Goal: Task Accomplishment & Management: Use online tool/utility

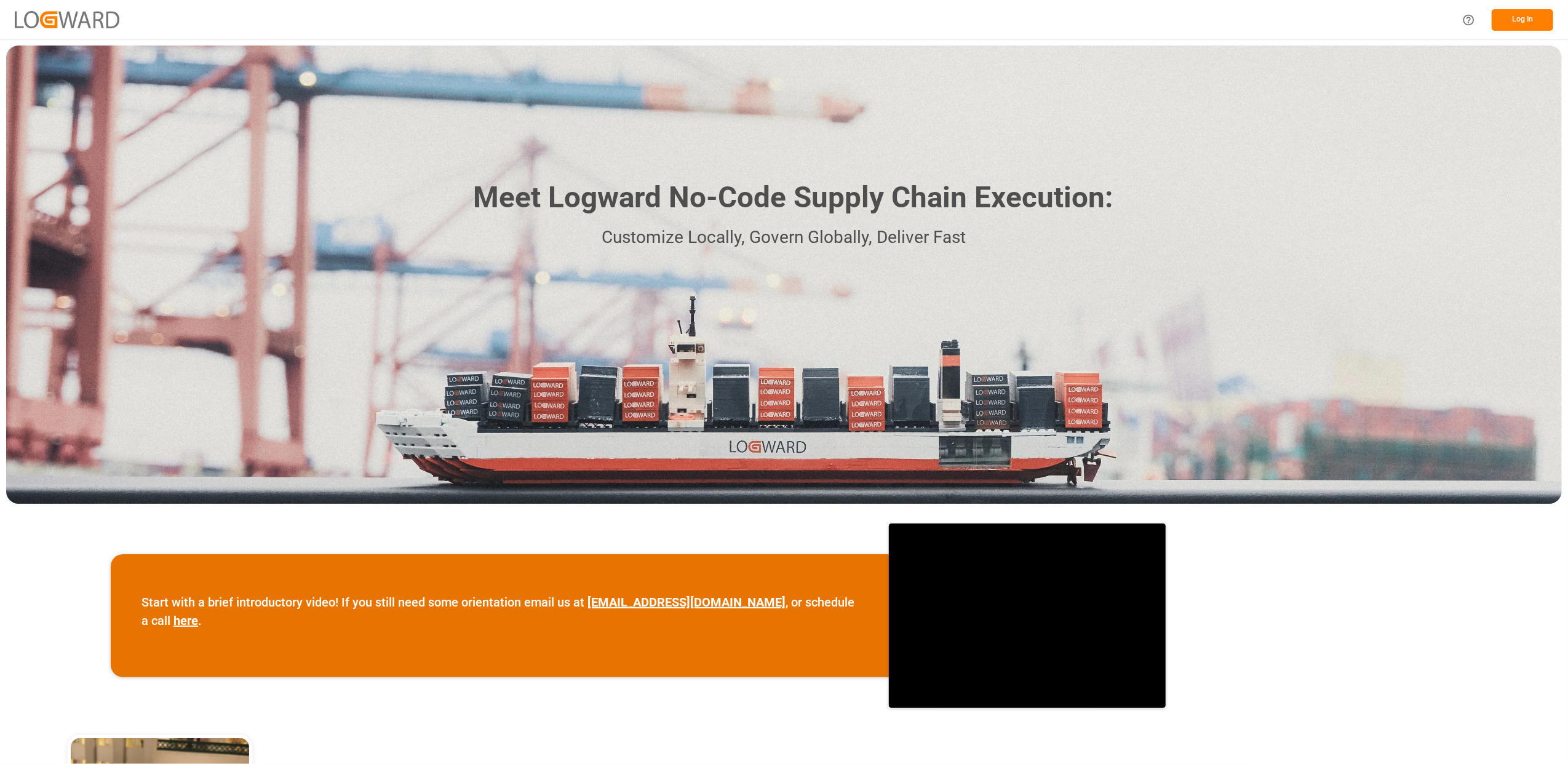
click at [1523, 18] on button "Log In" at bounding box center [1522, 20] width 62 height 22
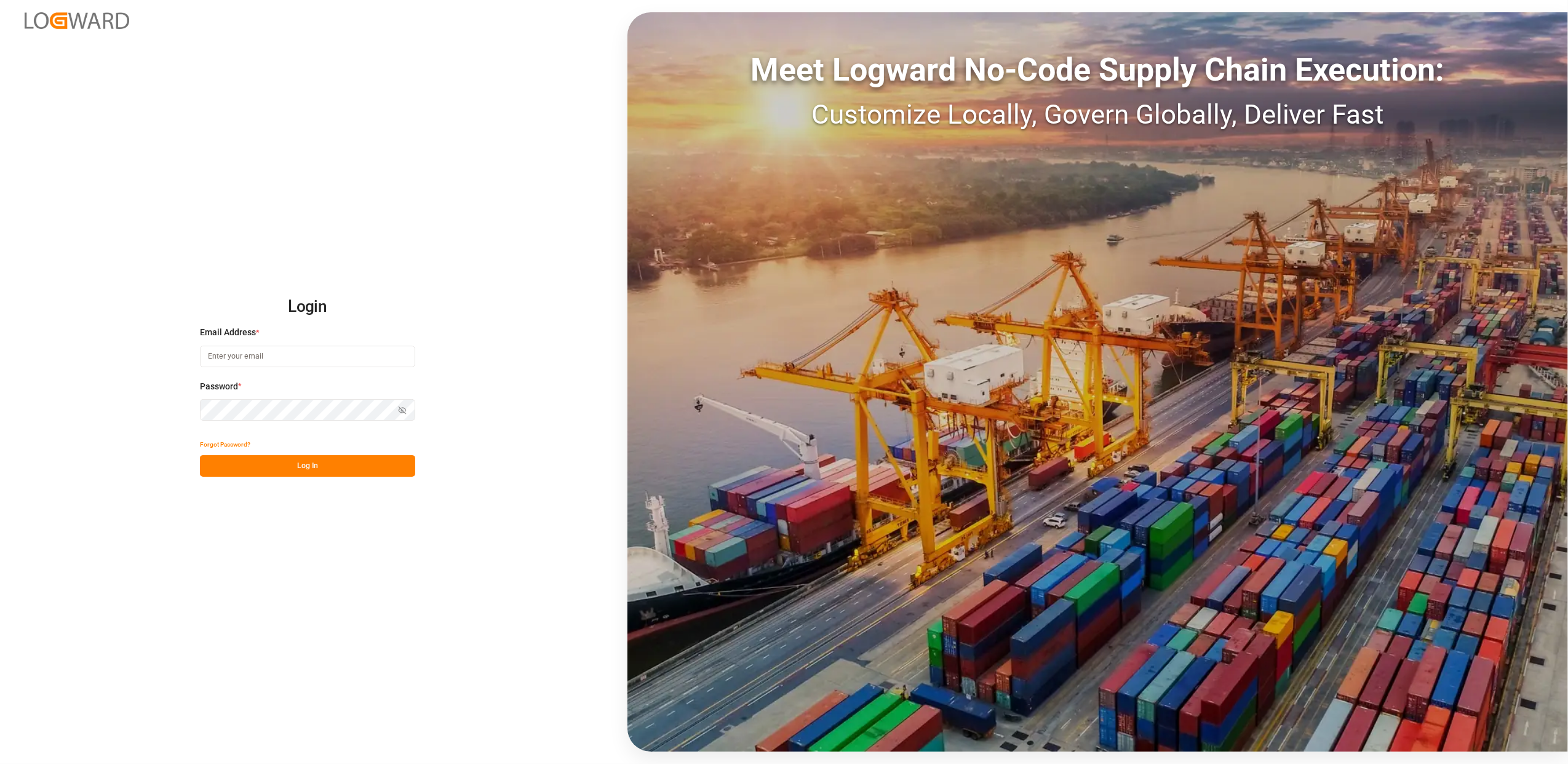
type input "[PERSON_NAME][EMAIL_ADDRESS][DOMAIN_NAME]"
click at [306, 469] on button "Log In" at bounding box center [308, 466] width 216 height 22
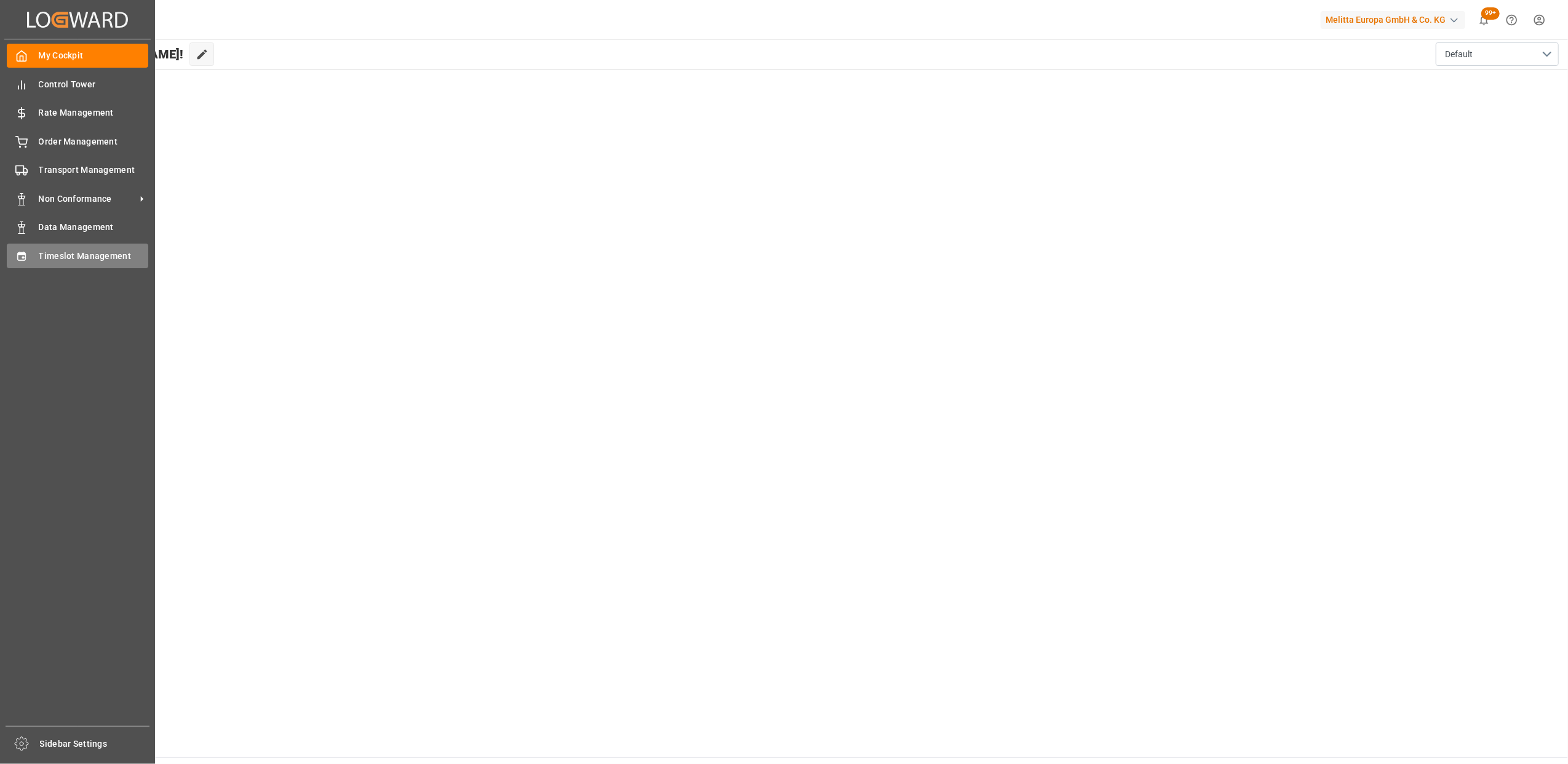
click at [82, 250] on span "Timeslot Management" at bounding box center [94, 256] width 110 height 13
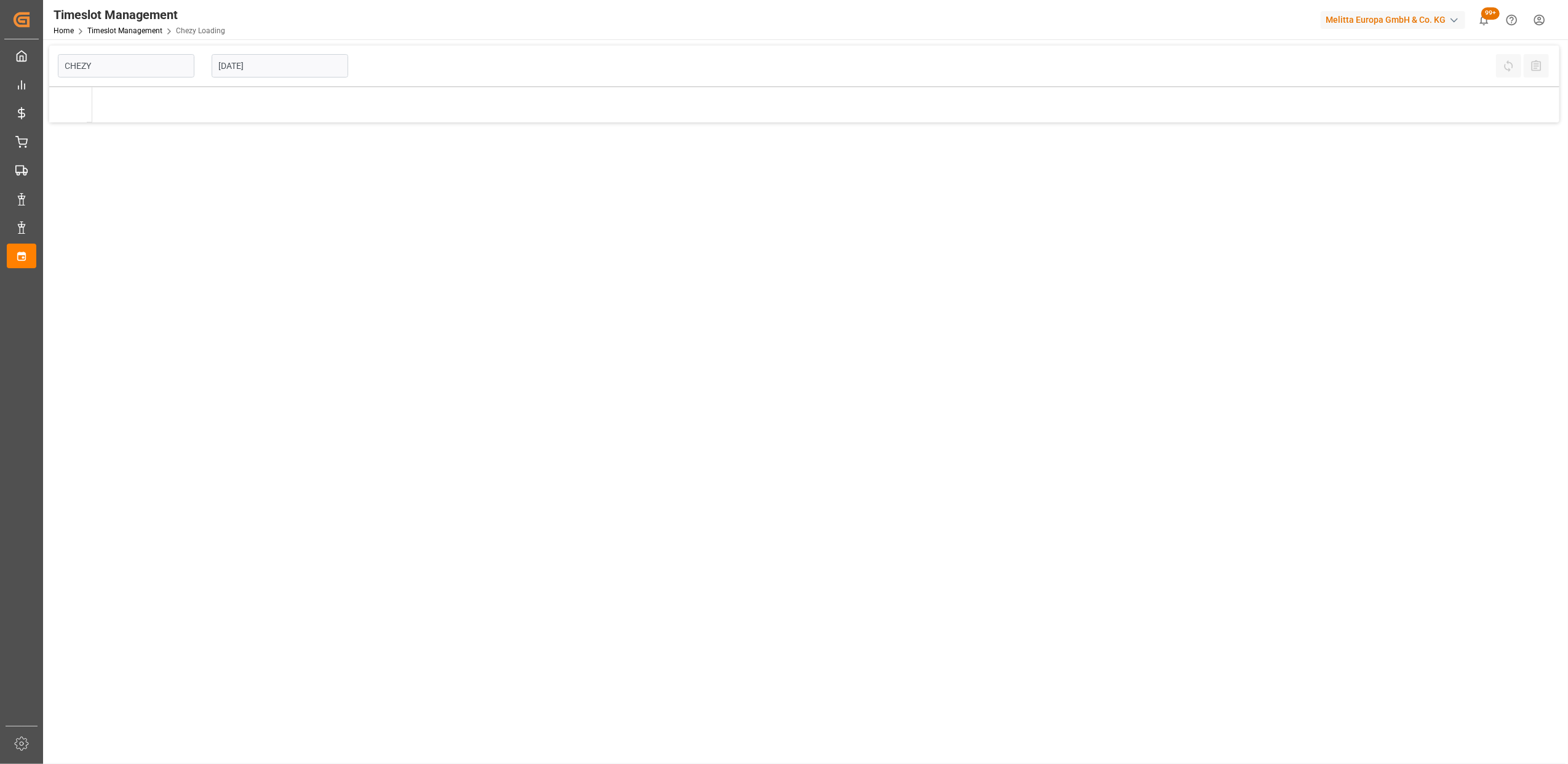
type input "Chezy Loading"
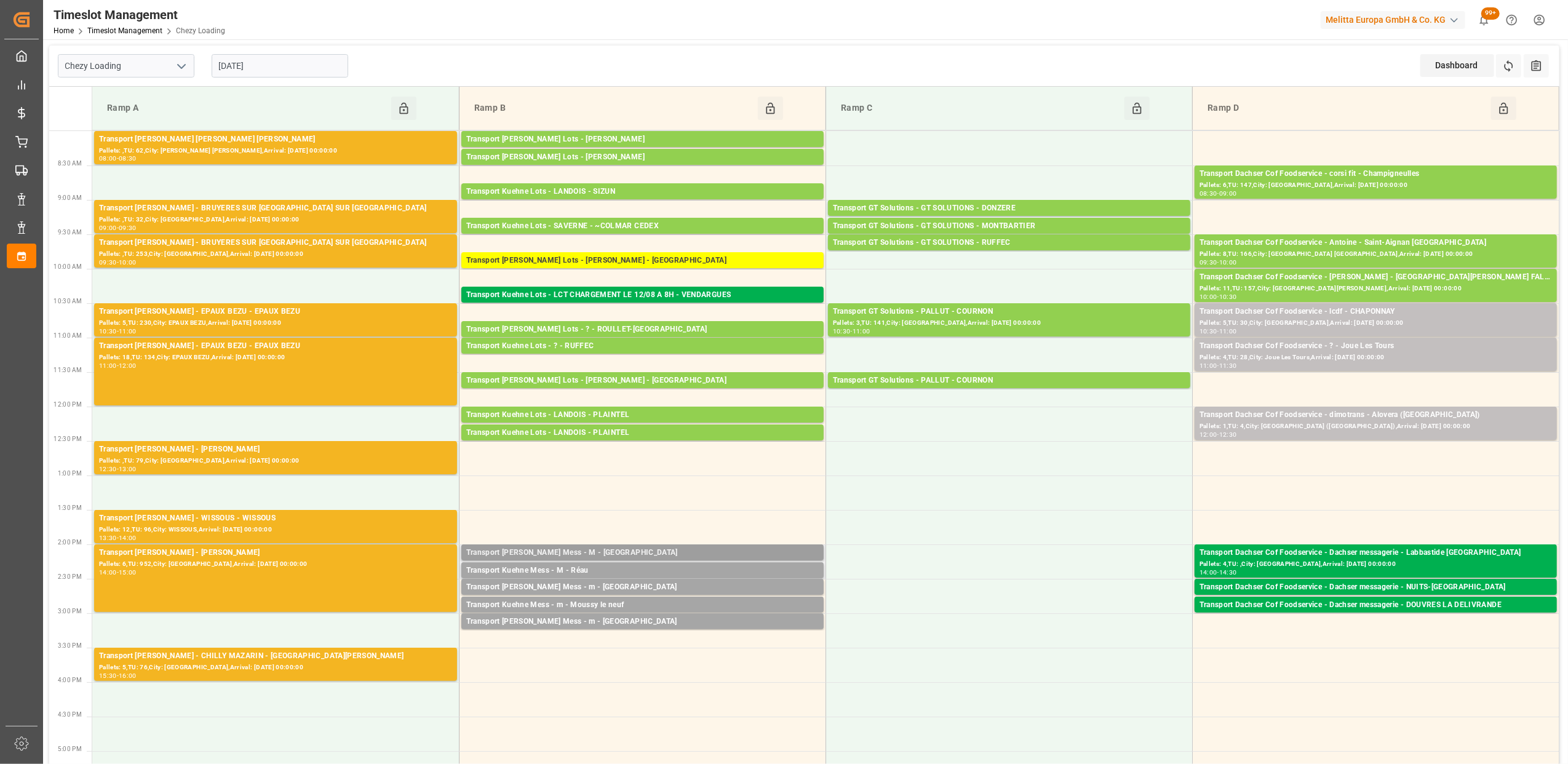
click at [682, 550] on div "Transport [PERSON_NAME] Mess - M - [GEOGRAPHIC_DATA]" at bounding box center [642, 554] width 352 height 12
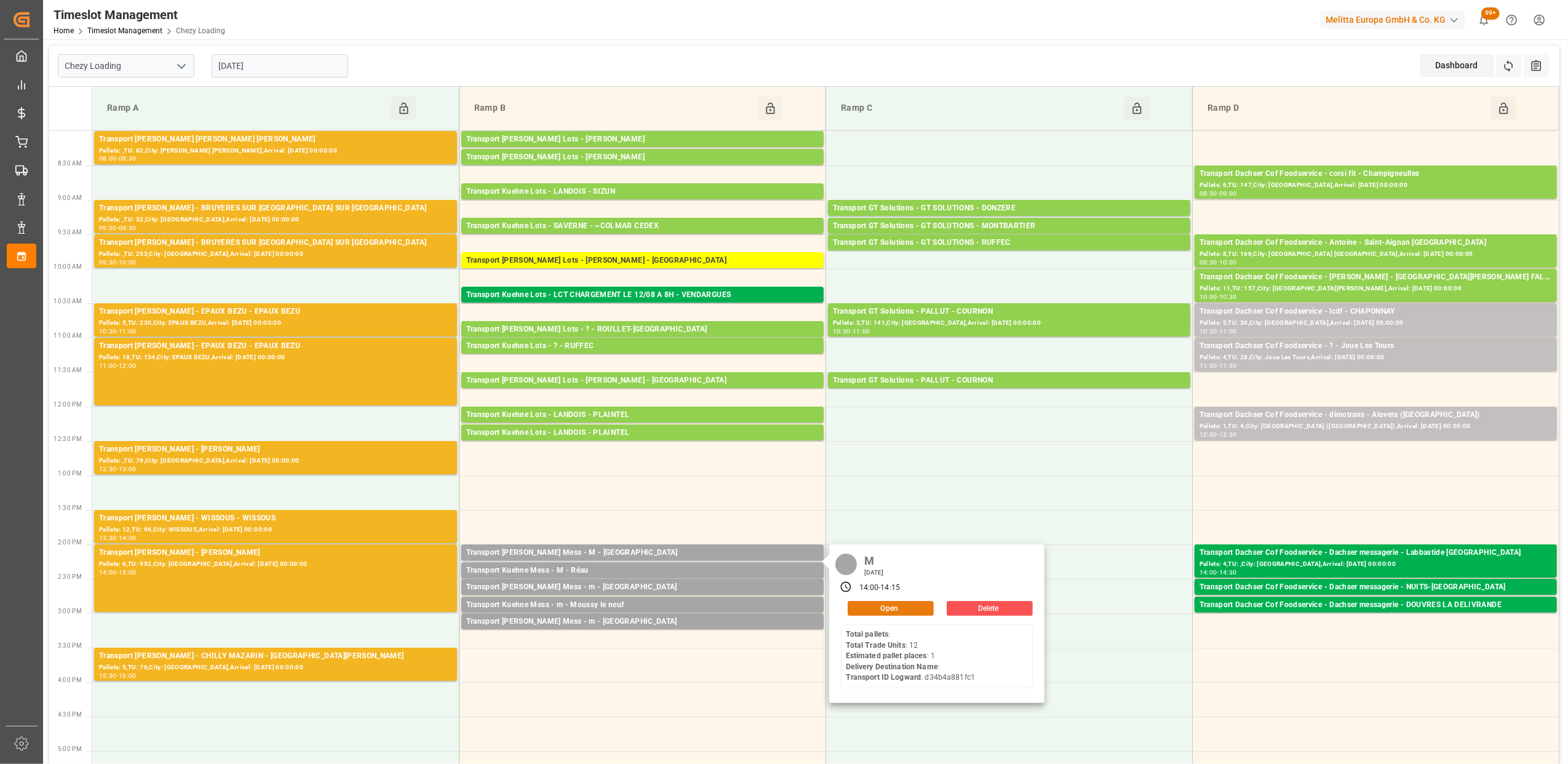
click at [887, 612] on button "Open" at bounding box center [890, 609] width 86 height 15
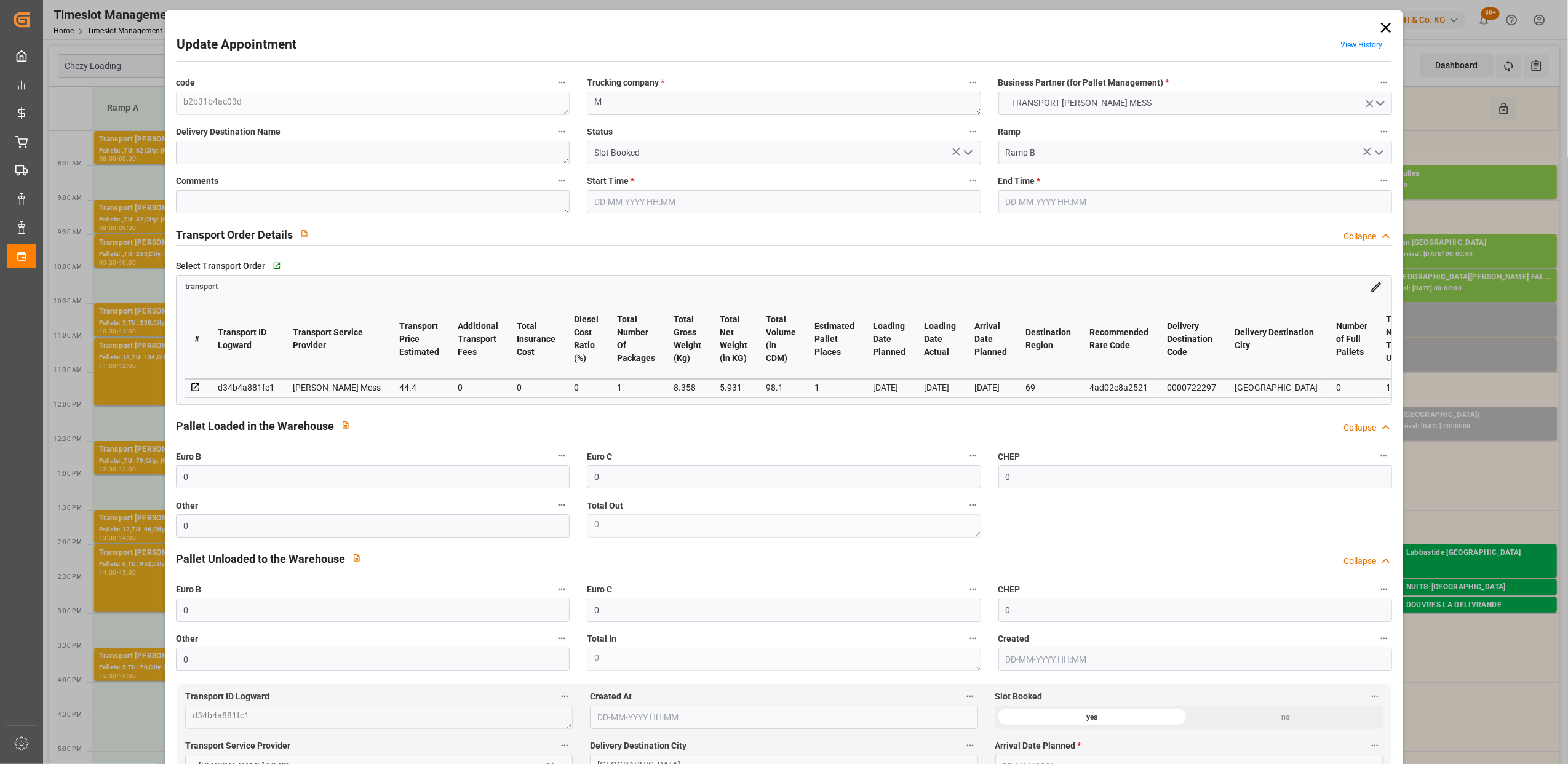
type input "0"
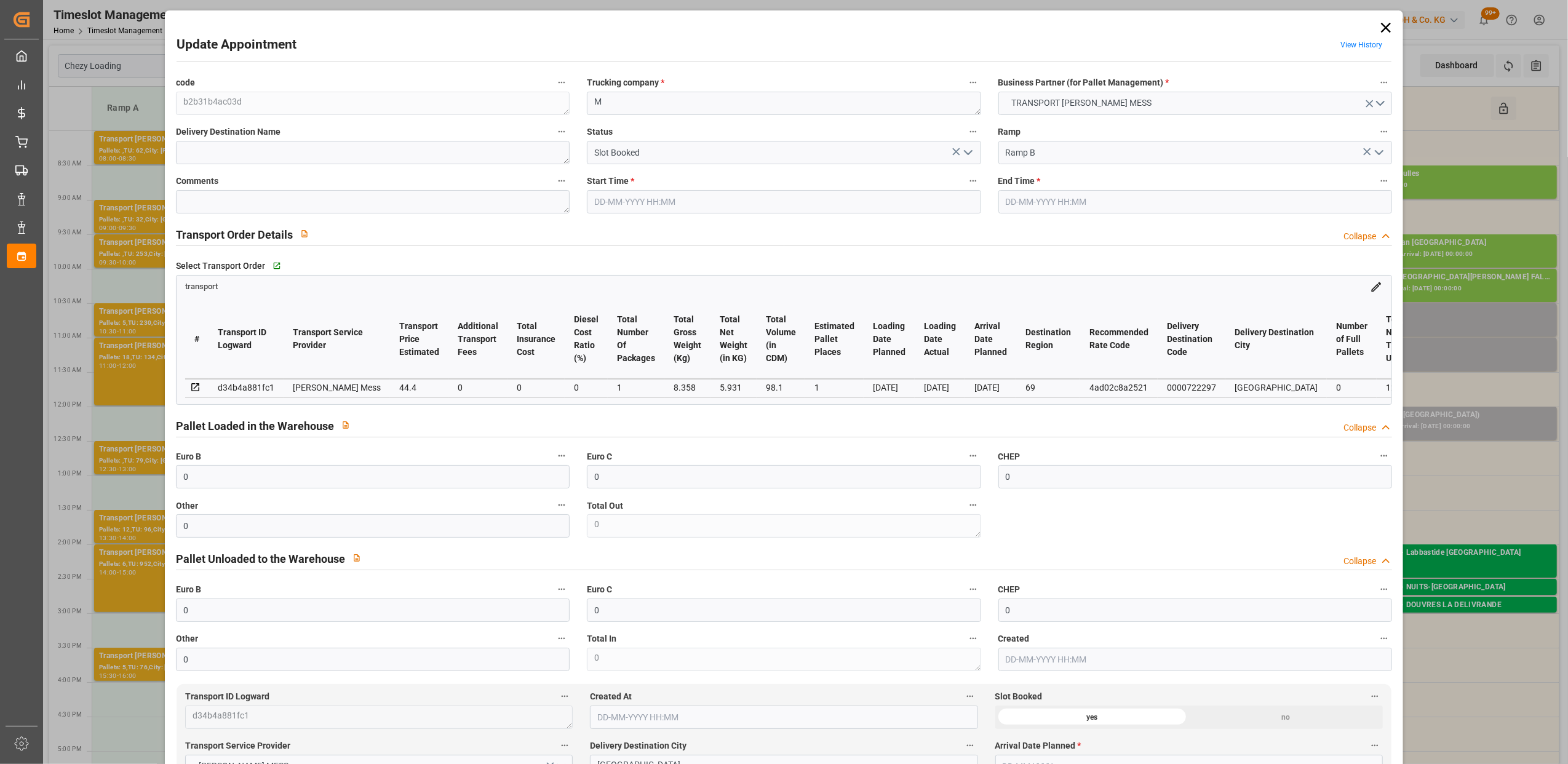
type input "0"
type input "1"
type input "44.4"
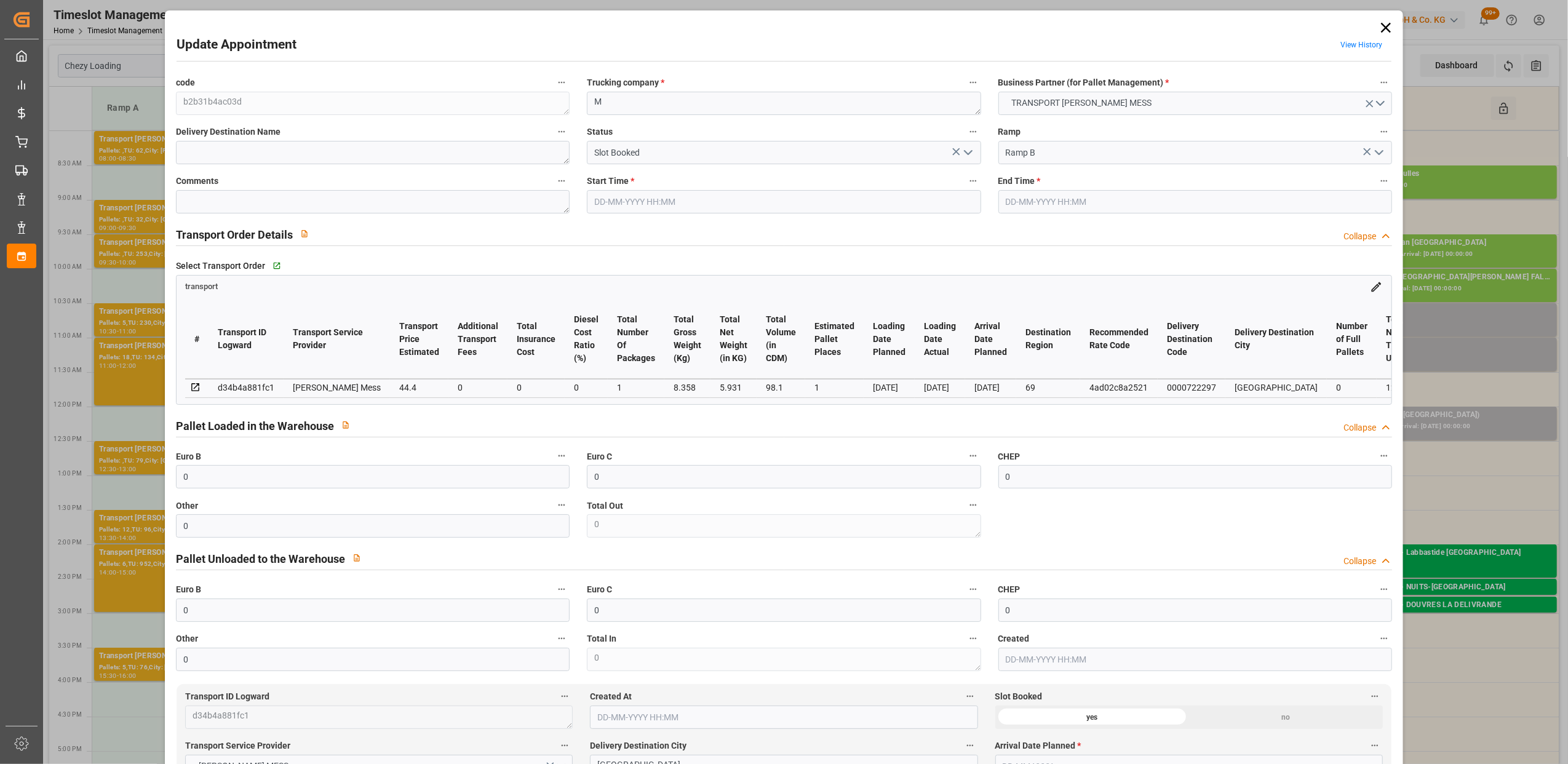
type input "0"
type input "44.4"
type input "0"
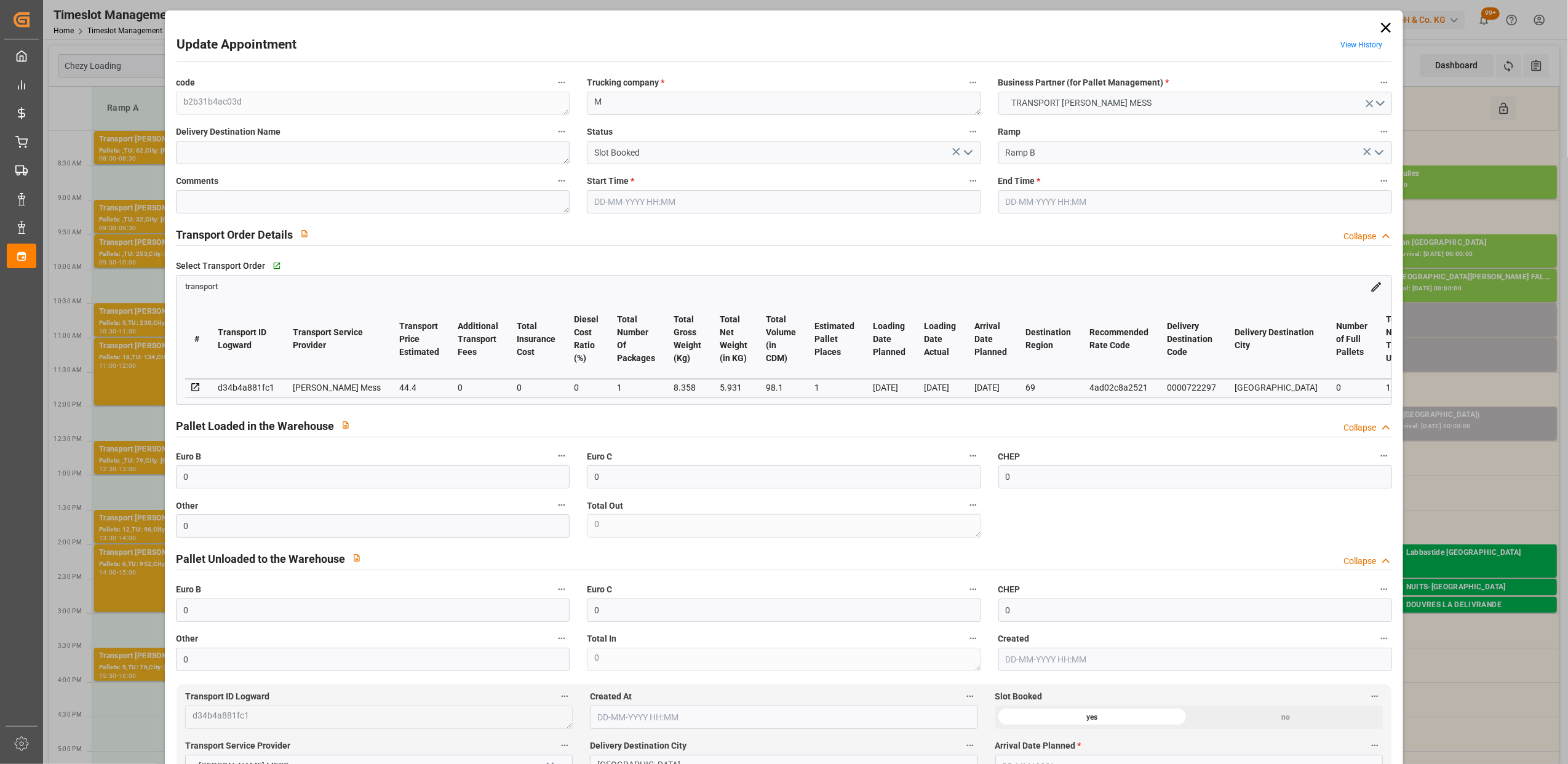
type input "1"
type input "5.931"
type input "31.358"
type input "98.1"
type input "69"
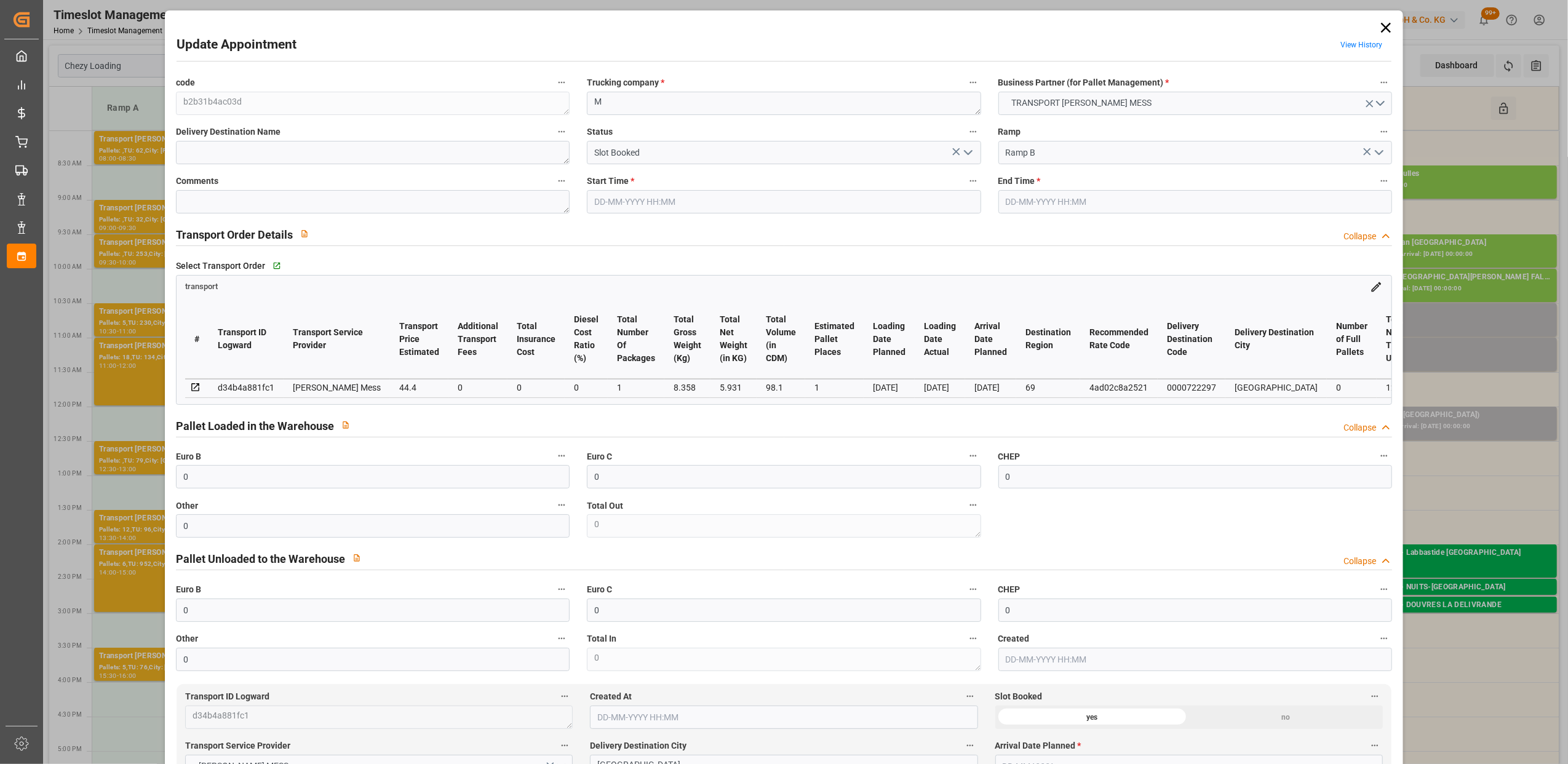
type input "0"
type input "12"
type input "1"
type input "101"
type input "8.358"
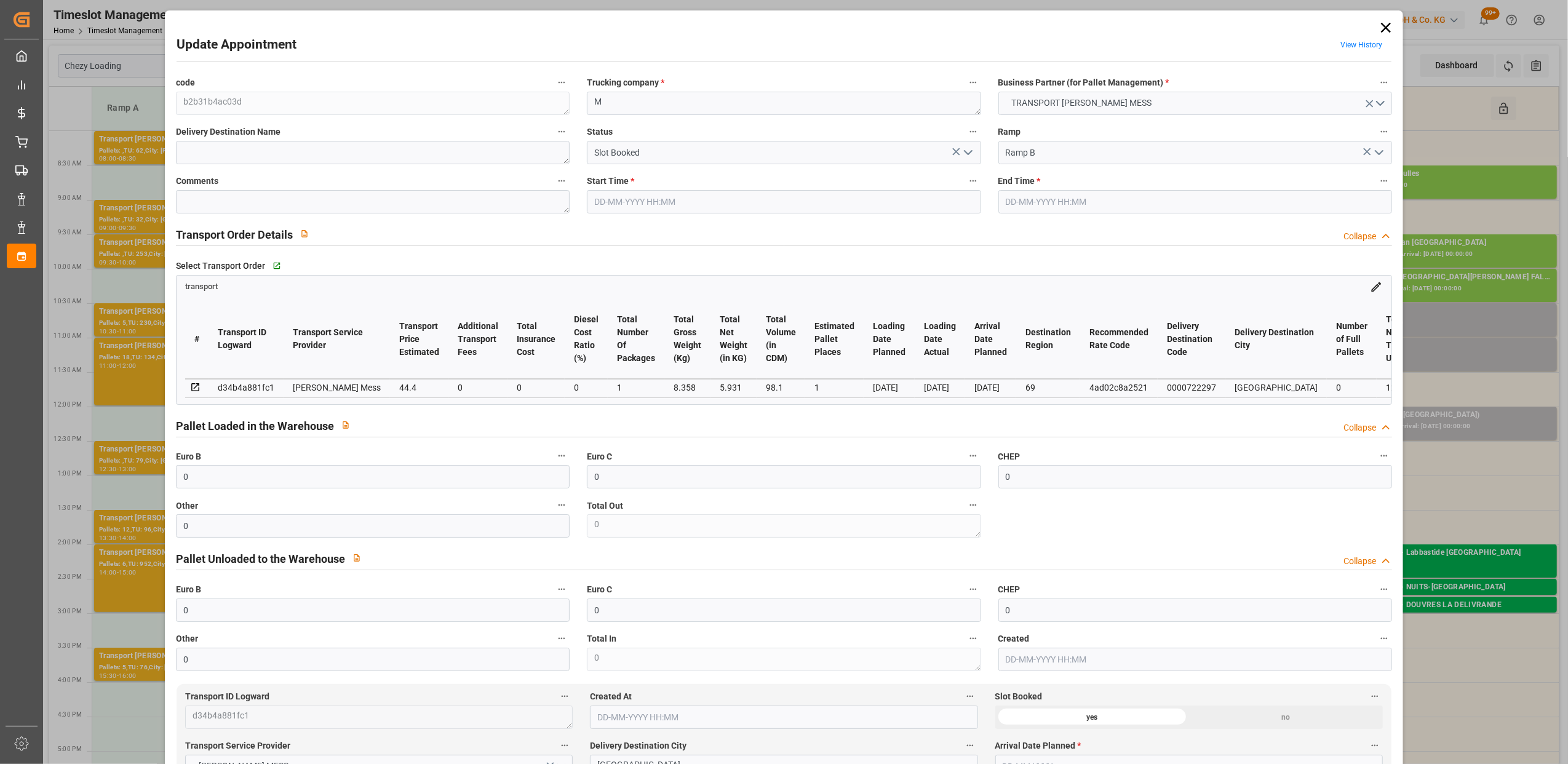
type input "0"
type input "4710.8598"
type input "0"
type input "21"
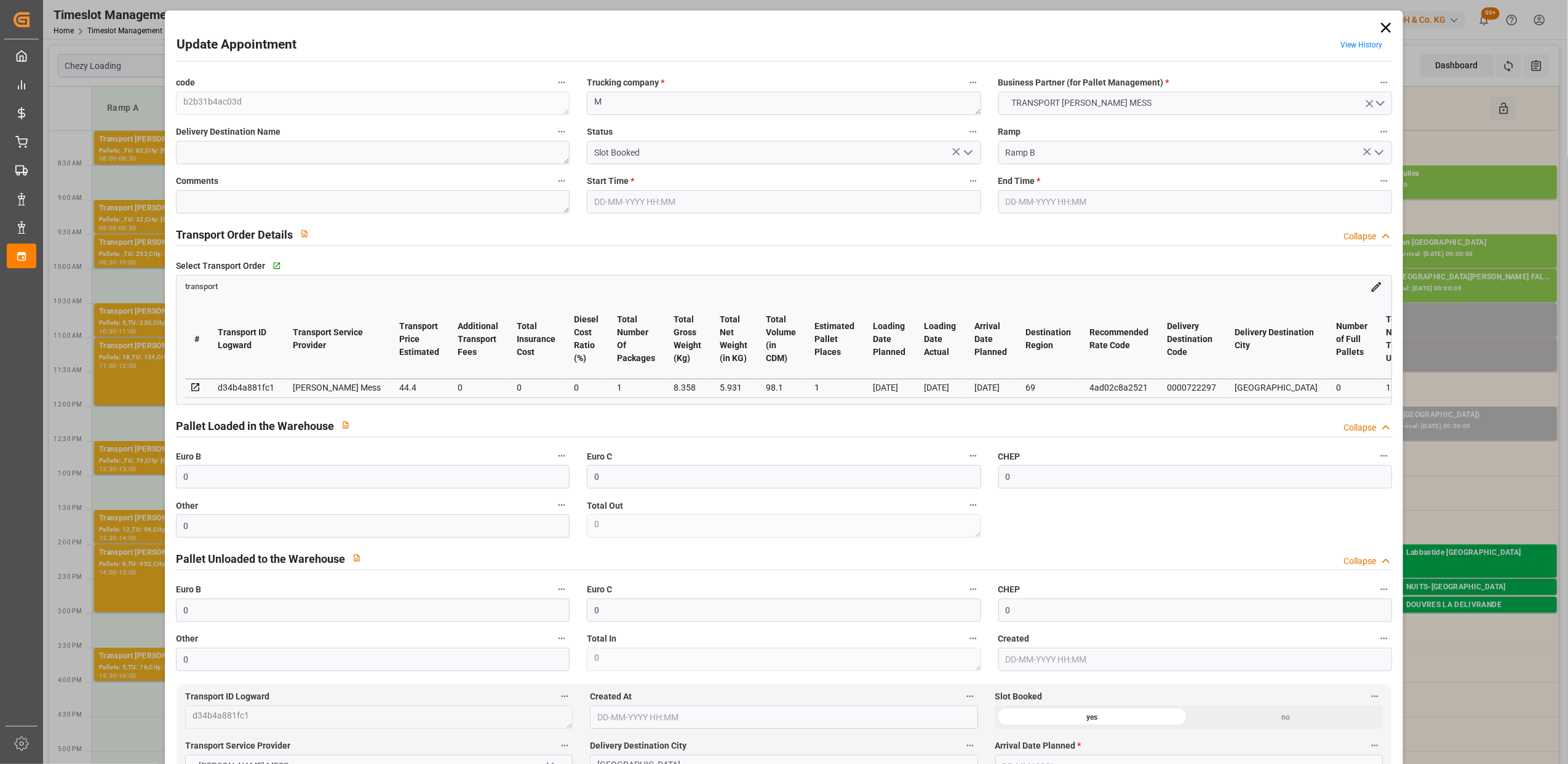
type input "35"
type input "[DATE] 14:00"
type input "[DATE] 14:15"
type input "[DATE] 11:38"
type input "[DATE] 11:37"
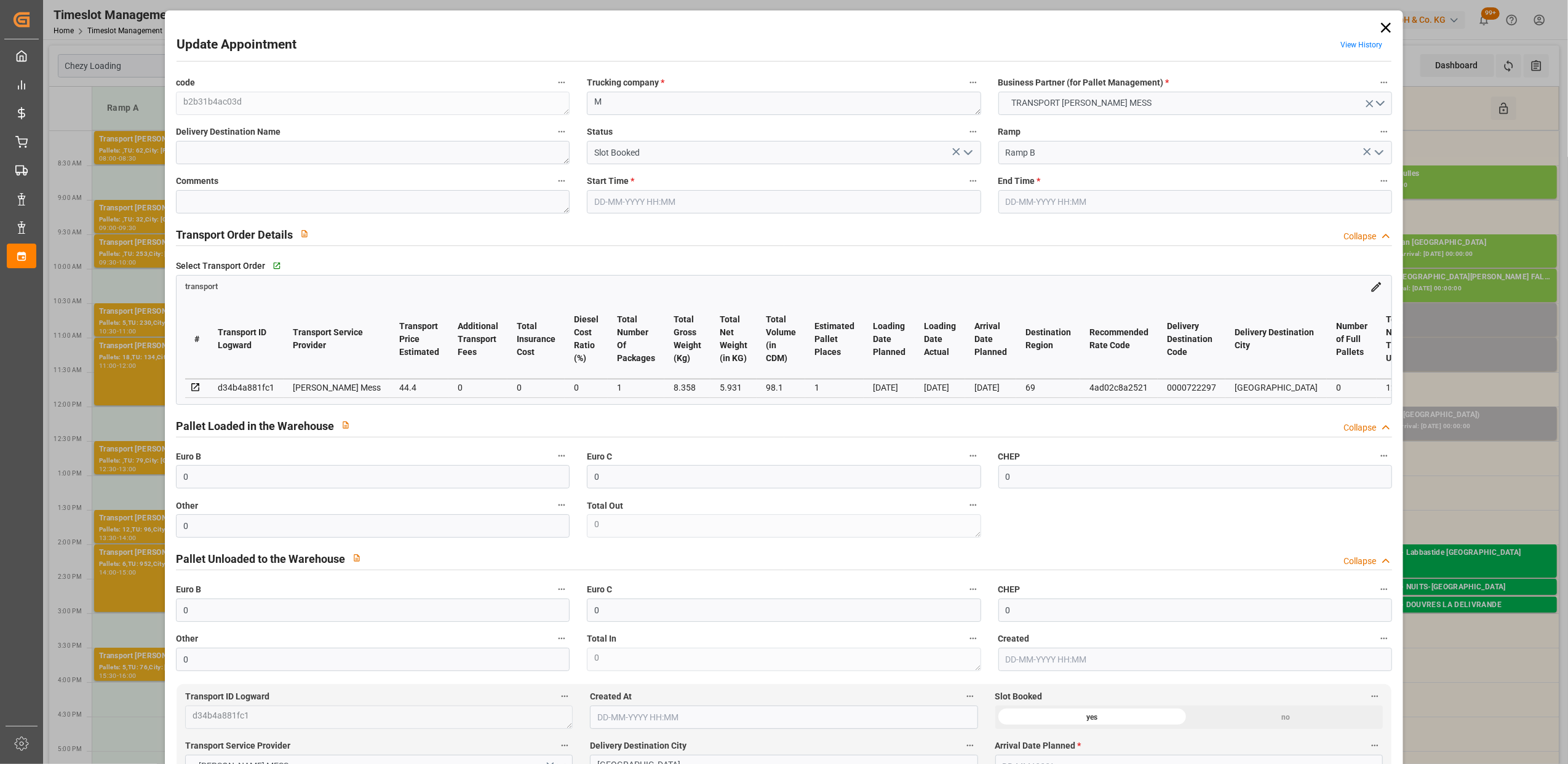
type input "[DATE]"
click at [963, 155] on icon "open menu" at bounding box center [968, 152] width 15 height 15
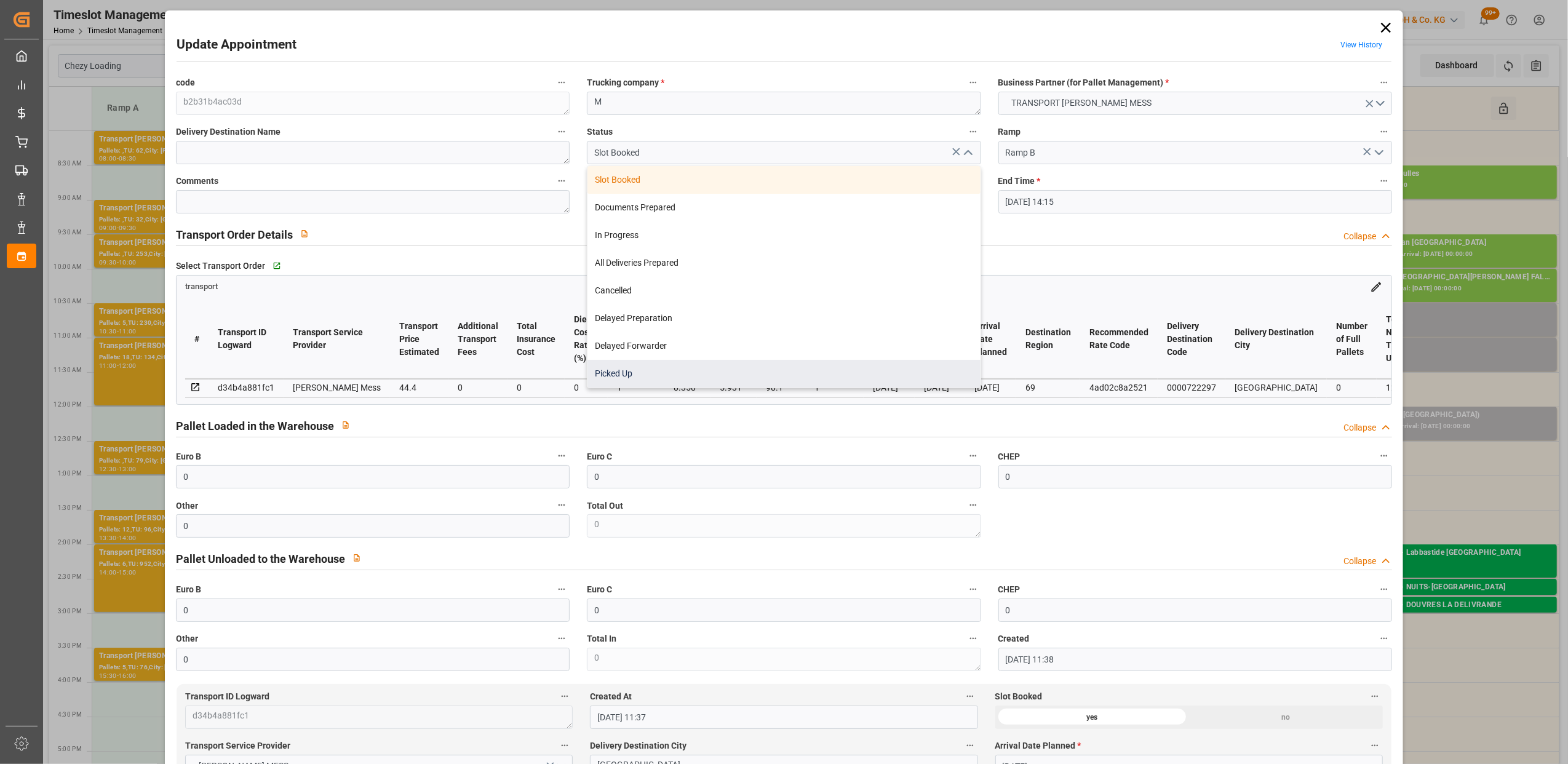
click at [788, 370] on div "Picked Up" at bounding box center [784, 374] width 393 height 28
type input "Picked Up"
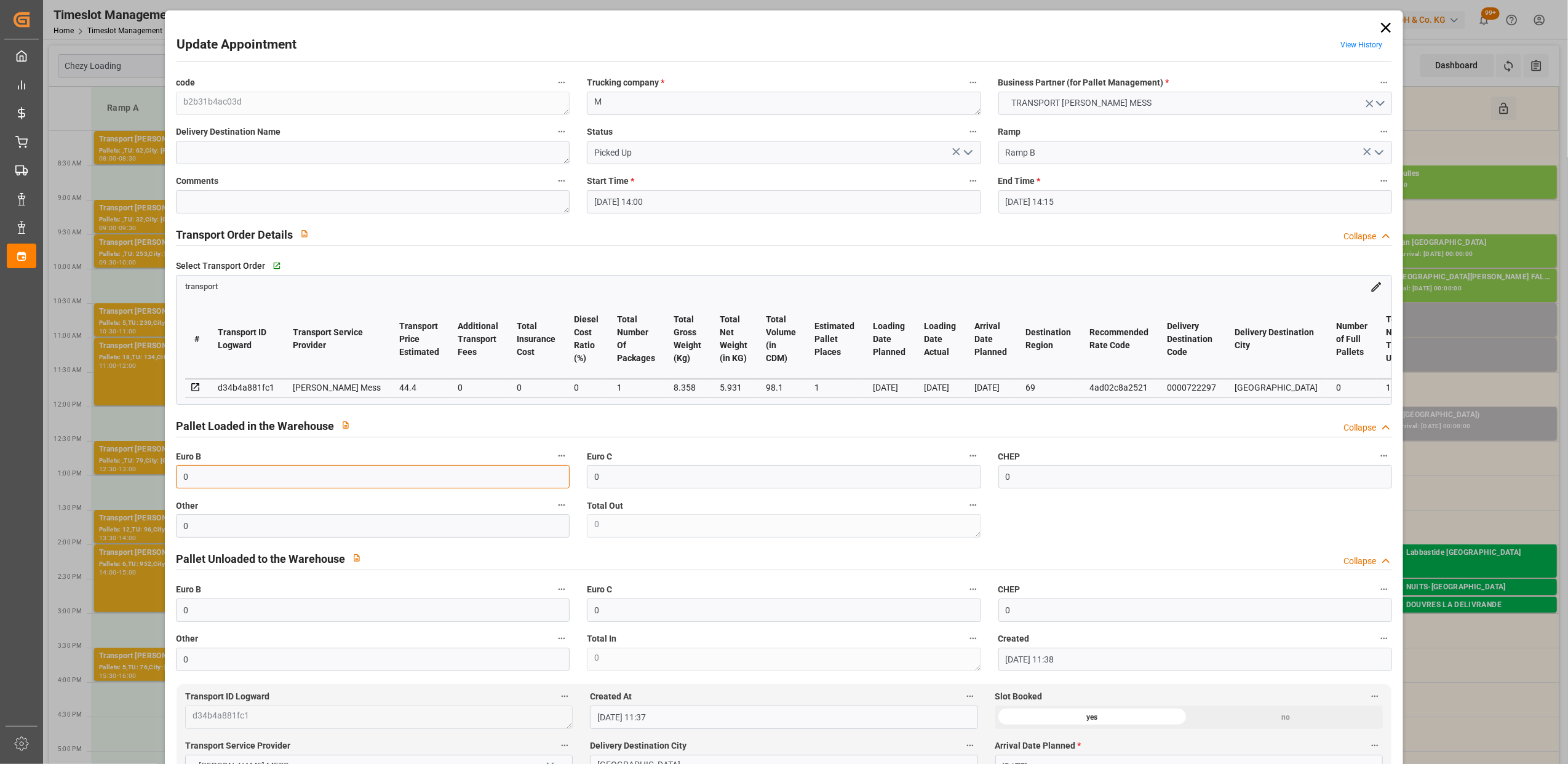
drag, startPoint x: 240, startPoint y: 483, endPoint x: 74, endPoint y: 483, distance: 166.0
click at [74, 483] on div "Update Appointment View History code b2b31b4ac03d Trucking company * M Business…" at bounding box center [784, 382] width 1568 height 764
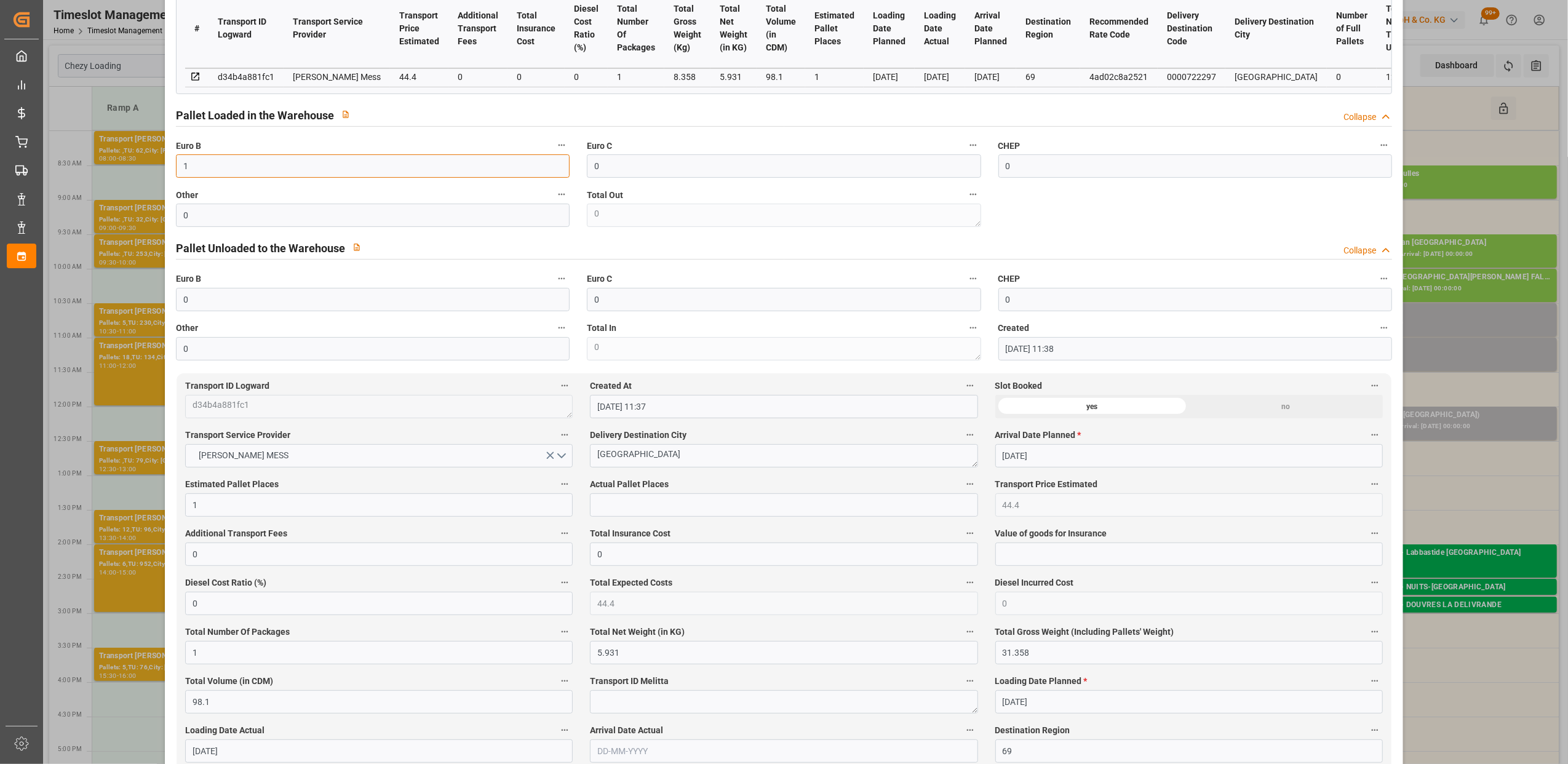
scroll to position [410, 0]
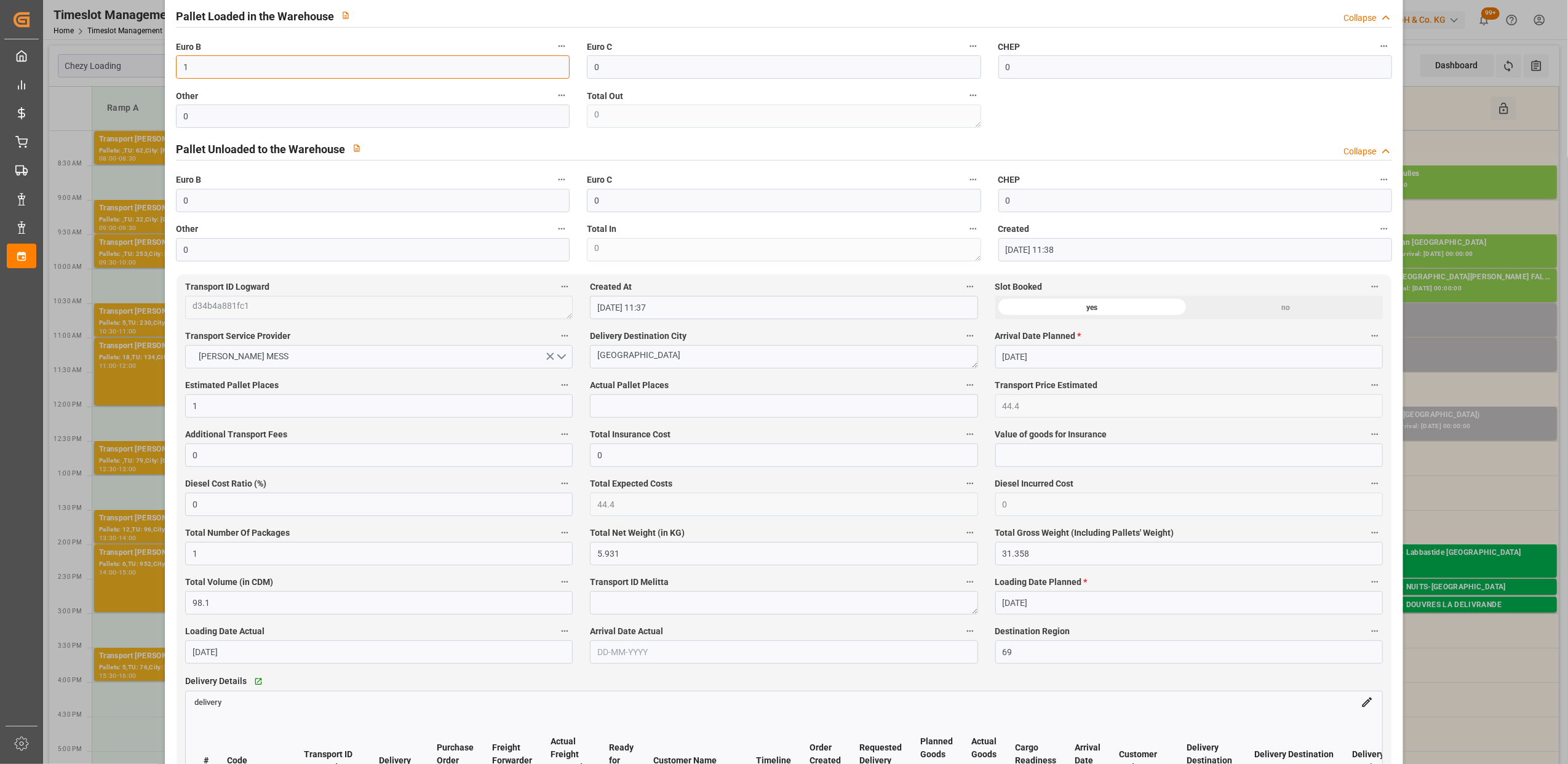
type input "1"
click at [733, 393] on label "Actual Pallet Places" at bounding box center [783, 386] width 387 height 17
click at [962, 393] on button "Actual Pallet Places" at bounding box center [970, 385] width 16 height 16
click at [731, 411] on div at bounding box center [784, 382] width 1568 height 764
click at [626, 408] on input "text" at bounding box center [783, 406] width 387 height 23
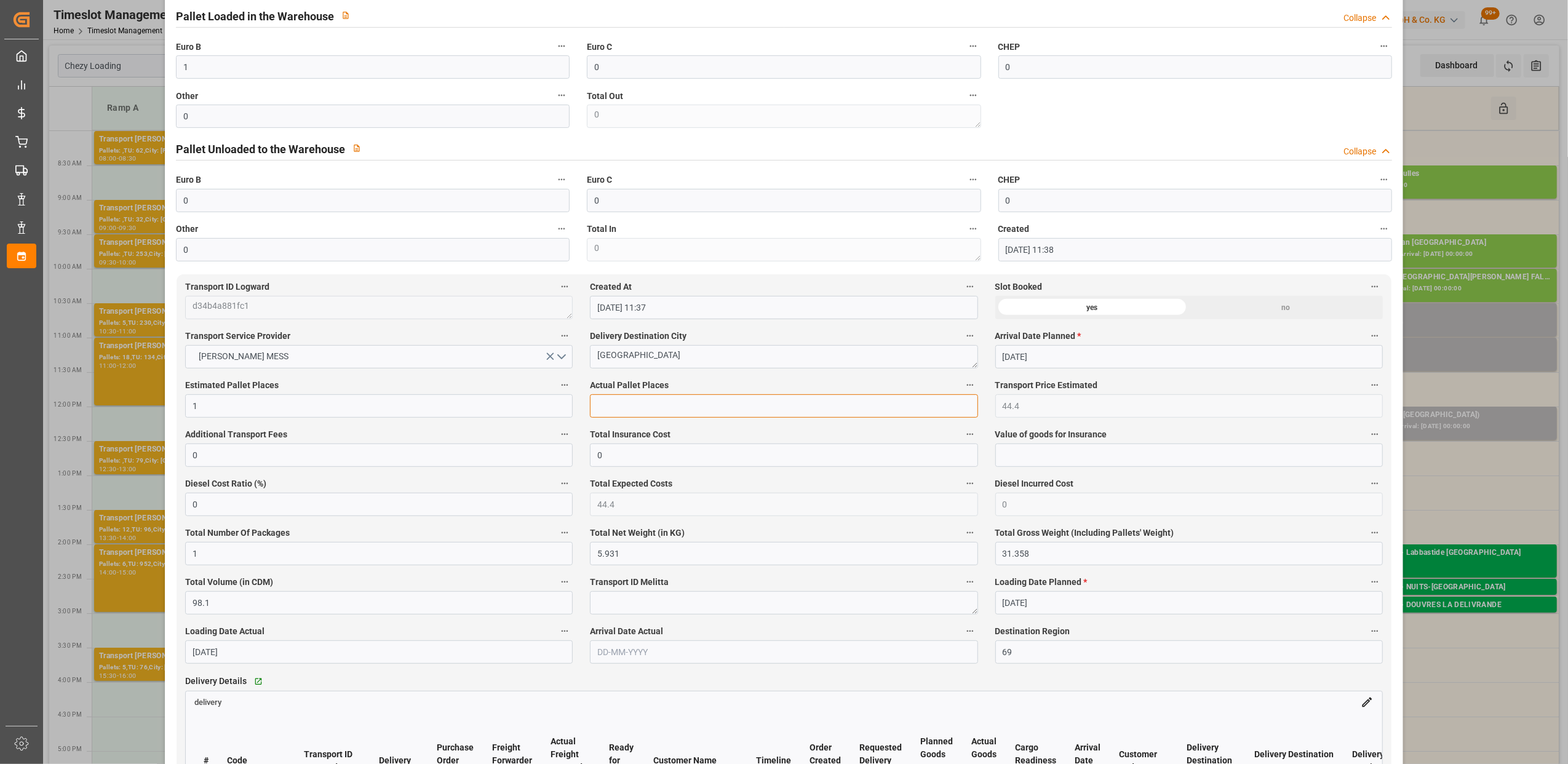
type input "1"
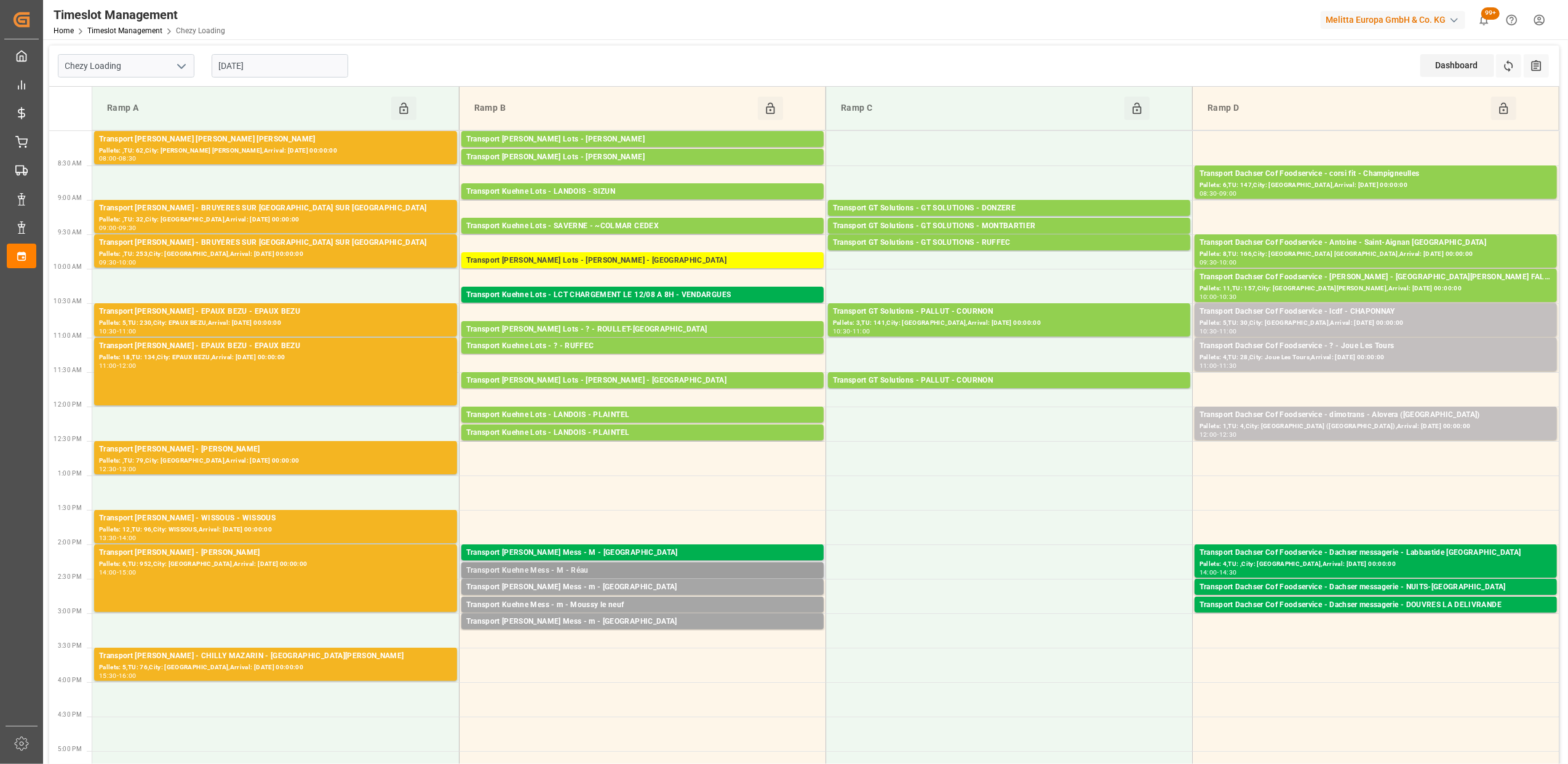
click at [646, 567] on div "Transport Kuehne Mess - M - Réau" at bounding box center [642, 571] width 352 height 12
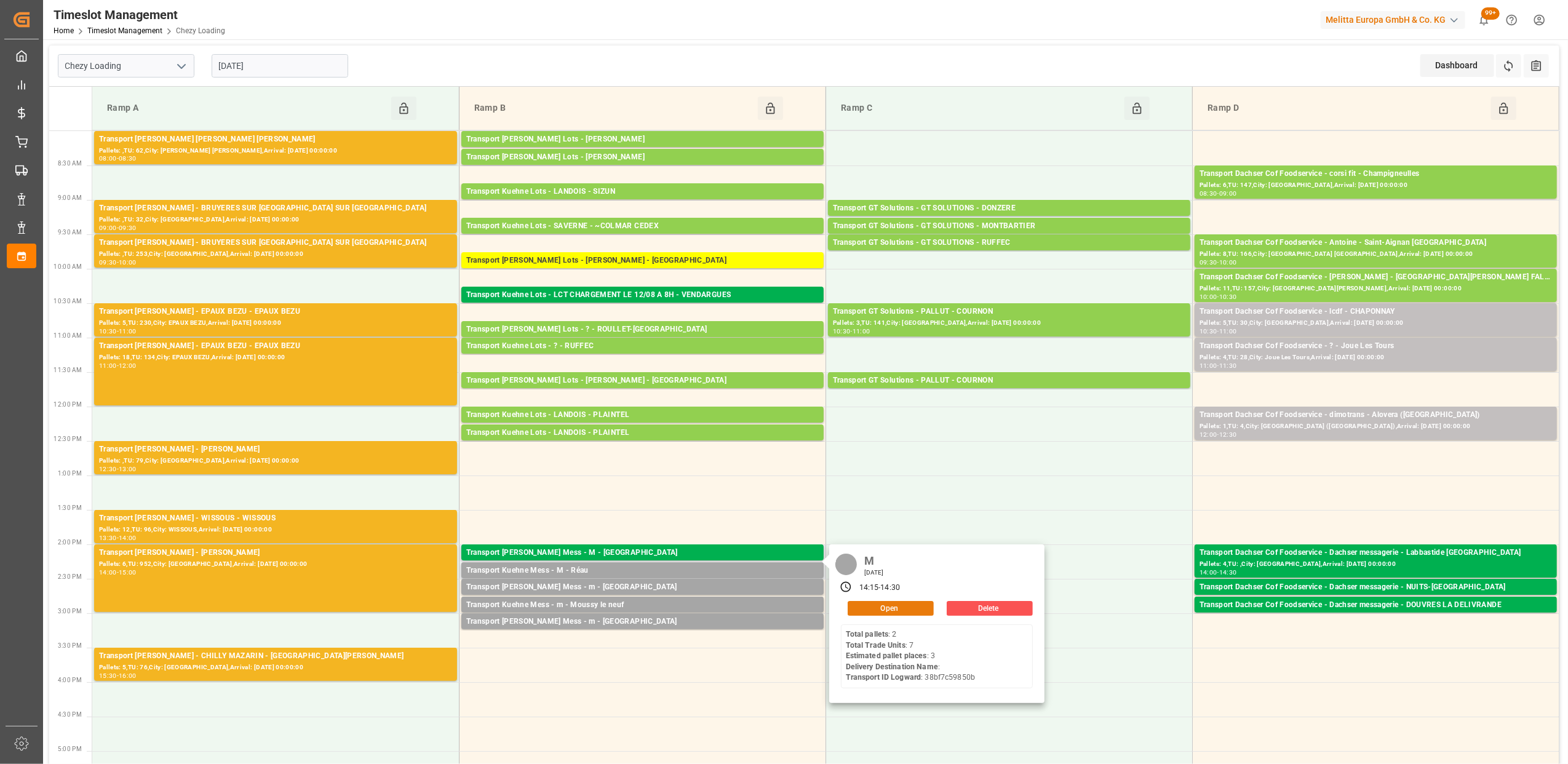
click at [900, 609] on button "Open" at bounding box center [890, 609] width 86 height 15
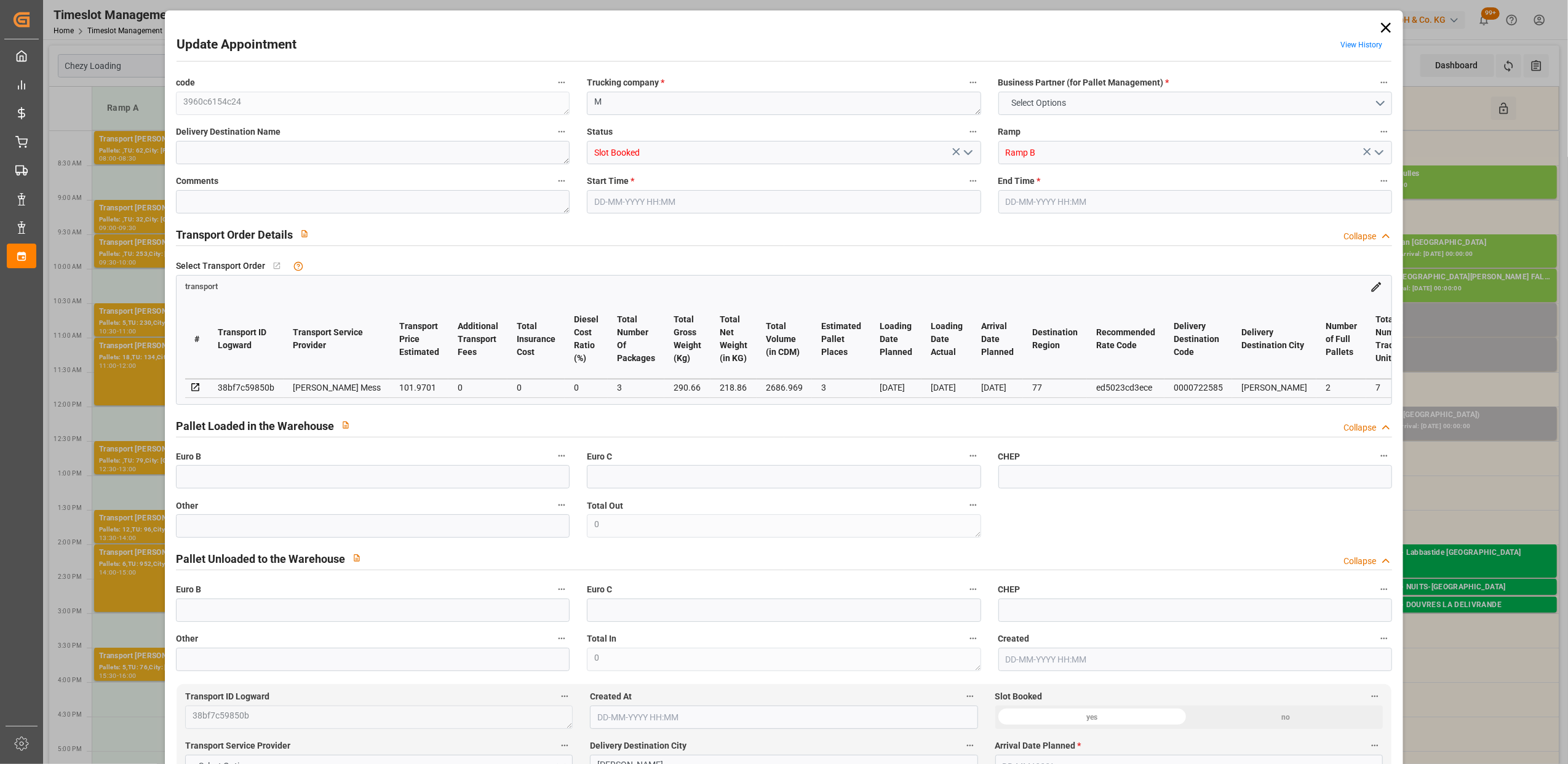
type input "0"
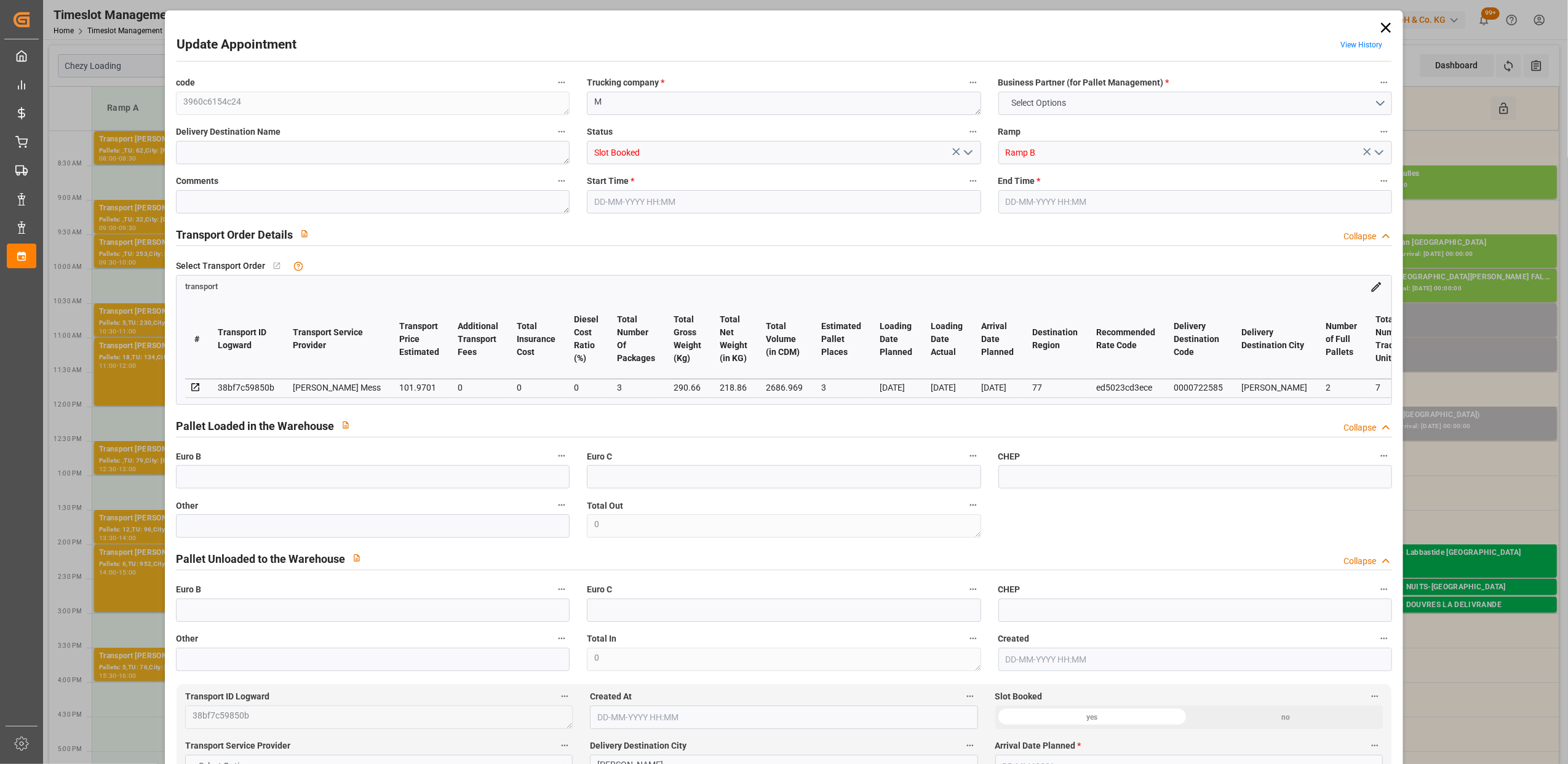
type input "0"
type input "3"
type input "101.9701"
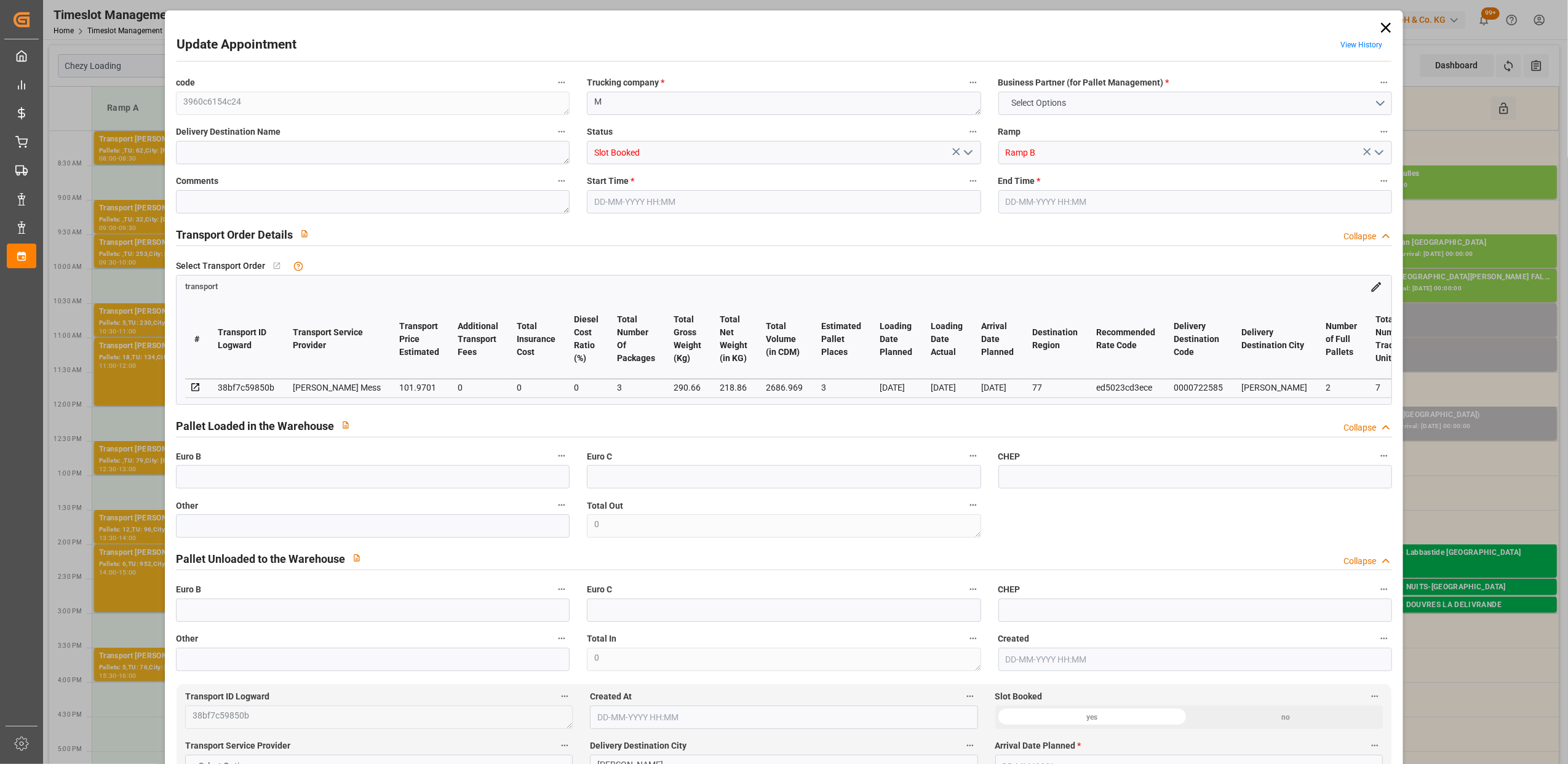
type input "0"
type input "101.9701"
type input "0"
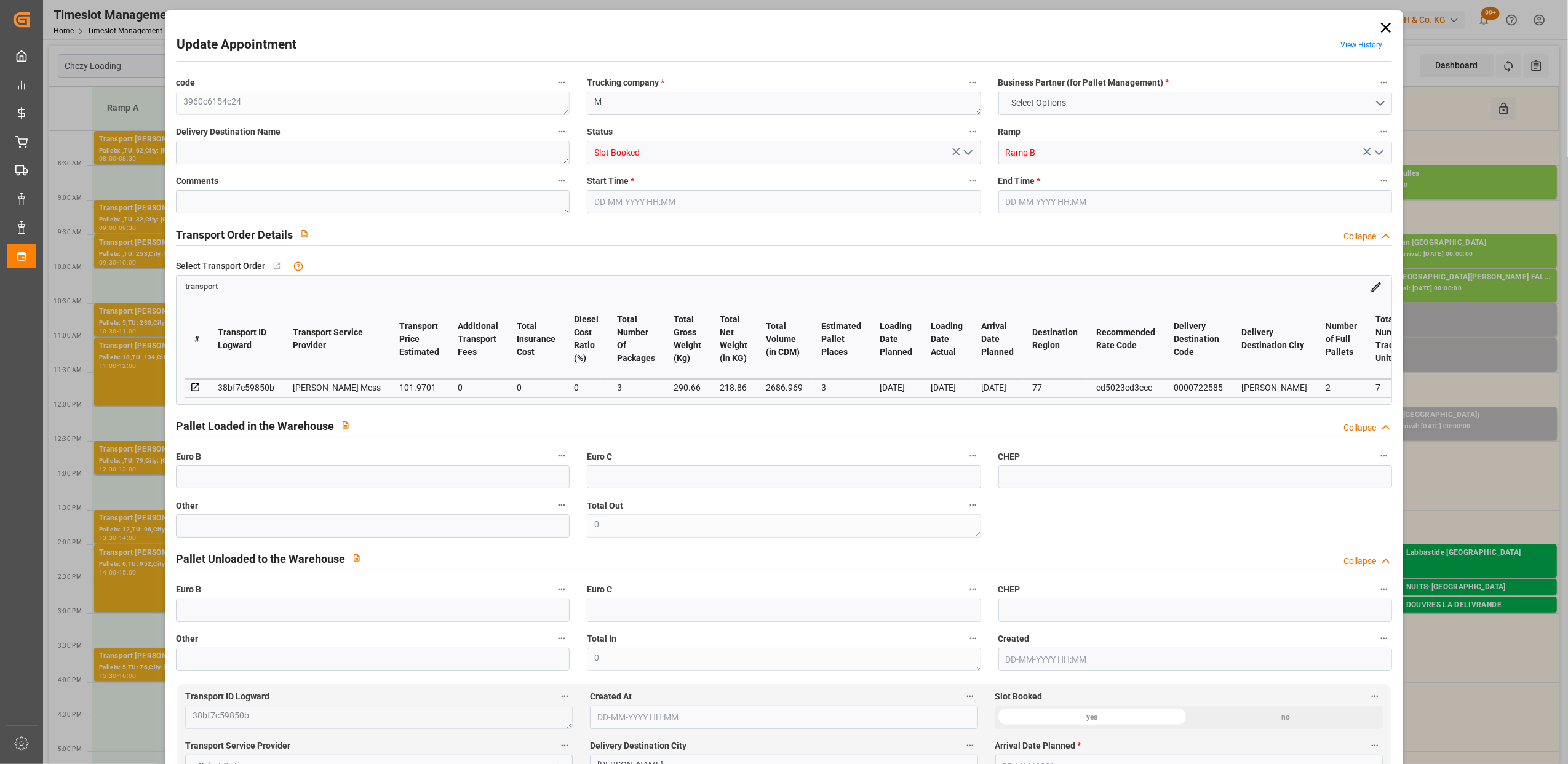
type input "3"
type input "218.86"
type input "361.468"
type input "2686.969"
type input "77"
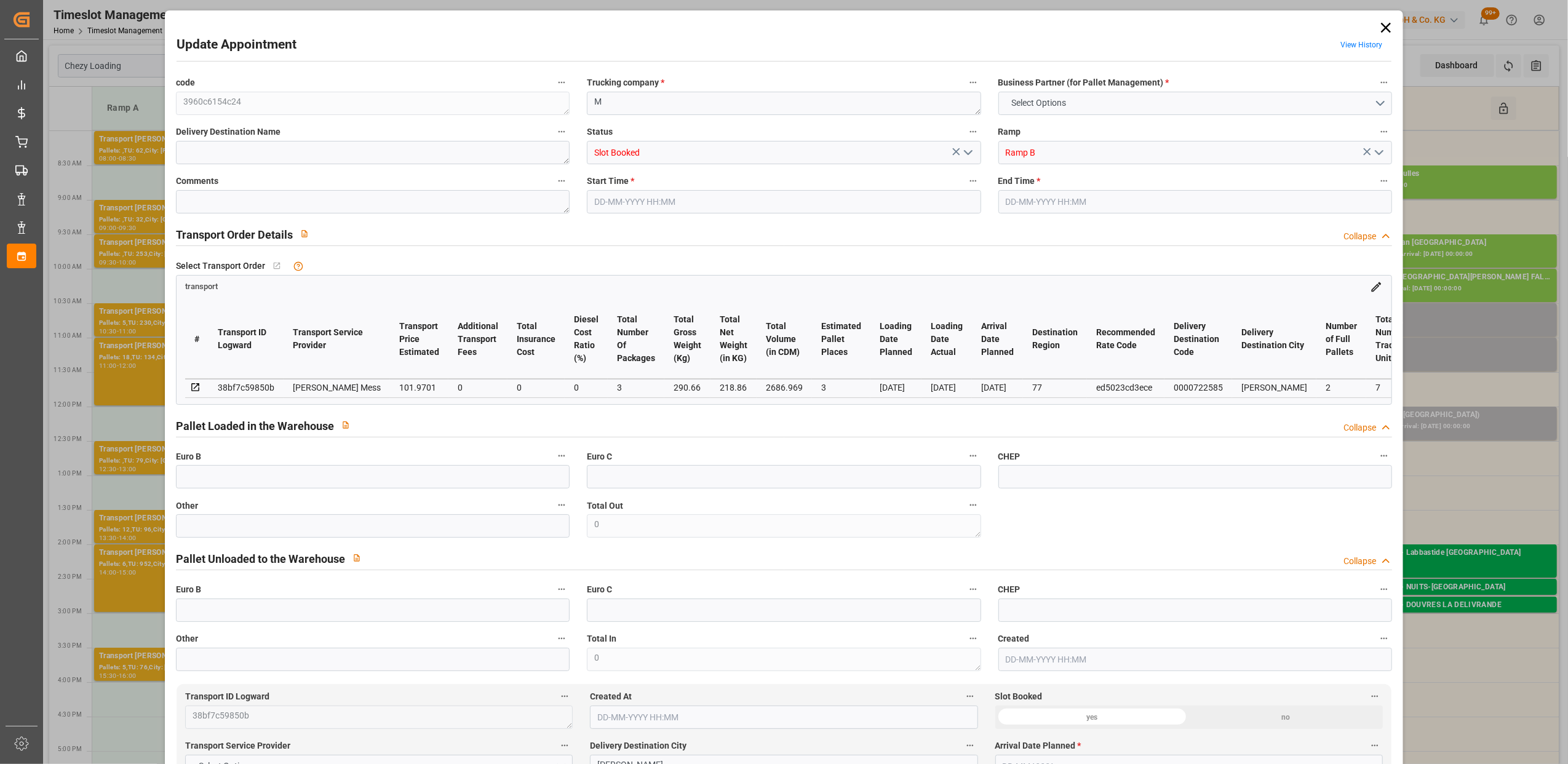
type input "2"
type input "7"
type input "3"
type input "101"
type input "290.66"
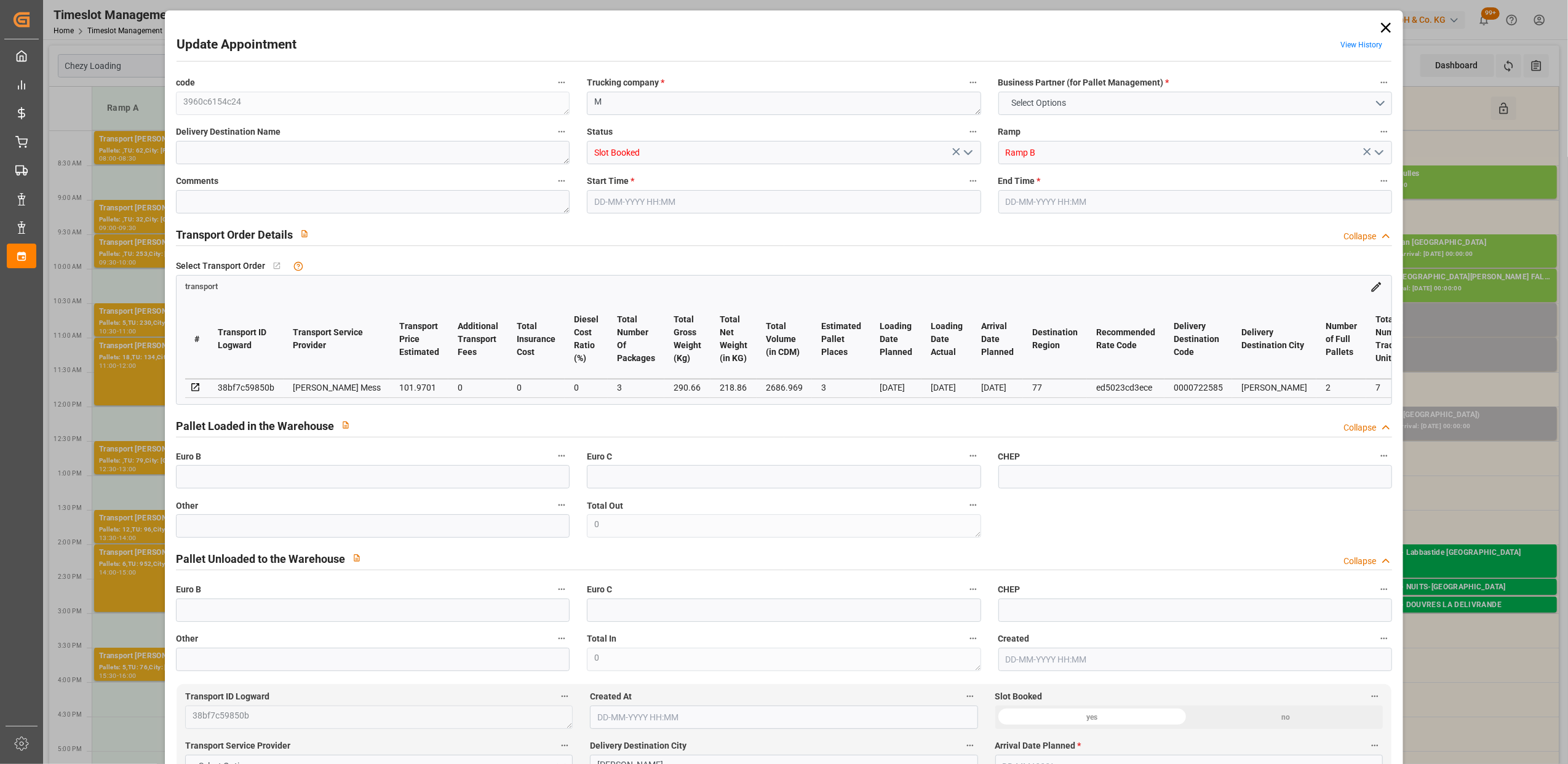
type input "0"
type input "4710.8598"
type input "0"
type input "21"
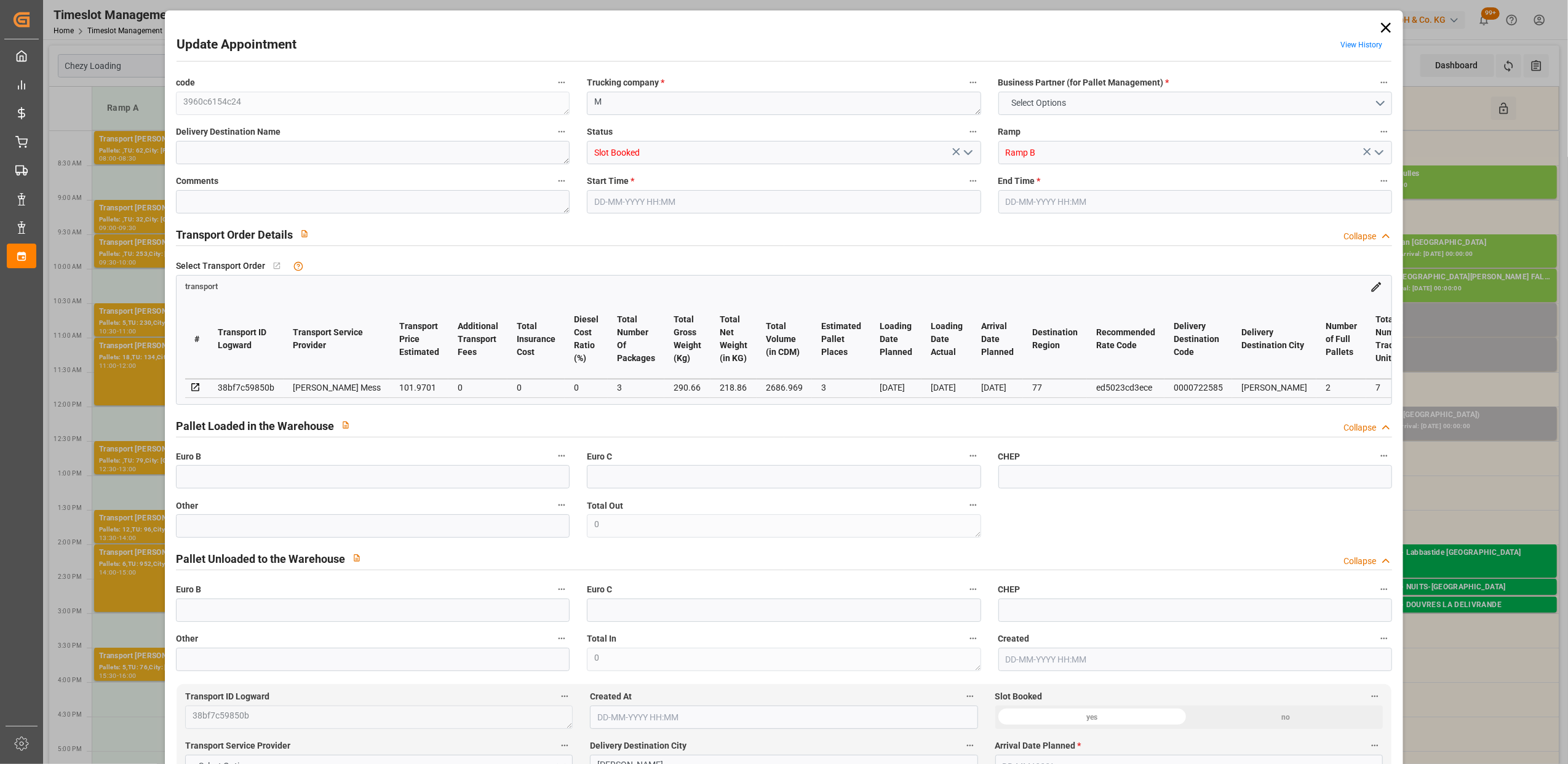
type input "35"
type input "[DATE] 14:15"
type input "[DATE] 14:30"
type input "[DATE] 11:38"
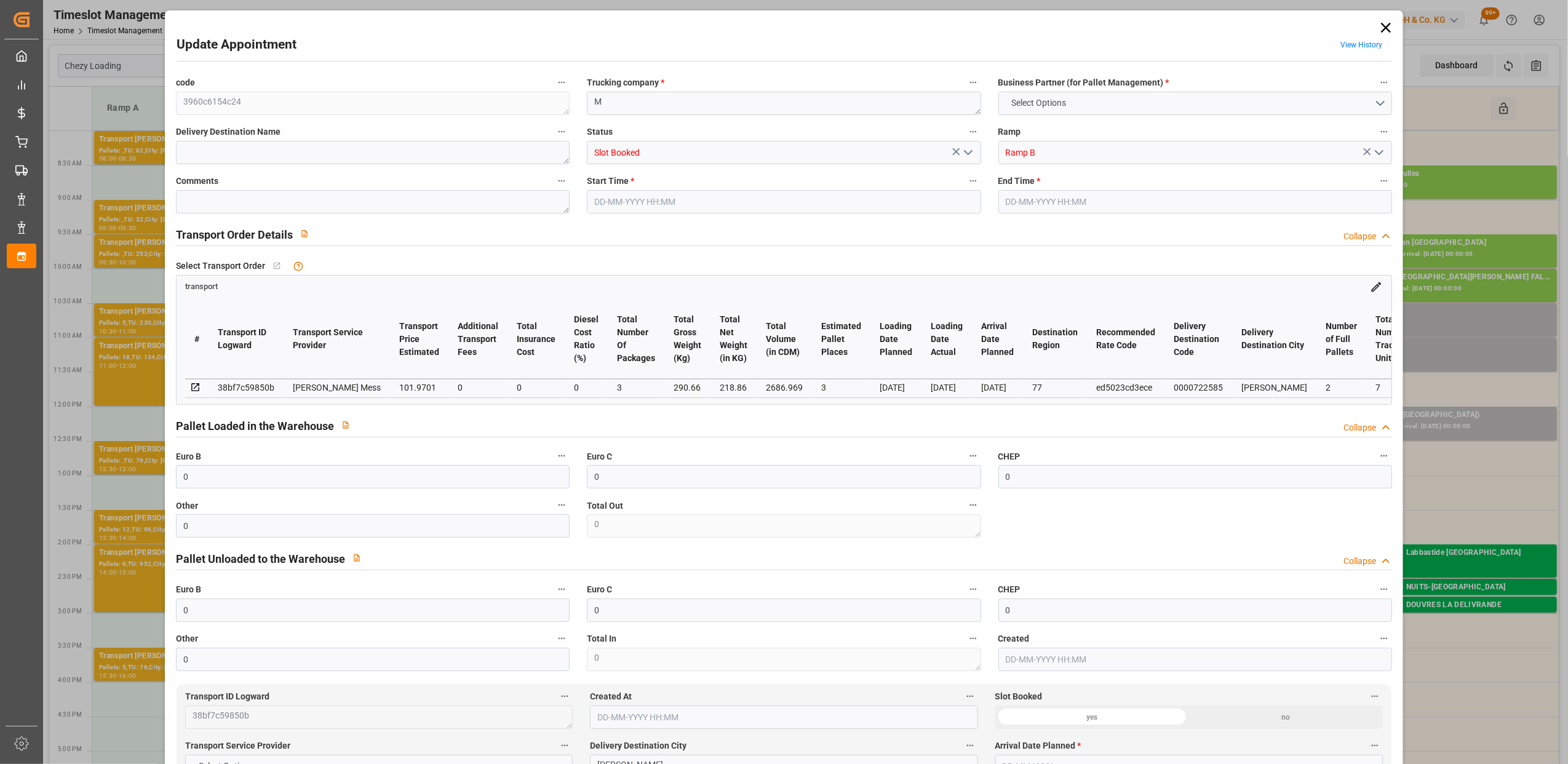
type input "[DATE]"
click at [963, 155] on icon "open menu" at bounding box center [968, 152] width 15 height 15
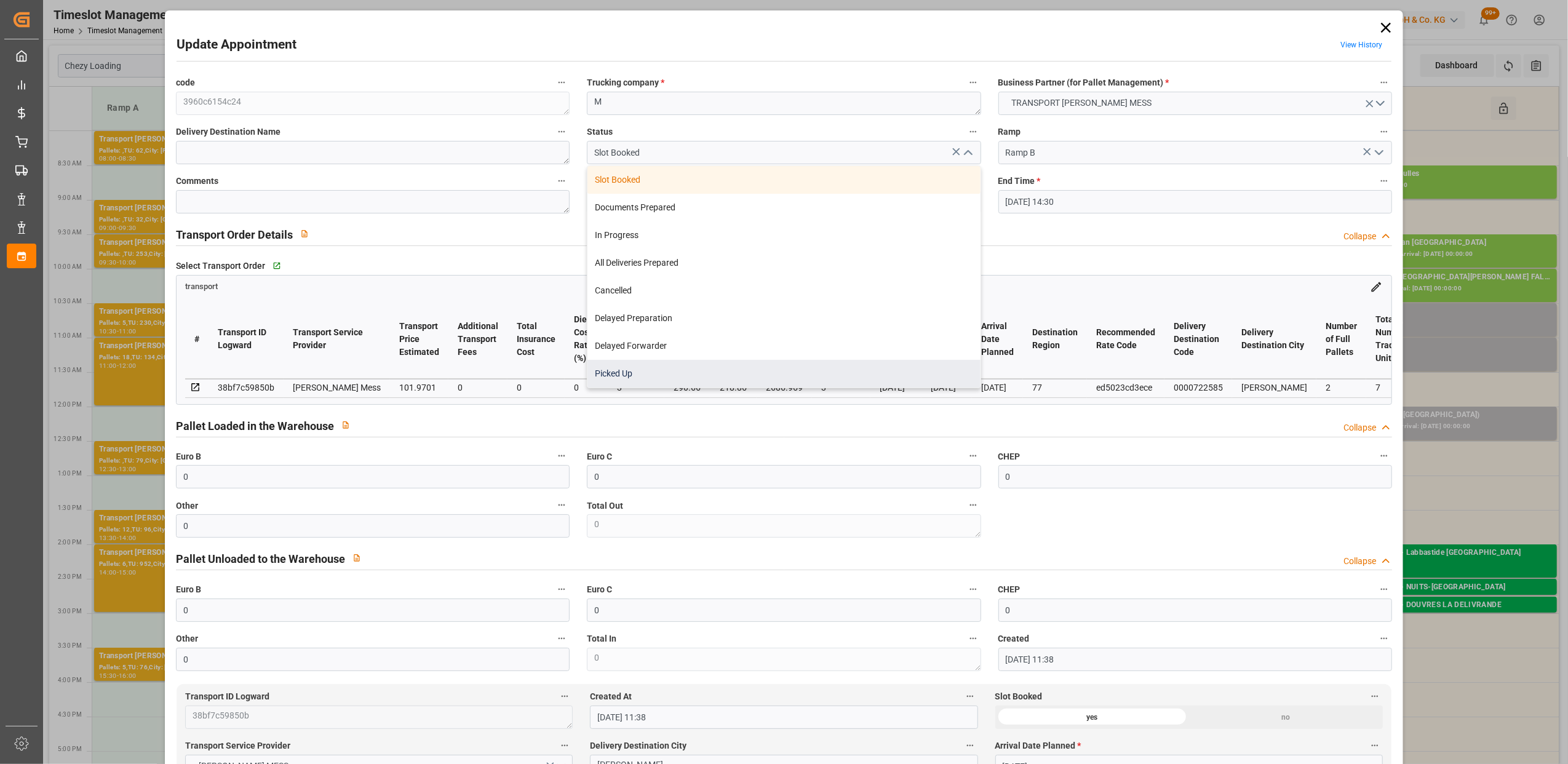
click at [632, 380] on div "Picked Up" at bounding box center [784, 374] width 393 height 28
type input "Picked Up"
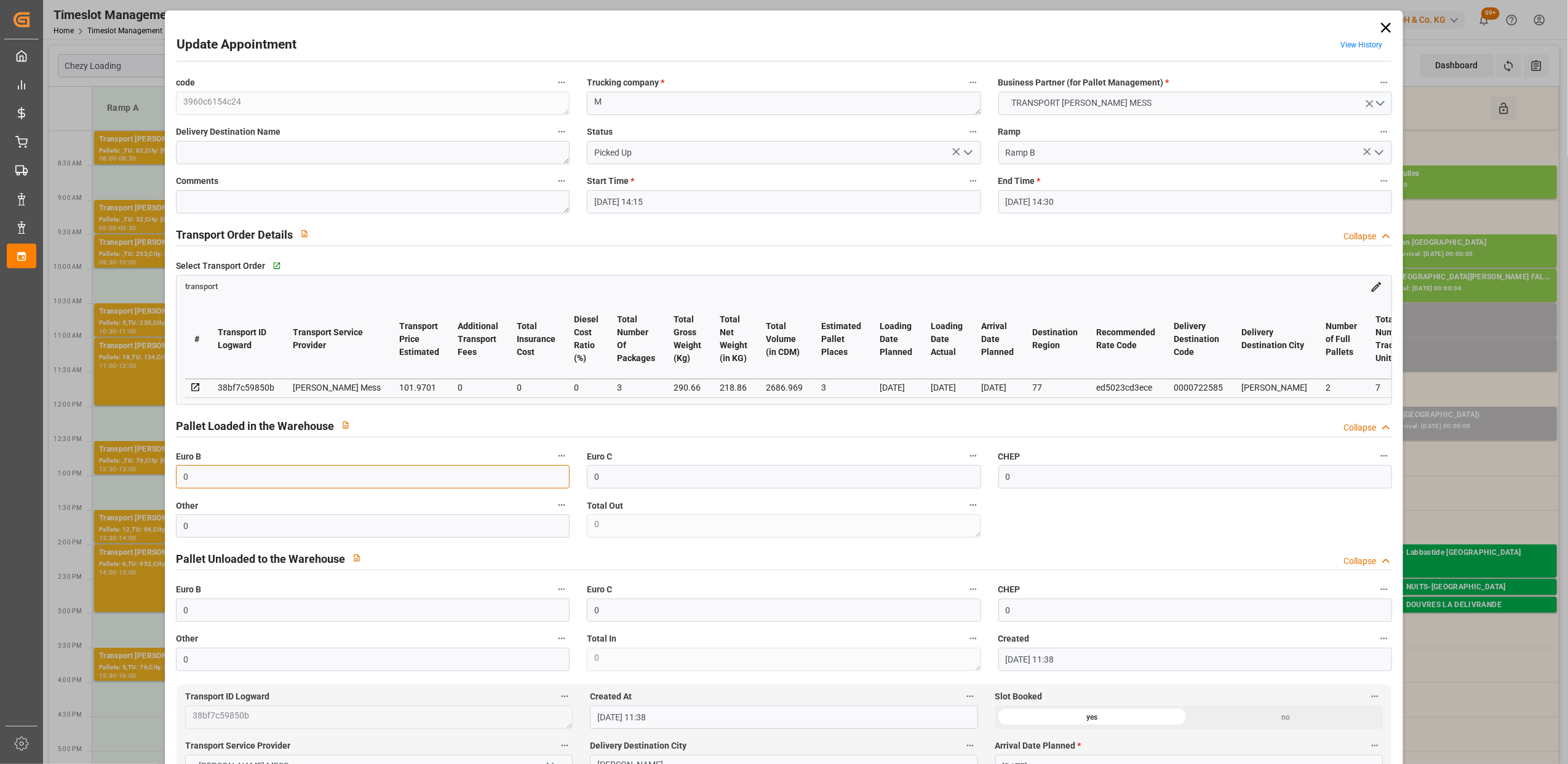
drag, startPoint x: 270, startPoint y: 475, endPoint x: -4, endPoint y: 451, distance: 275.0
click at [0, 451] on html "Created by potrace 1.15, written by [PERSON_NAME] [DATE]-[DATE] Created by potr…" at bounding box center [784, 382] width 1568 height 764
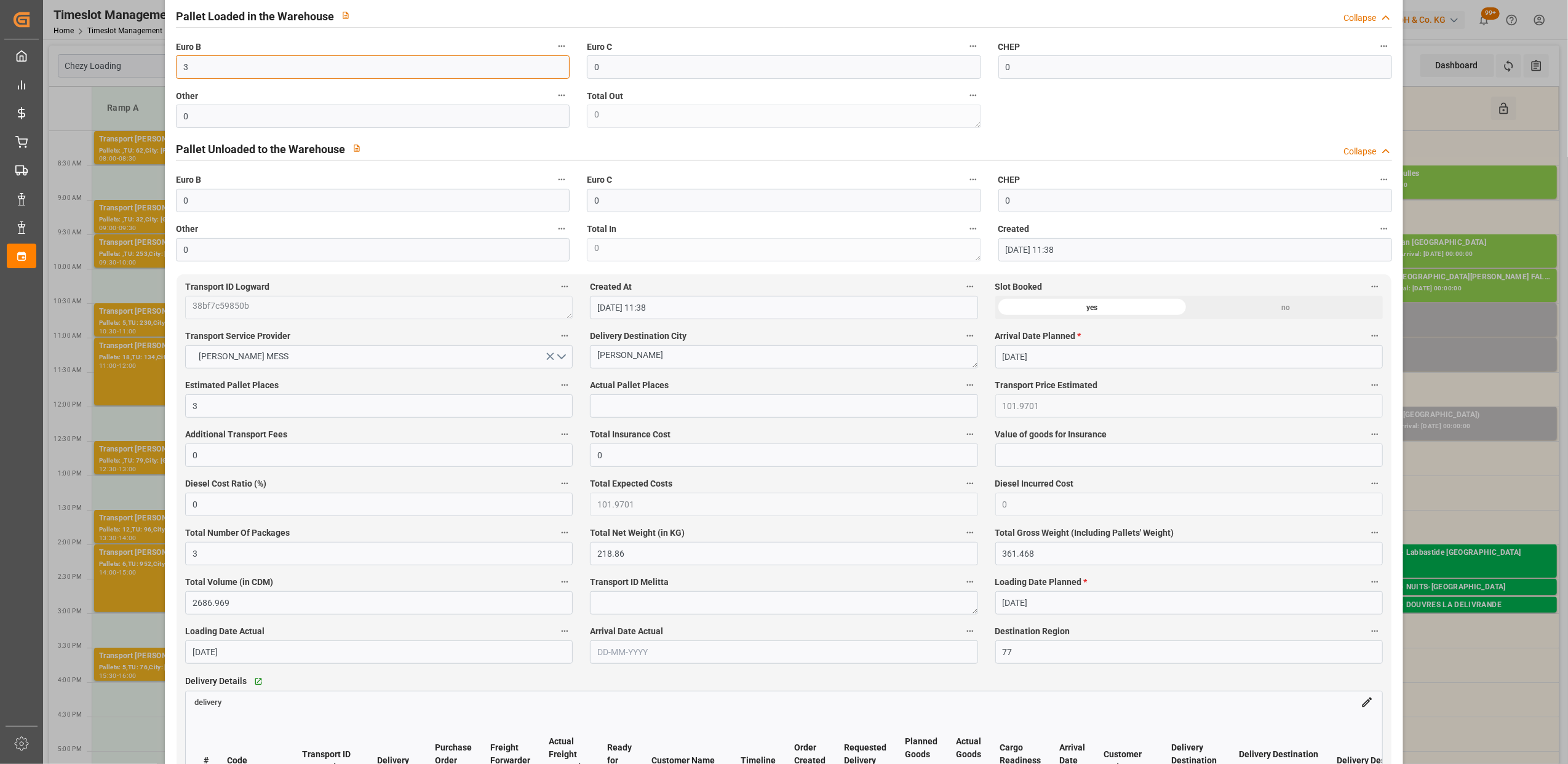
type input "3"
click at [614, 404] on input "text" at bounding box center [783, 406] width 387 height 23
type input "3"
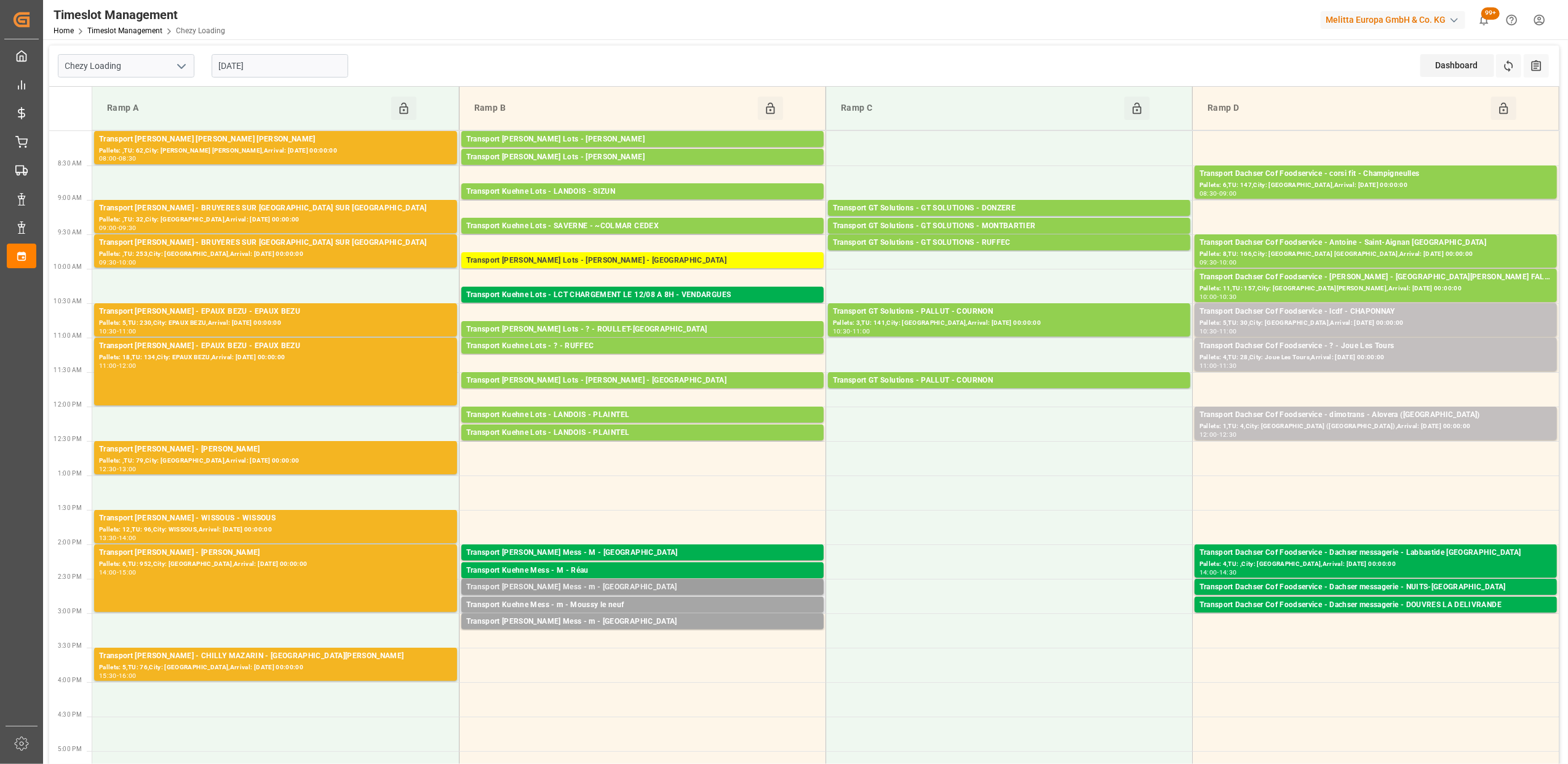
click at [699, 589] on div "Transport [PERSON_NAME] Mess - m - [GEOGRAPHIC_DATA]" at bounding box center [642, 588] width 352 height 12
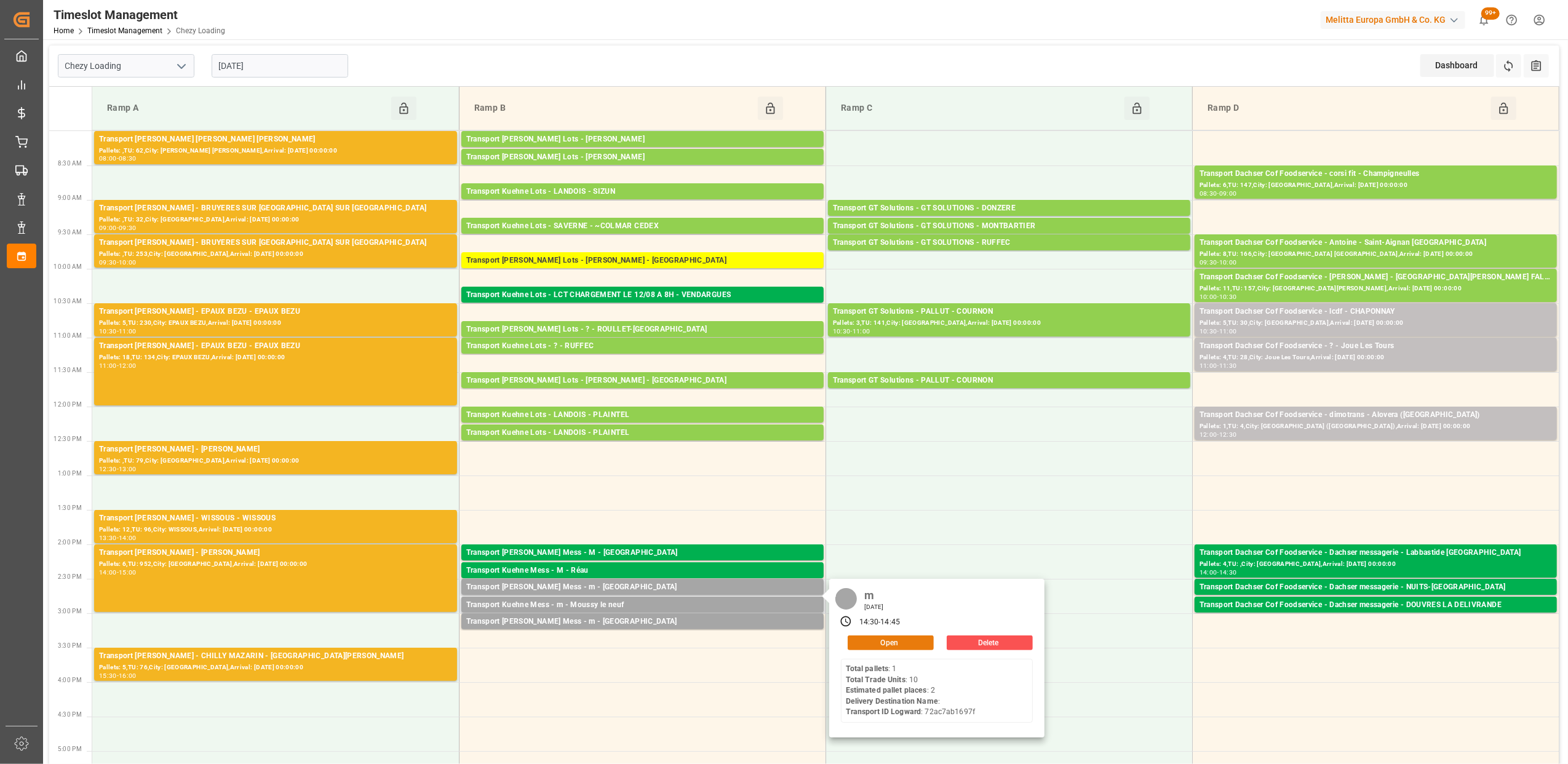
click at [903, 643] on button "Open" at bounding box center [890, 643] width 86 height 15
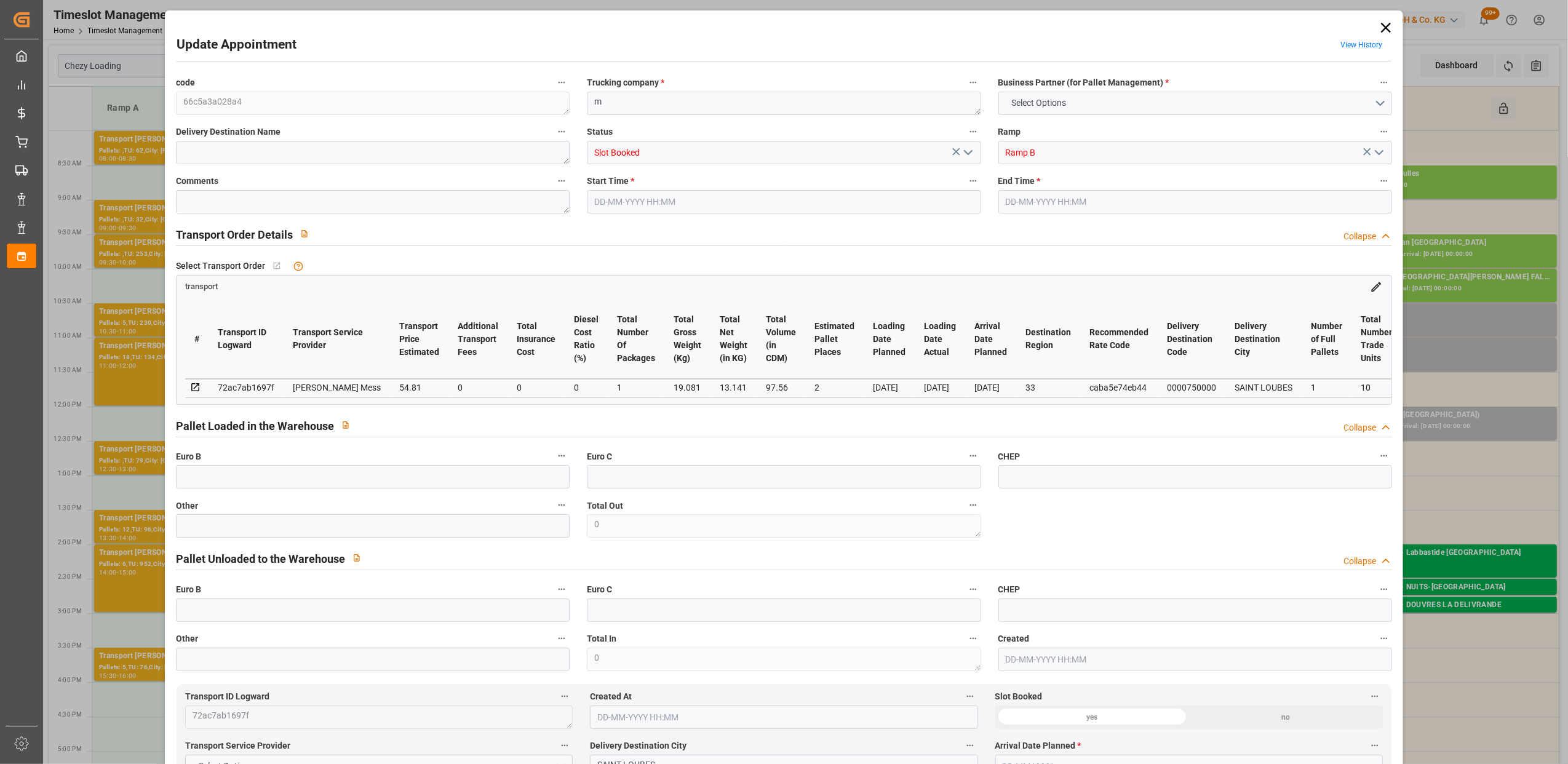
type input "0"
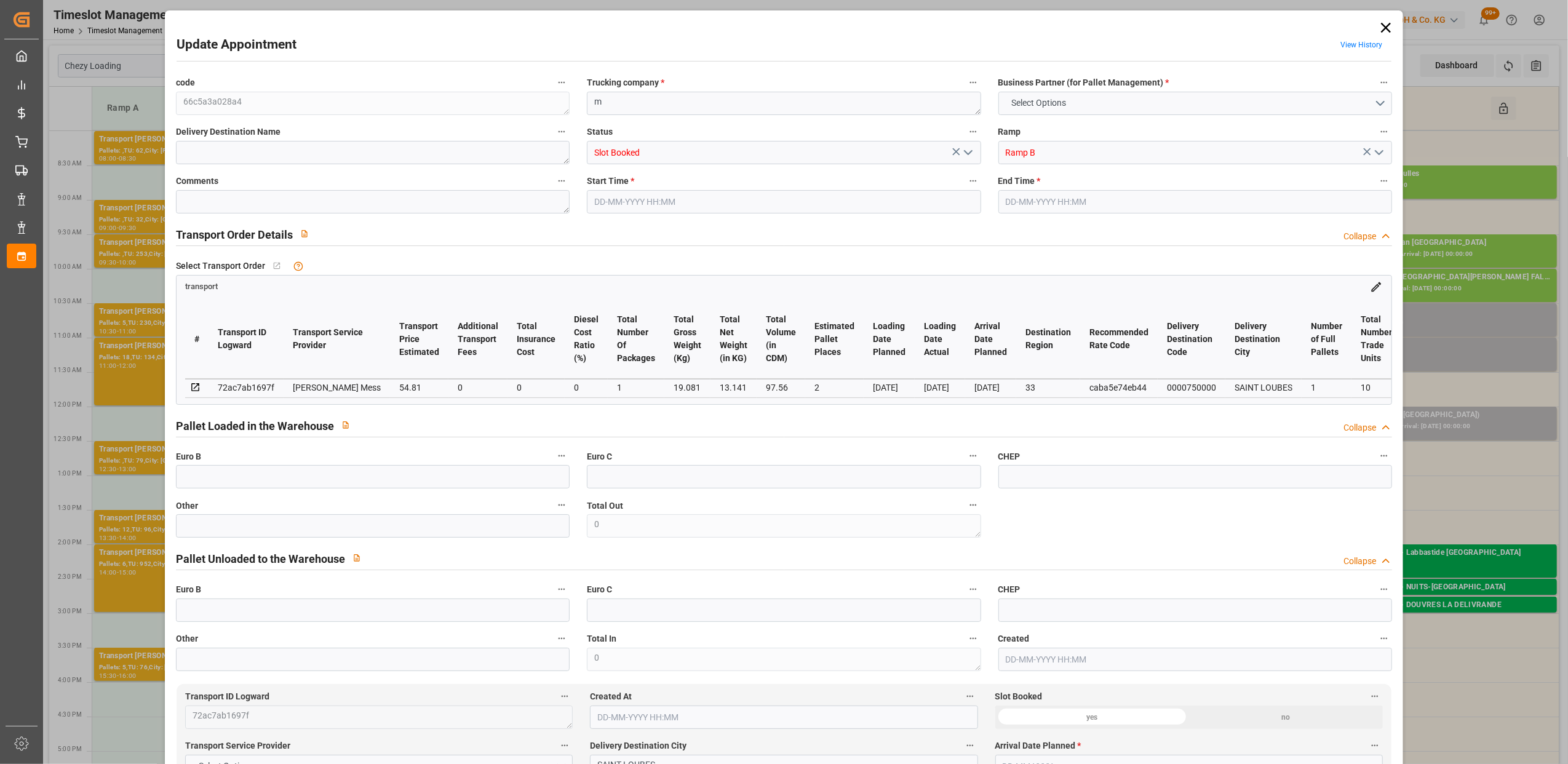
type input "0"
type input "2"
type input "54.81"
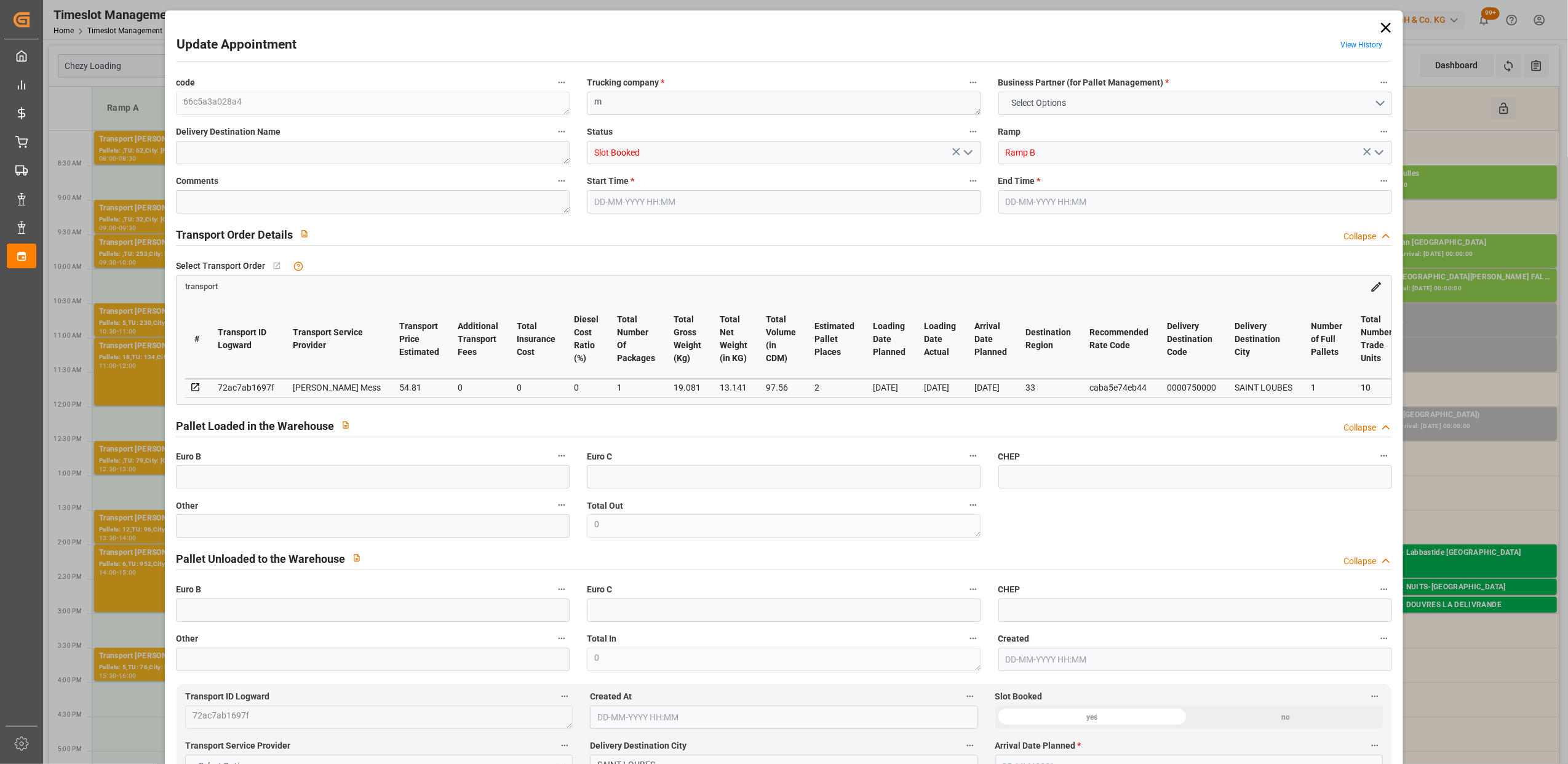
type input "0"
type input "54.81"
type input "0"
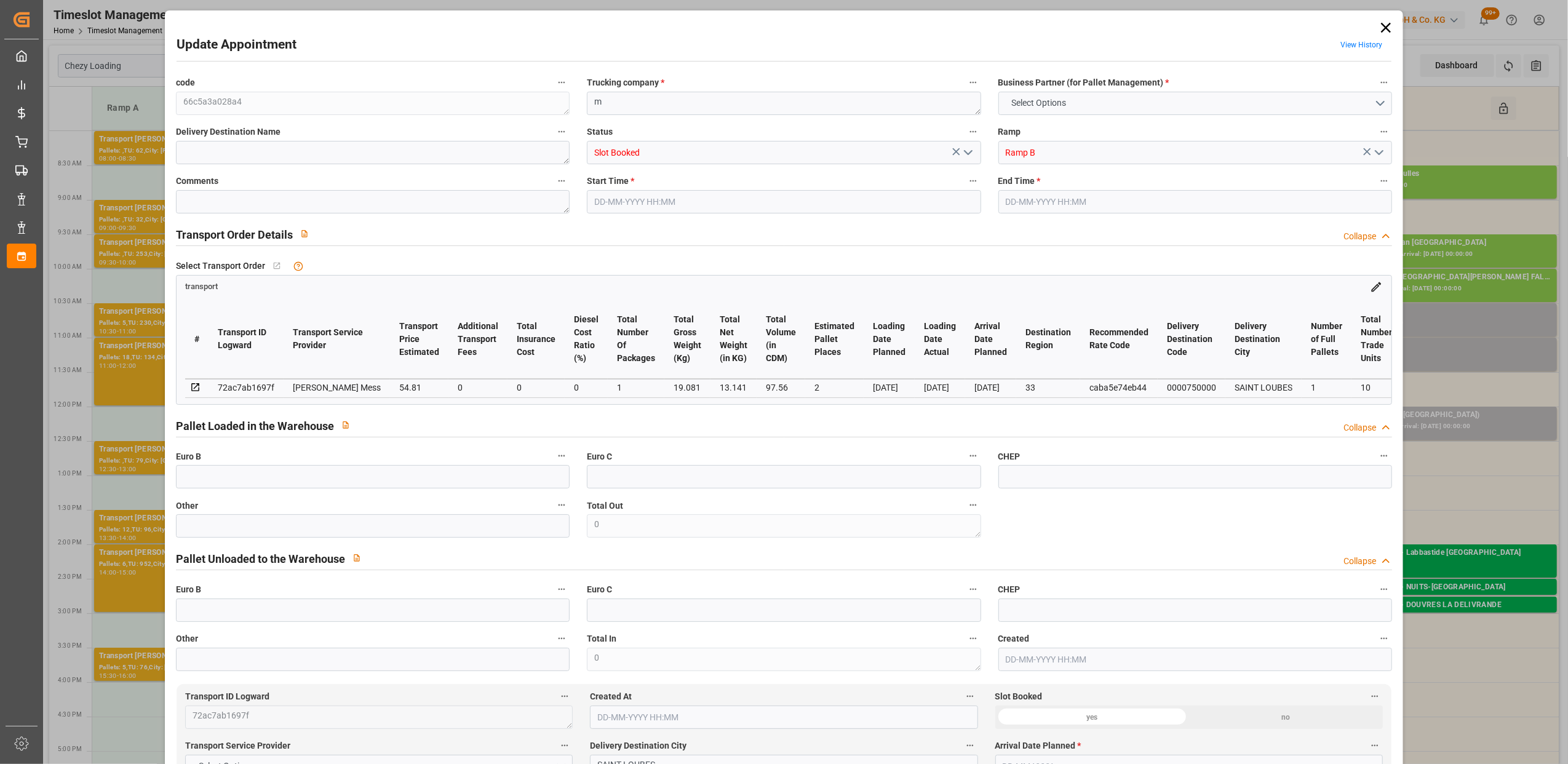
type input "1"
type input "13.141"
type input "42.08"
type input "97.56"
type input "33"
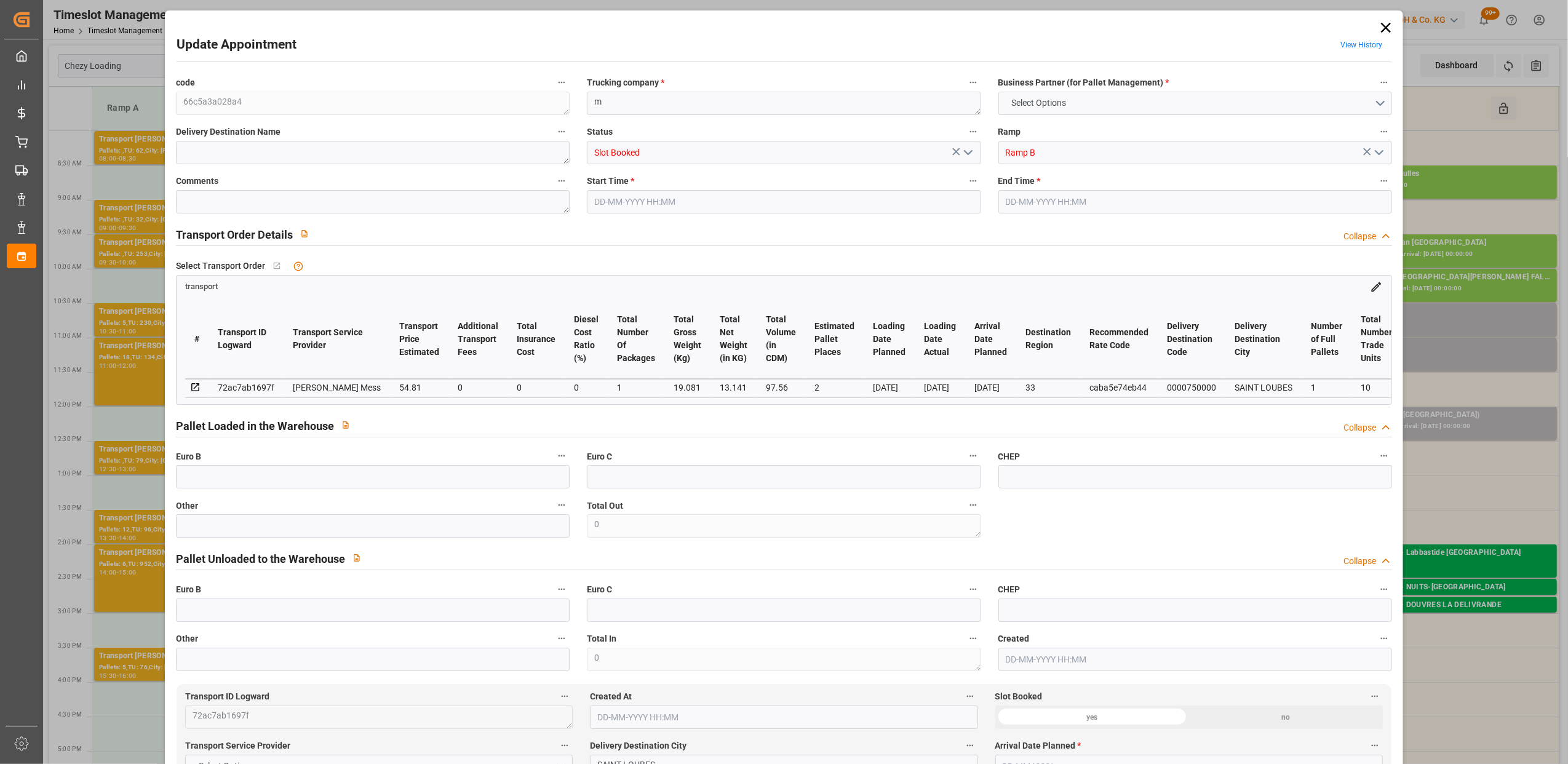
type input "1"
type input "10"
type input "2"
type input "101"
type input "19.081"
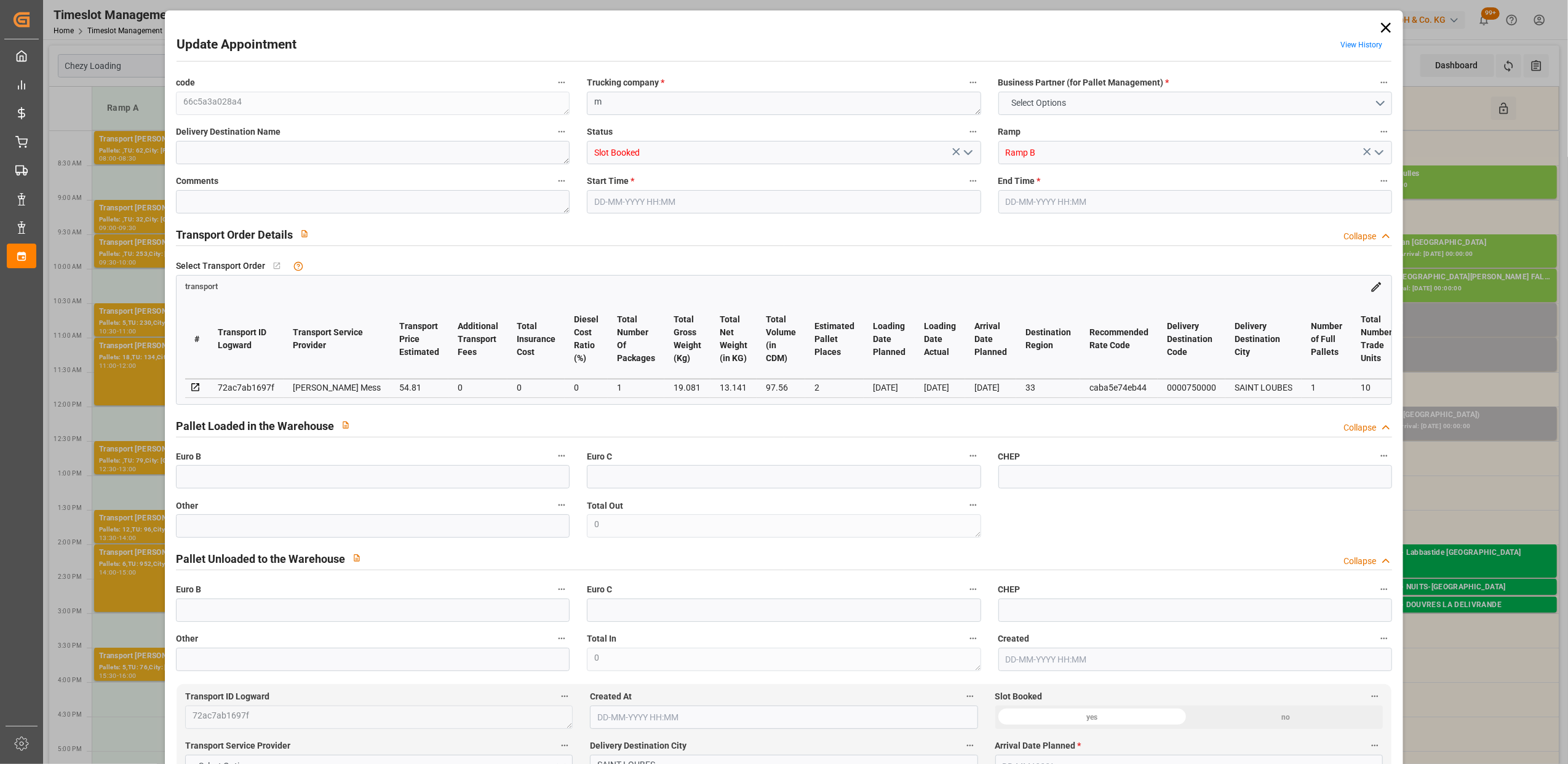
type input "0"
type input "4710.8598"
type input "0"
type input "21"
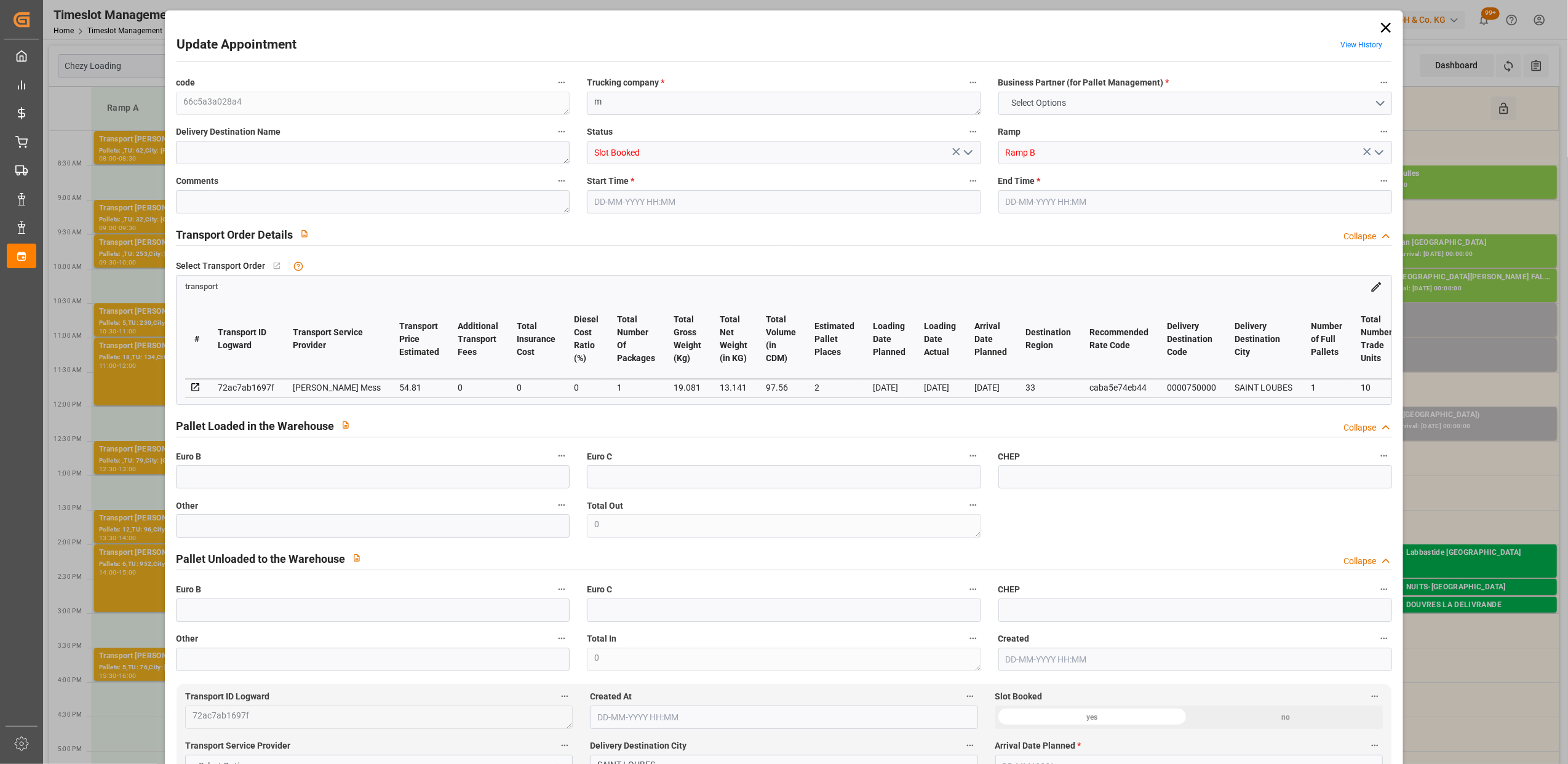
type input "35"
type input "[DATE] 14:30"
type input "[DATE] 14:45"
type input "[DATE] 11:39"
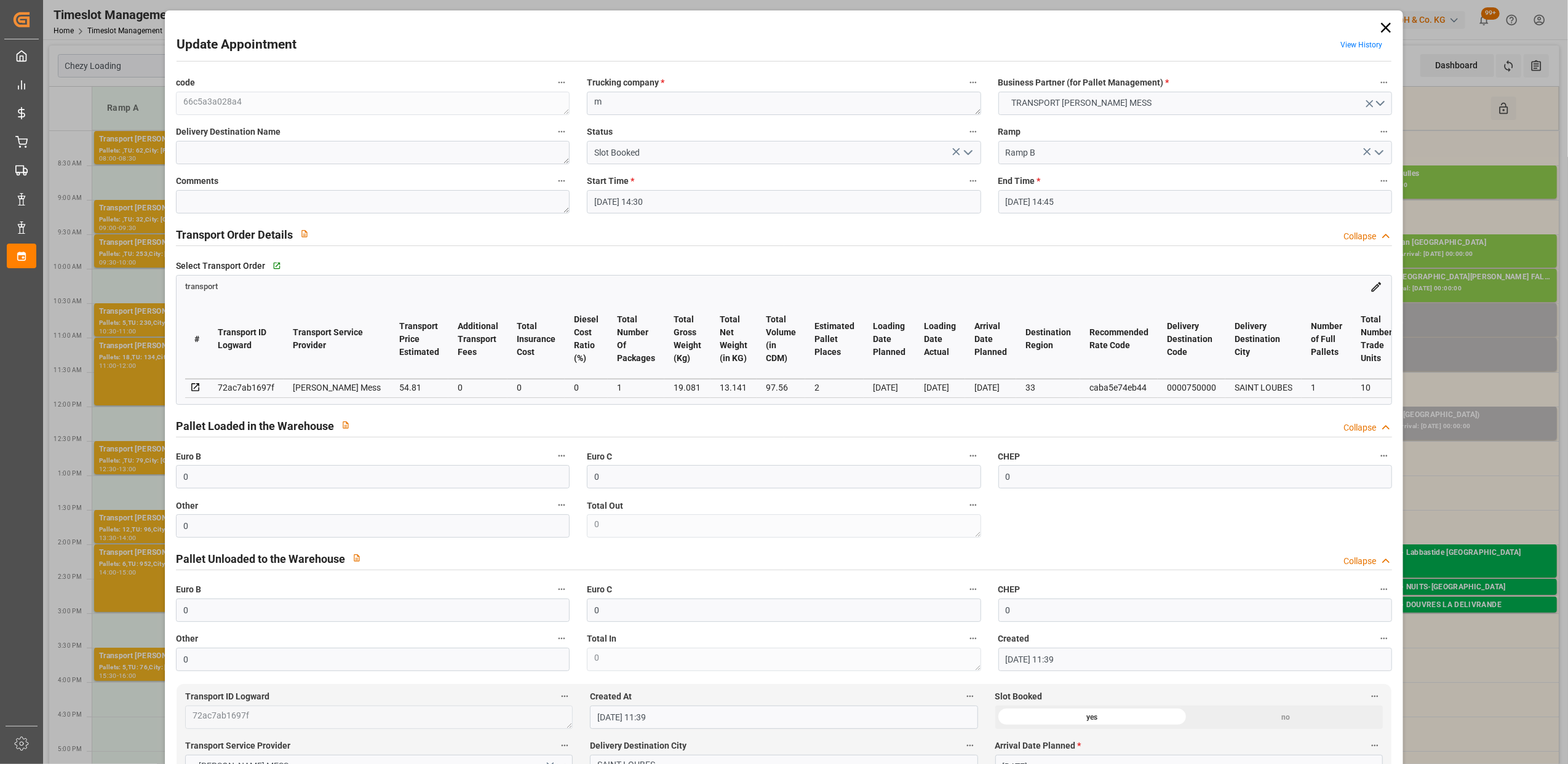
type input "[DATE]"
click at [964, 153] on polyline "open menu" at bounding box center [968, 152] width 8 height 4
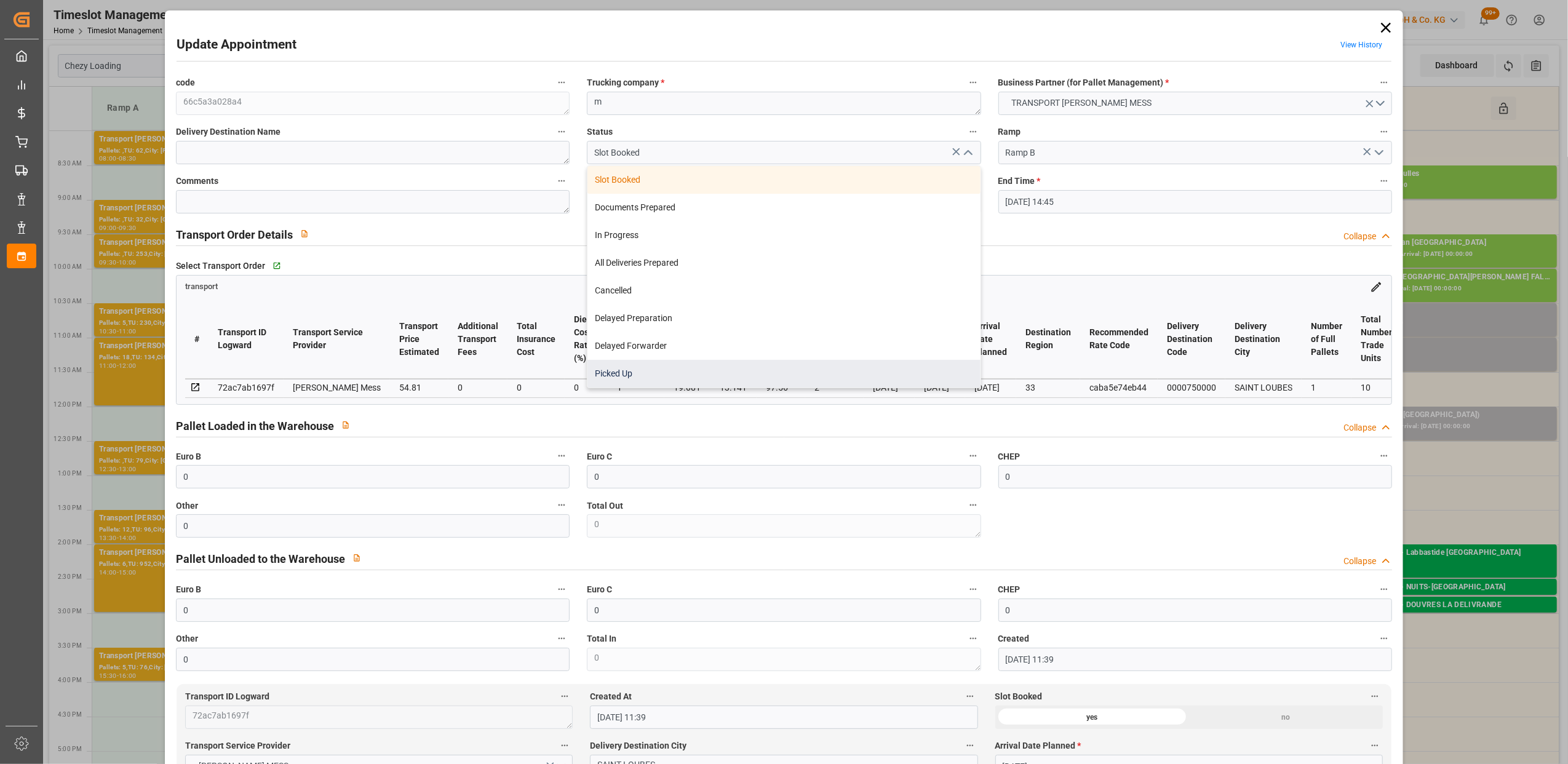
click at [672, 375] on div "Picked Up" at bounding box center [784, 374] width 393 height 28
type input "Picked Up"
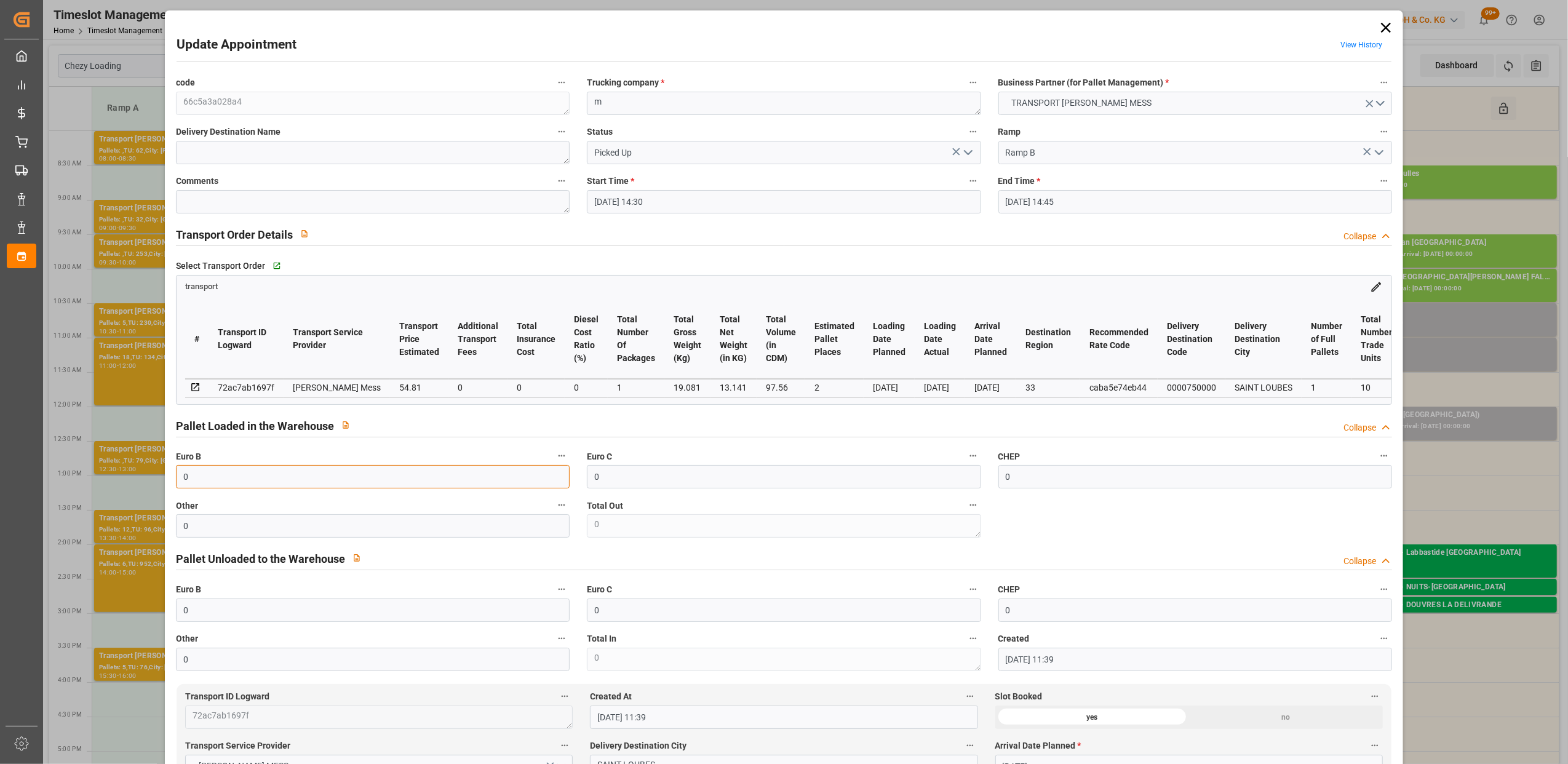
drag, startPoint x: 270, startPoint y: 471, endPoint x: -4, endPoint y: 471, distance: 274.0
click at [0, 471] on html "Created by potrace 1.15, written by [PERSON_NAME] [DATE]-[DATE] Created by potr…" at bounding box center [784, 382] width 1568 height 764
click at [271, 532] on input "0" at bounding box center [372, 526] width 393 height 23
drag, startPoint x: 271, startPoint y: 532, endPoint x: 136, endPoint y: 523, distance: 135.3
click at [136, 523] on div "Update Appointment View History code 66c5a3a028a4 Trucking company * m Business…" at bounding box center [784, 382] width 1568 height 764
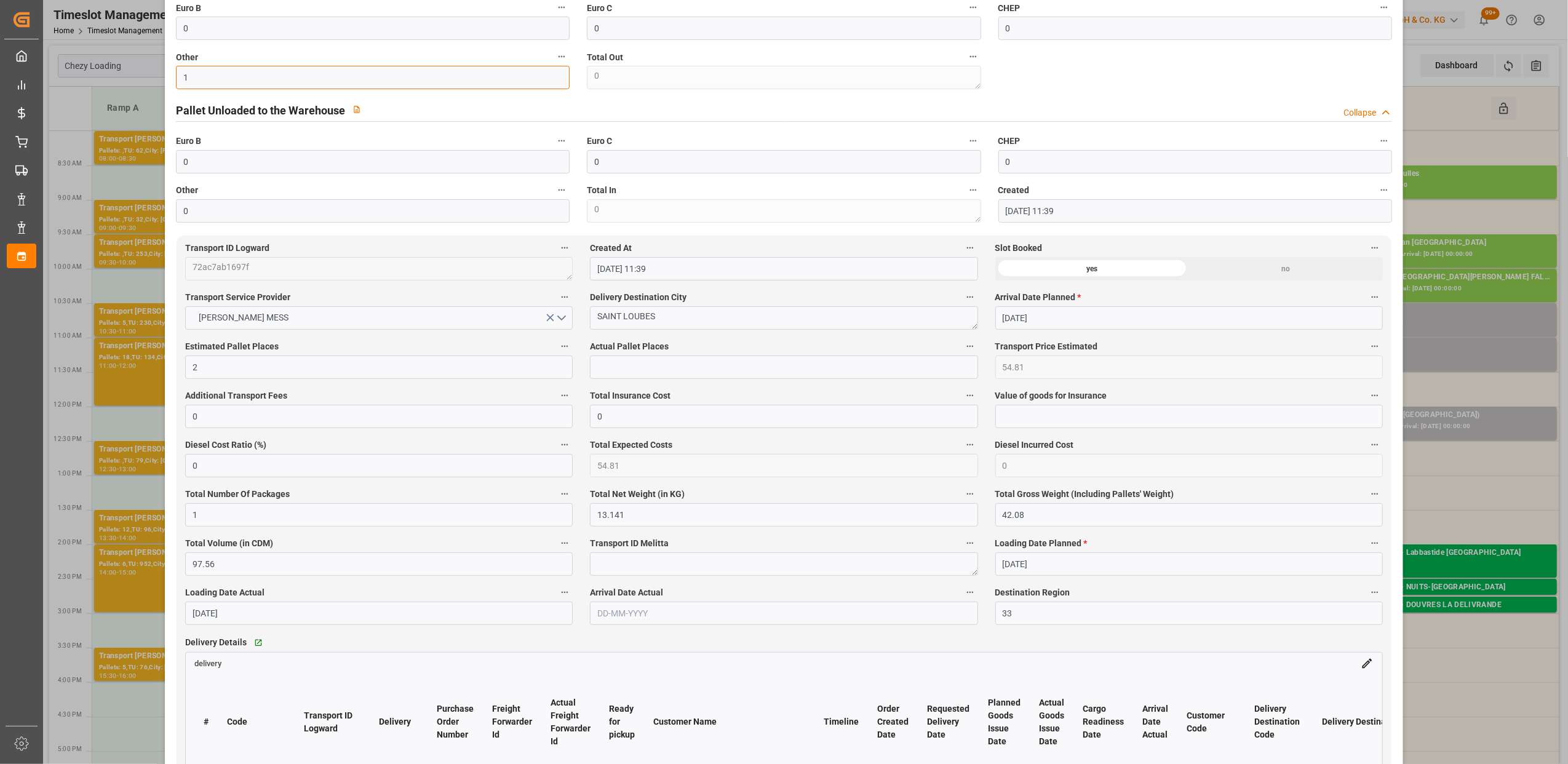
scroll to position [575, 0]
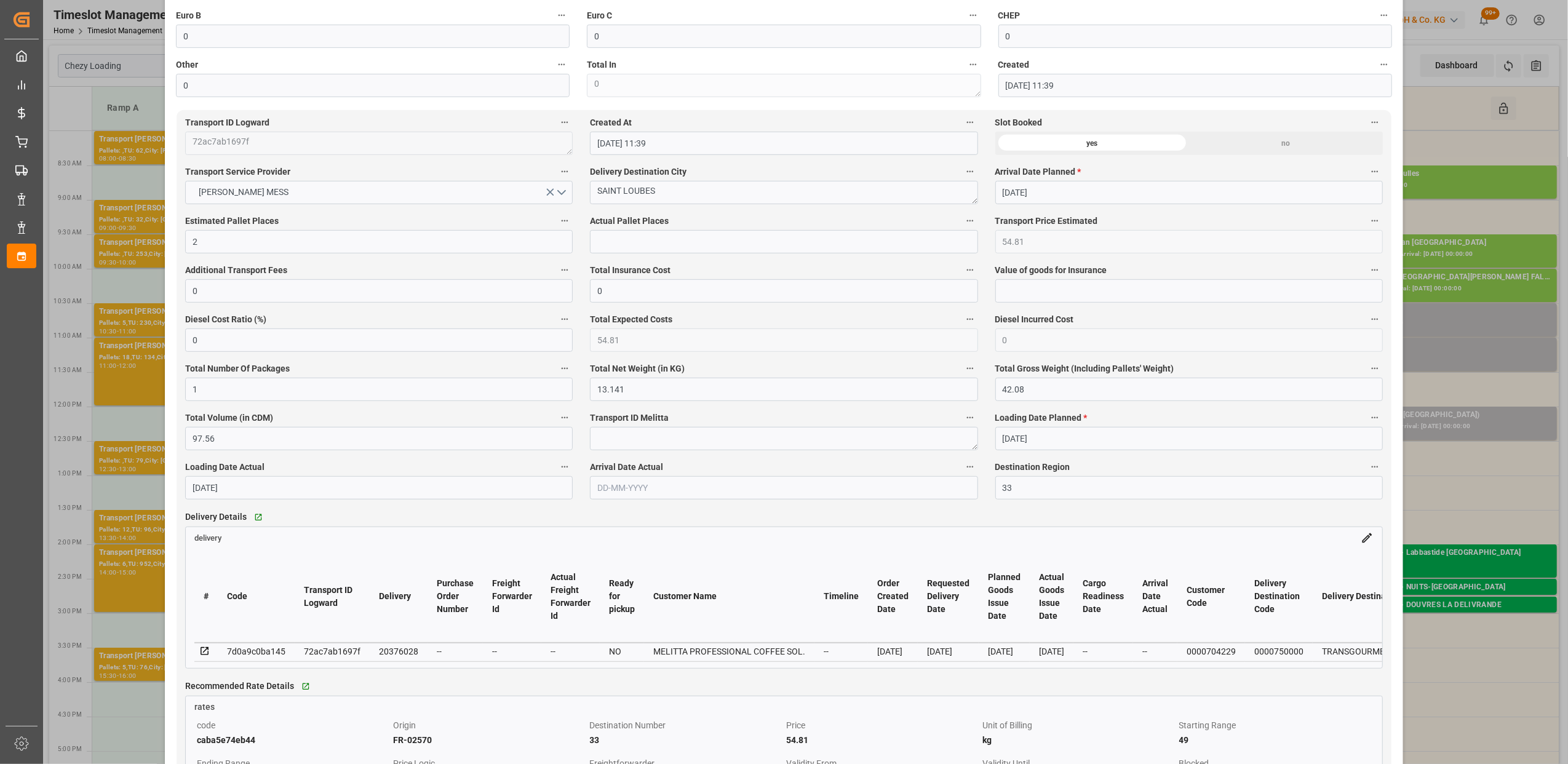
type input "1"
click at [698, 240] on input "text" at bounding box center [783, 242] width 387 height 23
type input "1"
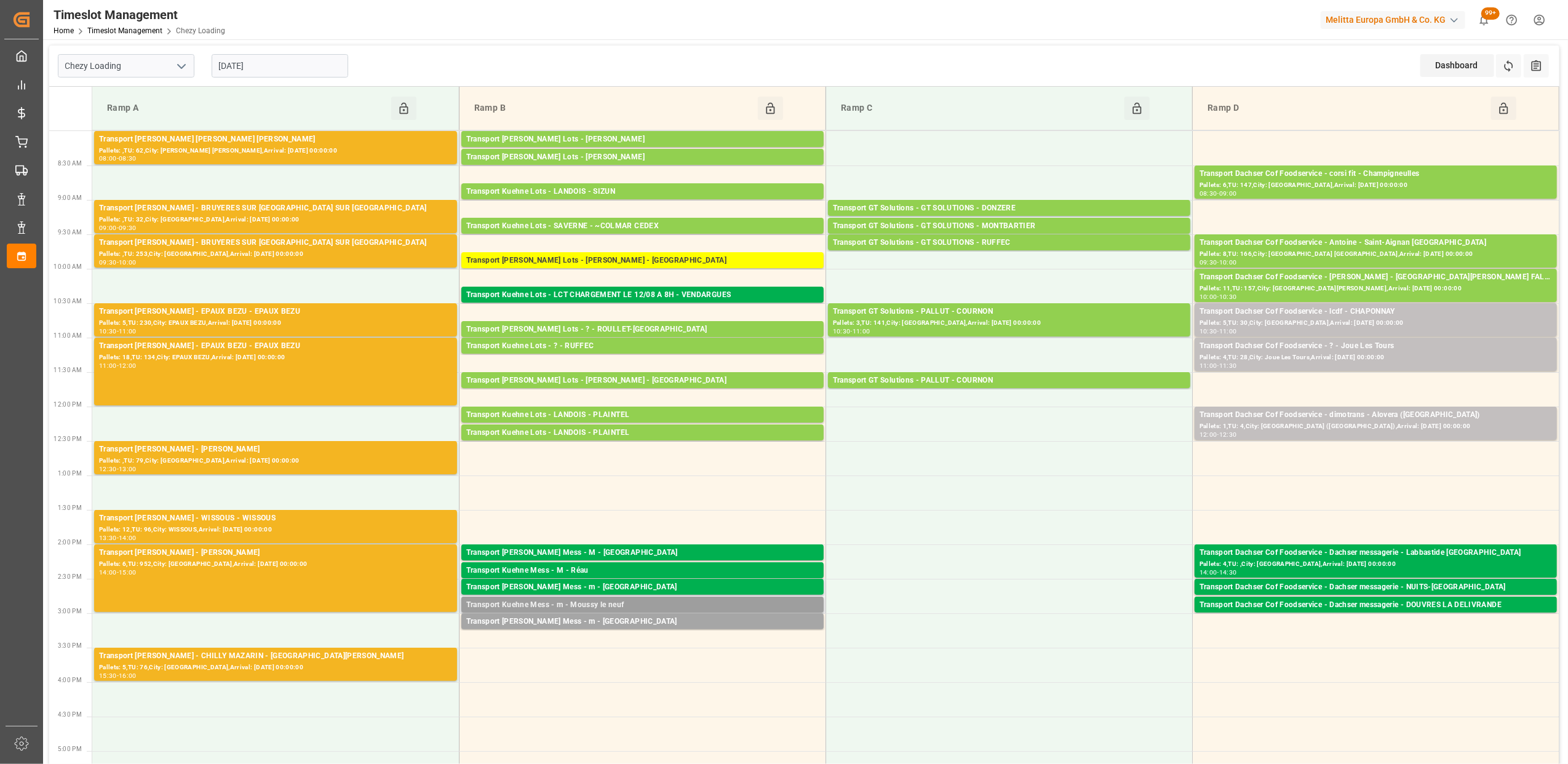
click at [712, 597] on div "Transport [PERSON_NAME] Mess - m - Moussy le neuf Pallets: ,TU: 30,City: [GEOGR…" at bounding box center [642, 605] width 362 height 16
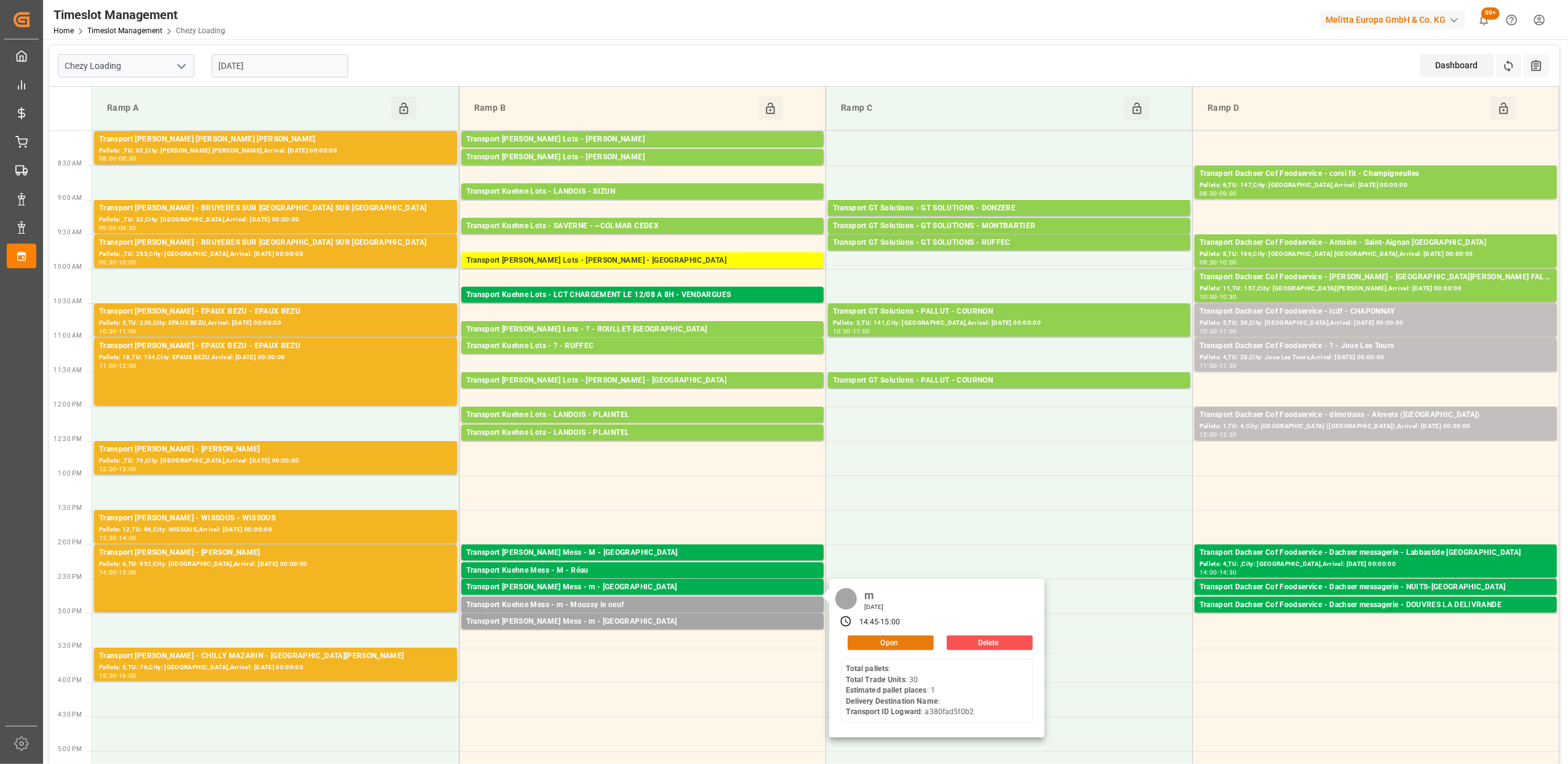
click at [902, 640] on button "Open" at bounding box center [890, 643] width 86 height 15
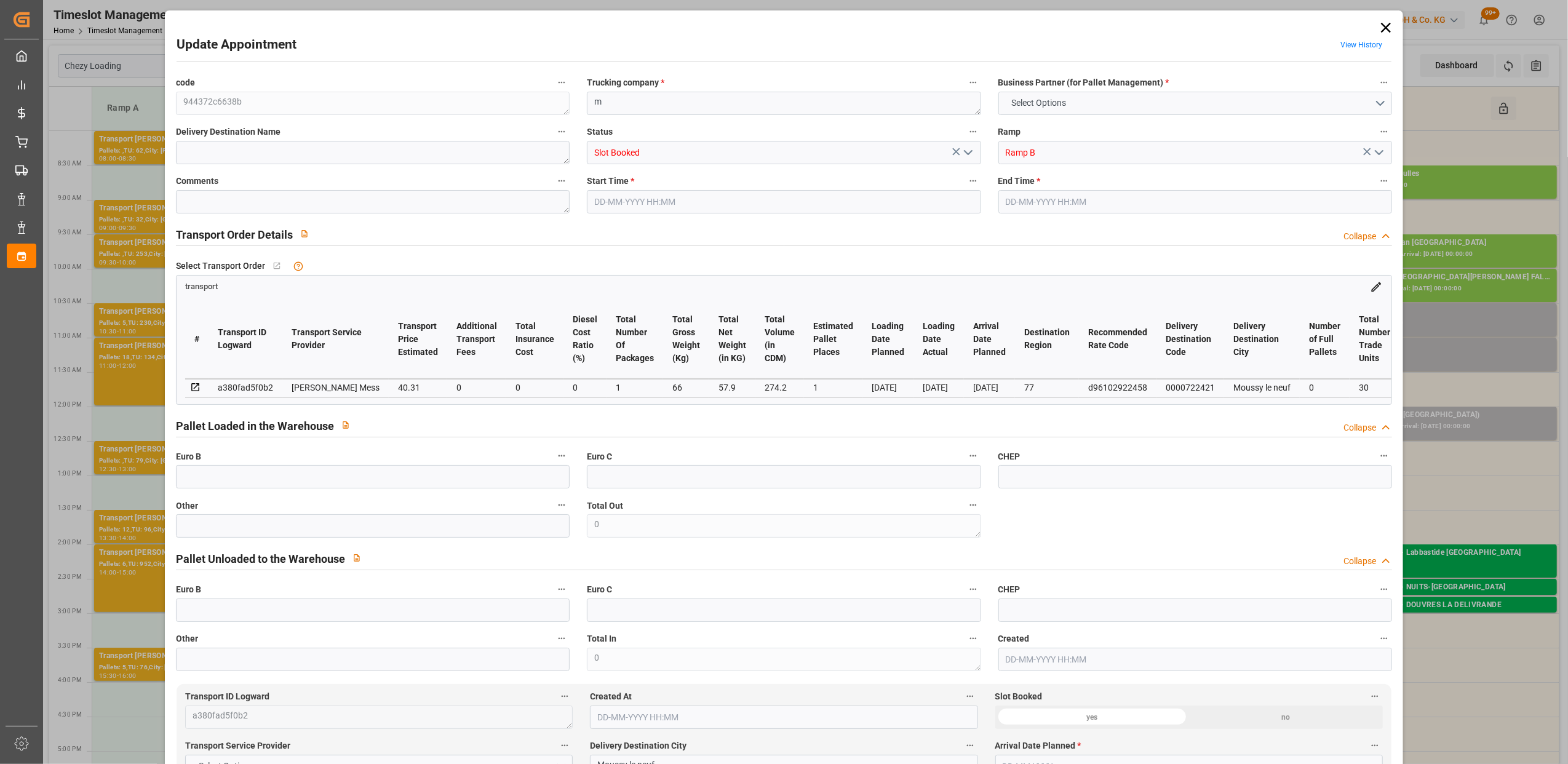
type input "0"
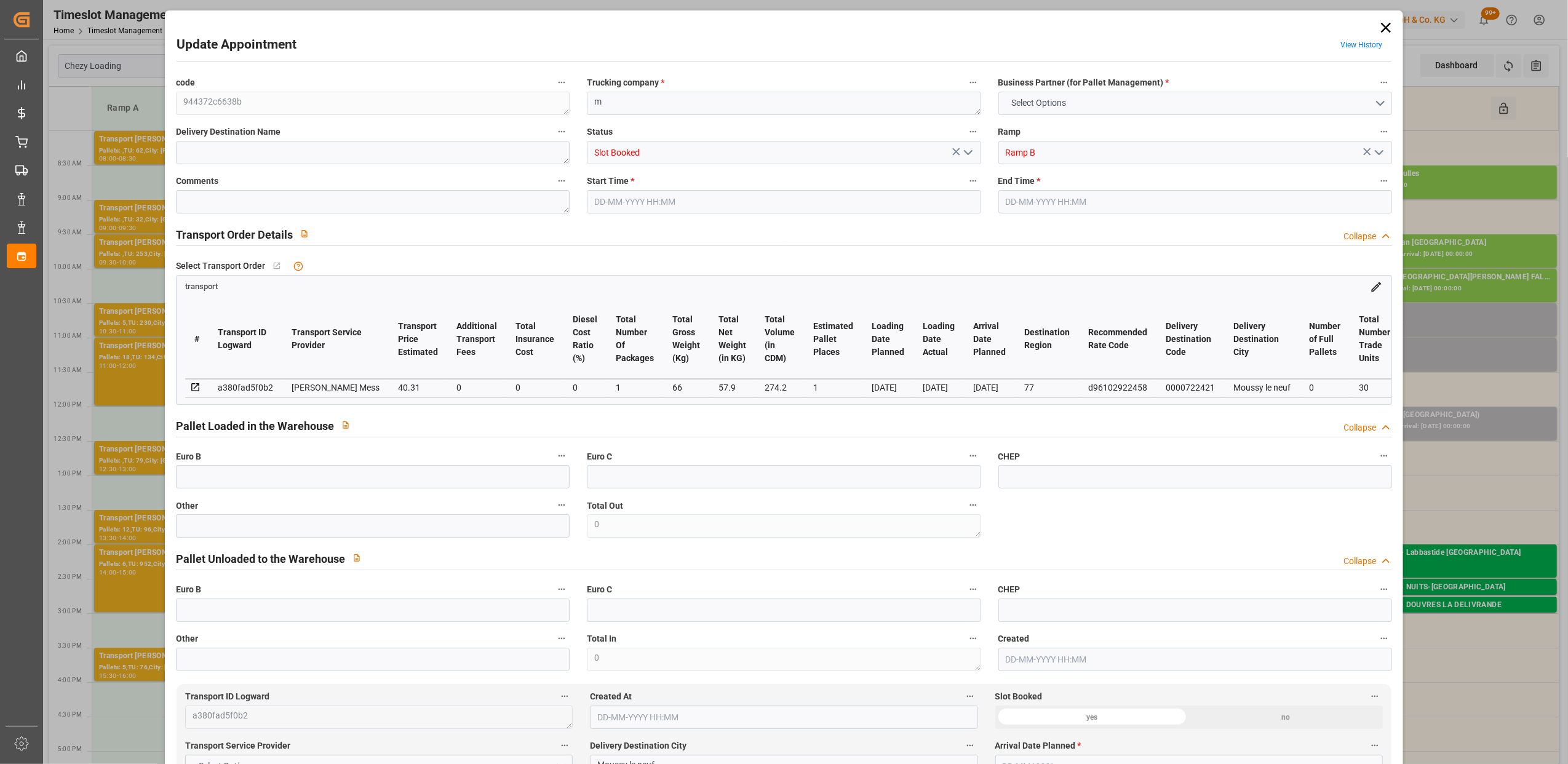
type input "0"
type input "1"
type input "40.31"
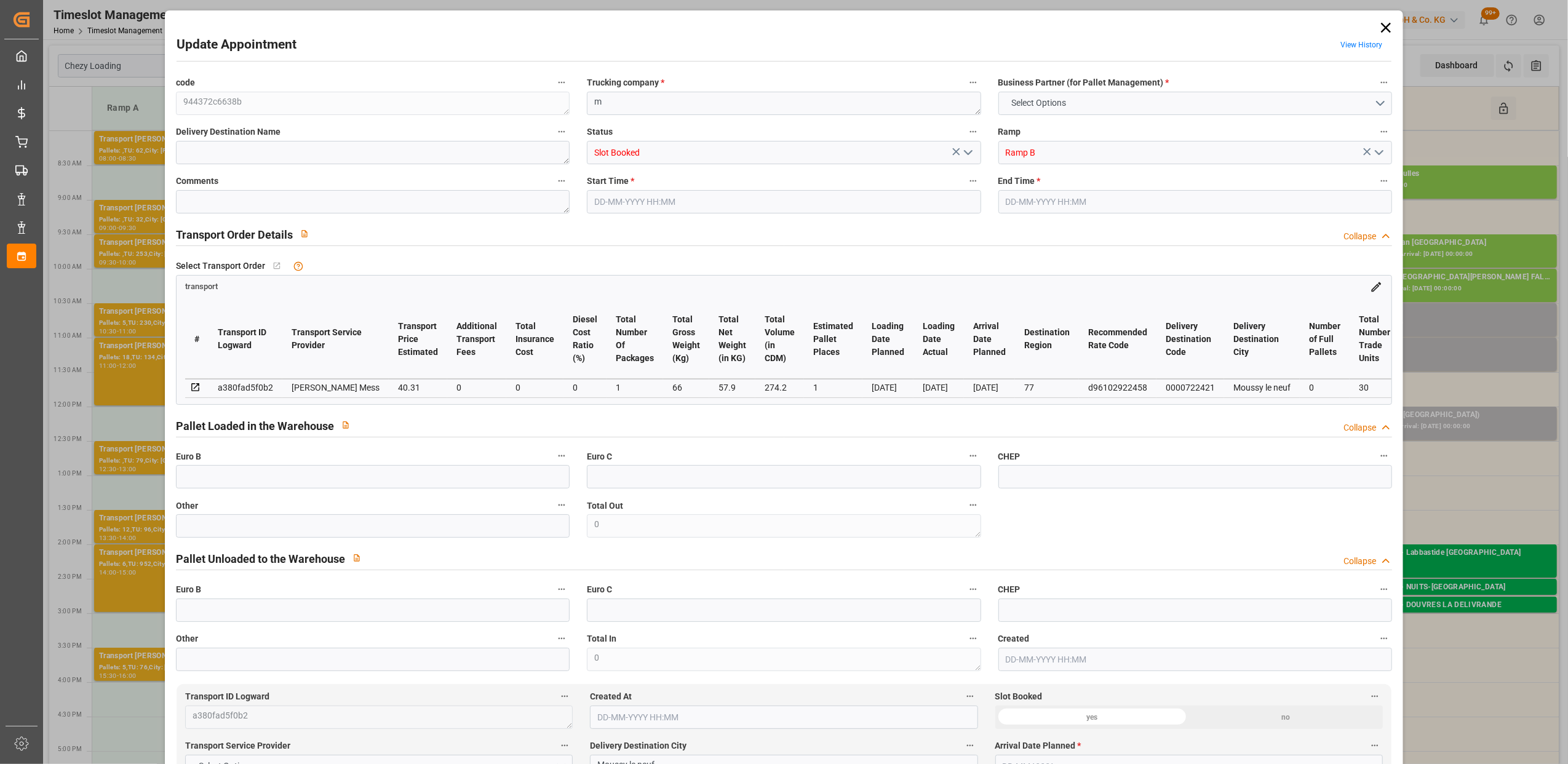
type input "0"
type input "40.31"
type input "0"
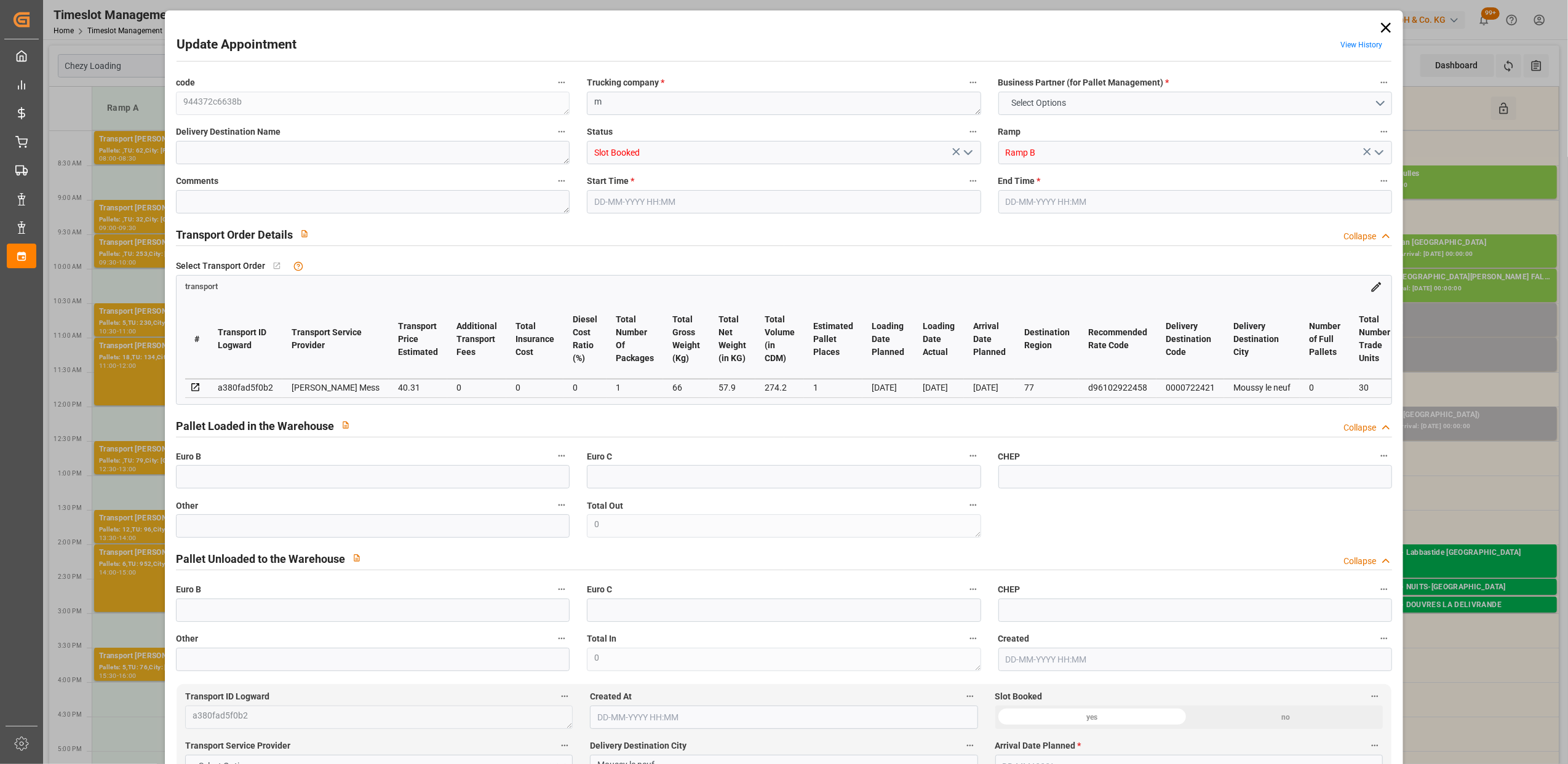
type input "1"
type input "57.9"
type input "89"
type input "274.2"
type input "77"
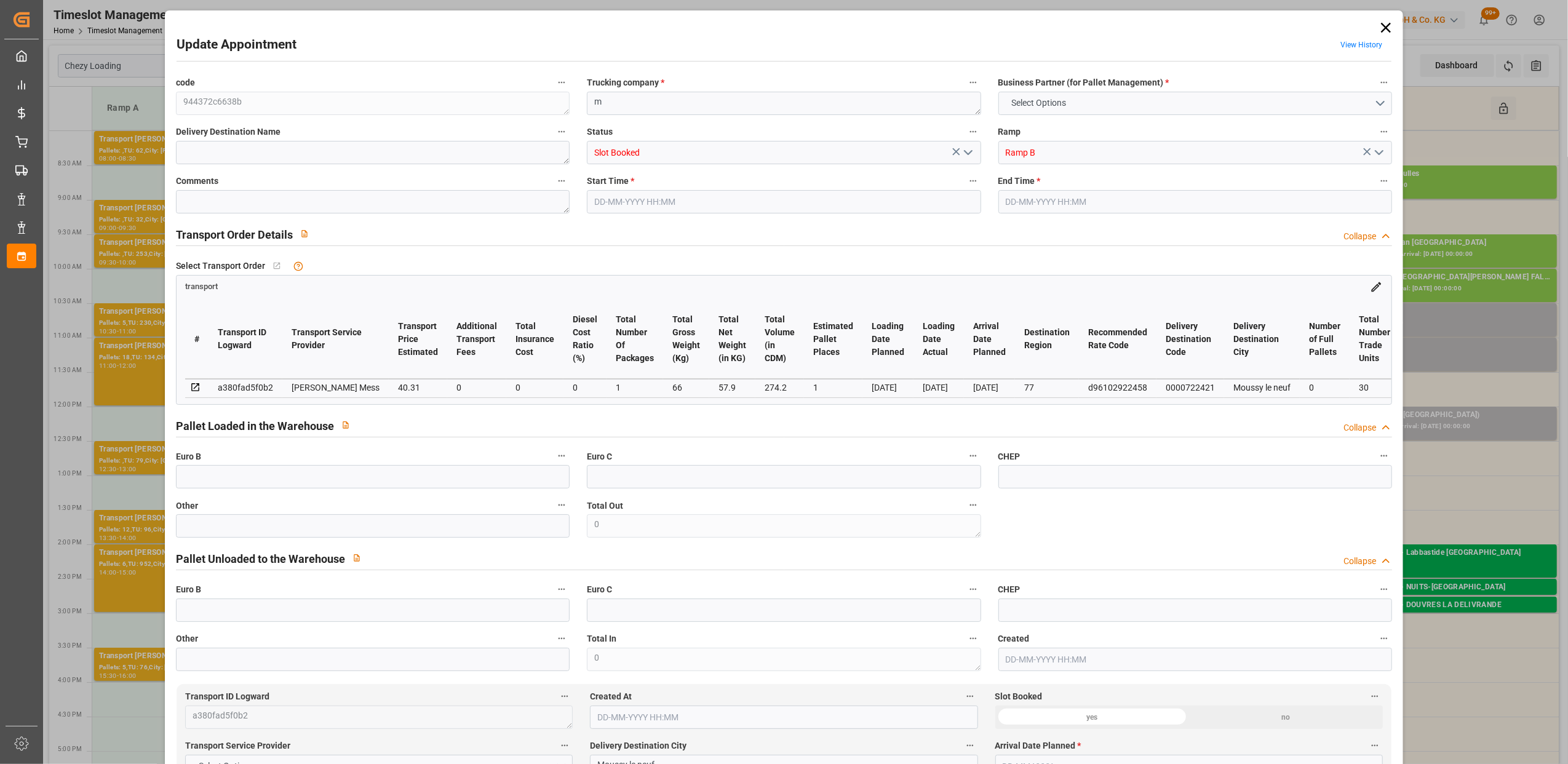
type input "0"
type input "30"
type input "1"
type input "101"
type input "66"
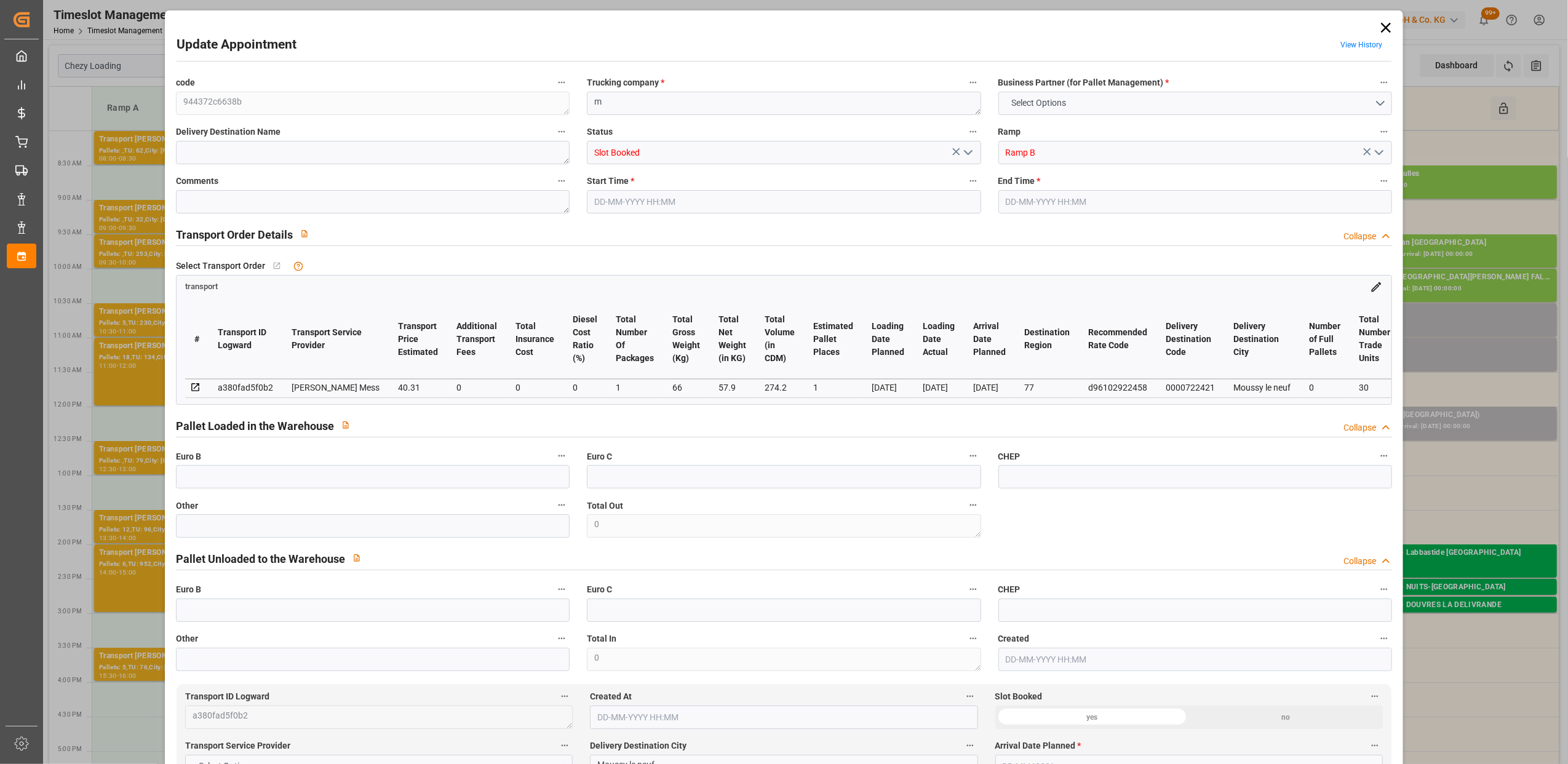
type input "0"
type input "4710.8598"
type input "0"
type input "21"
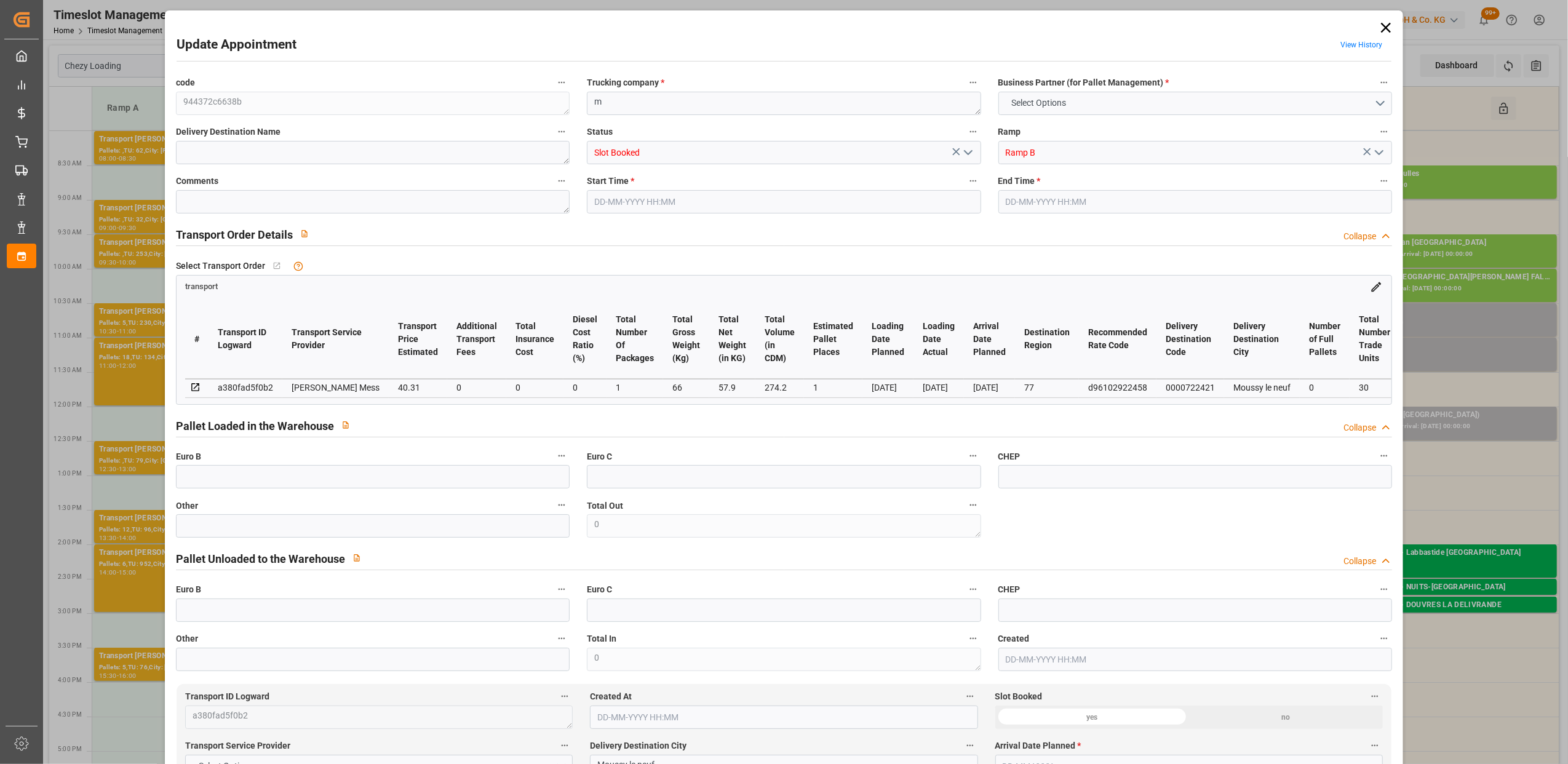
type input "35"
type input "[DATE] 14:45"
type input "[DATE] 15:00"
type input "[DATE] 11:40"
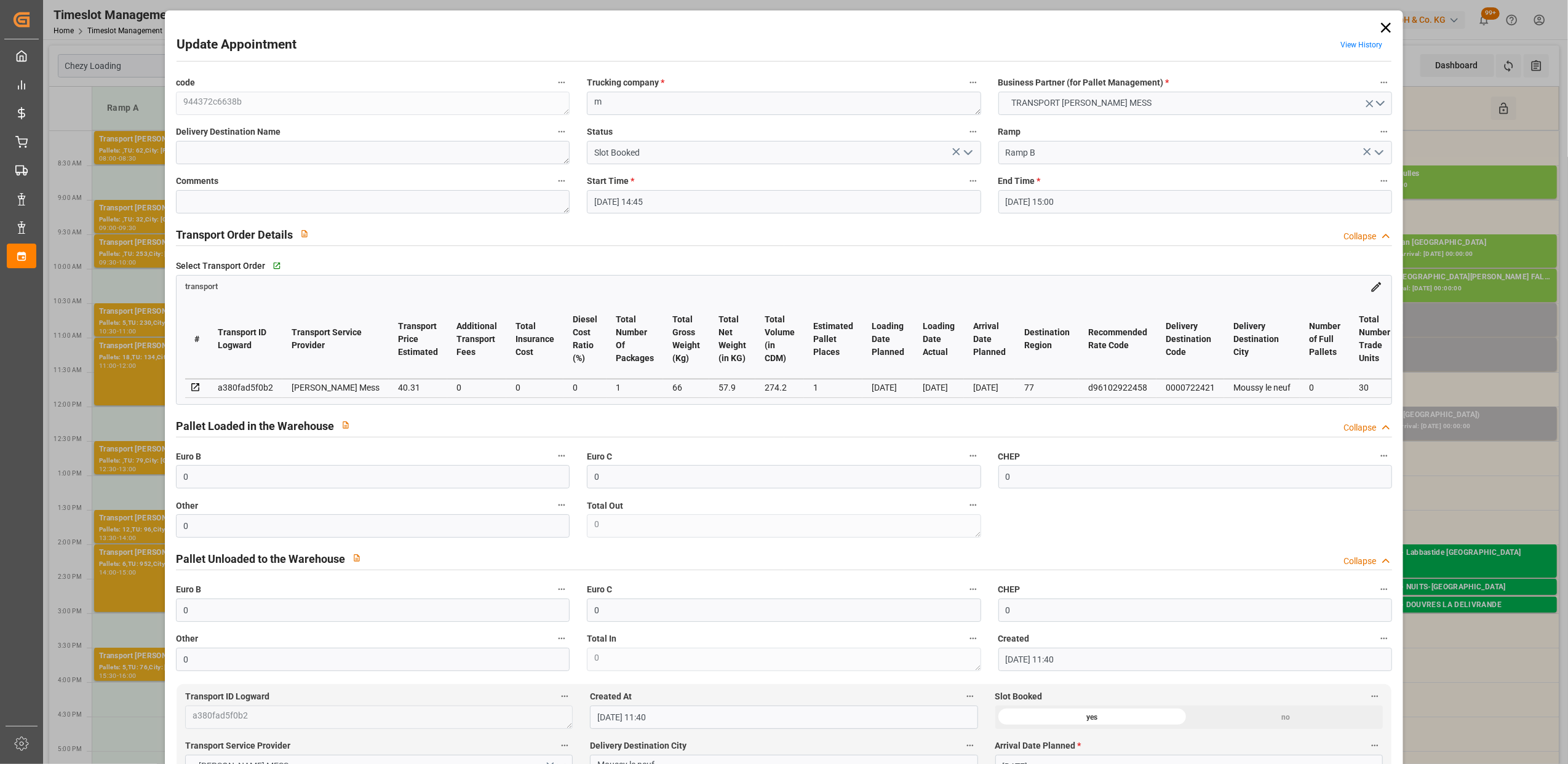
type input "[DATE]"
click at [968, 150] on icon "open menu" at bounding box center [968, 152] width 15 height 15
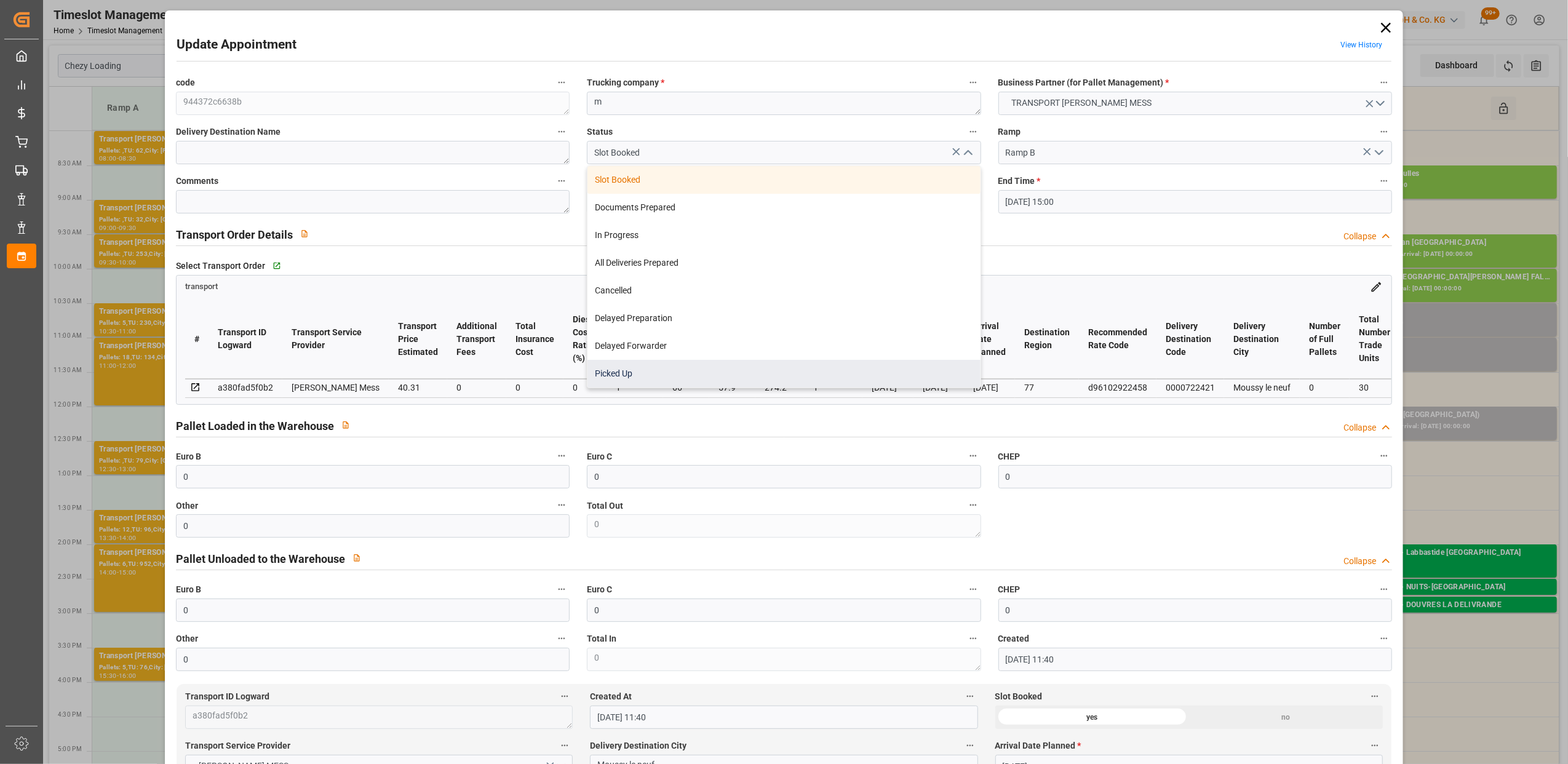
click at [675, 366] on div "Picked Up" at bounding box center [784, 374] width 393 height 28
type input "Picked Up"
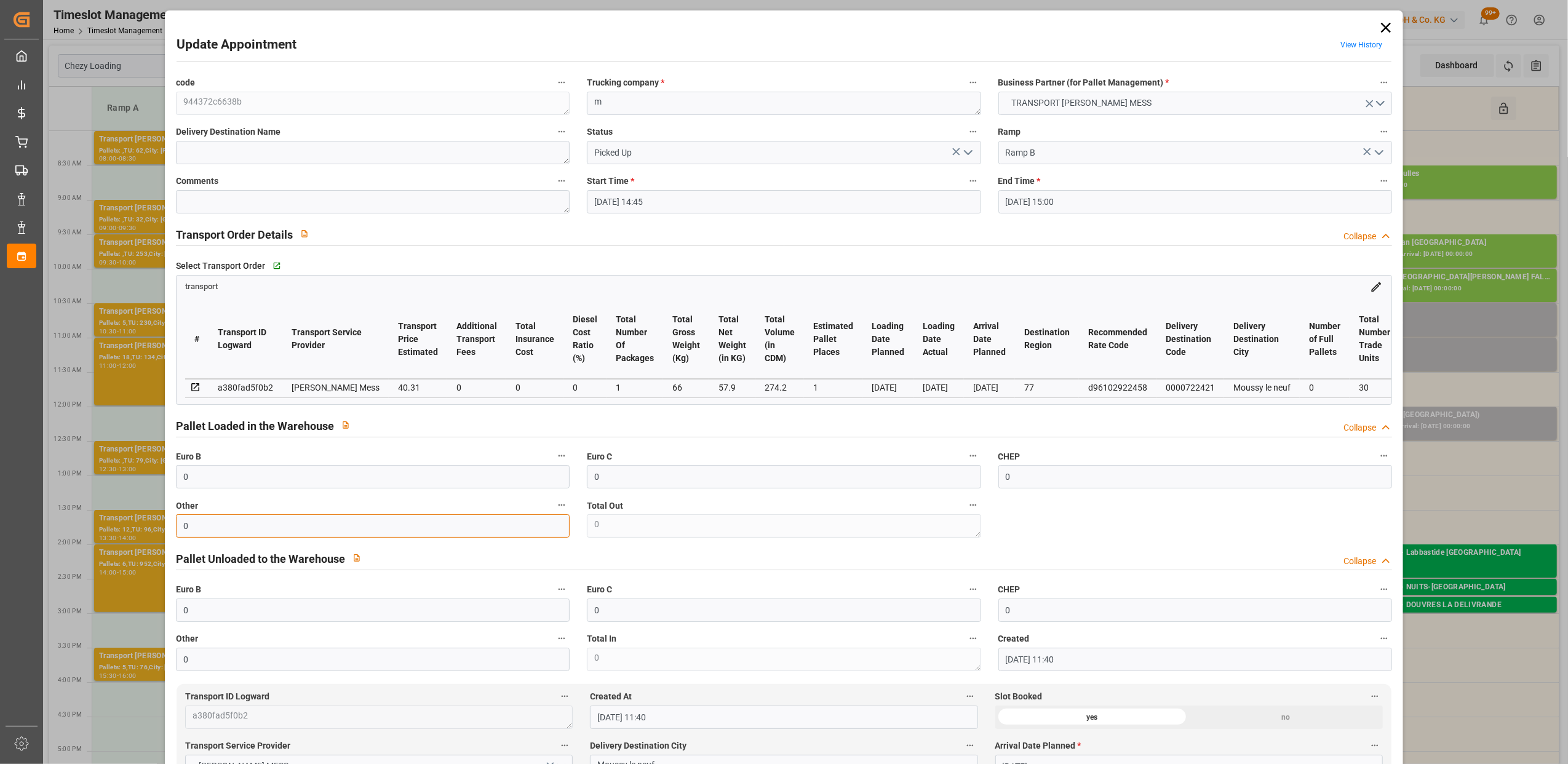
drag, startPoint x: 83, startPoint y: 508, endPoint x: 32, endPoint y: 508, distance: 51.0
click at [32, 508] on body "Created by potrace 1.15, written by [PERSON_NAME] [DATE]-[DATE] Created by potr…" at bounding box center [784, 382] width 1568 height 764
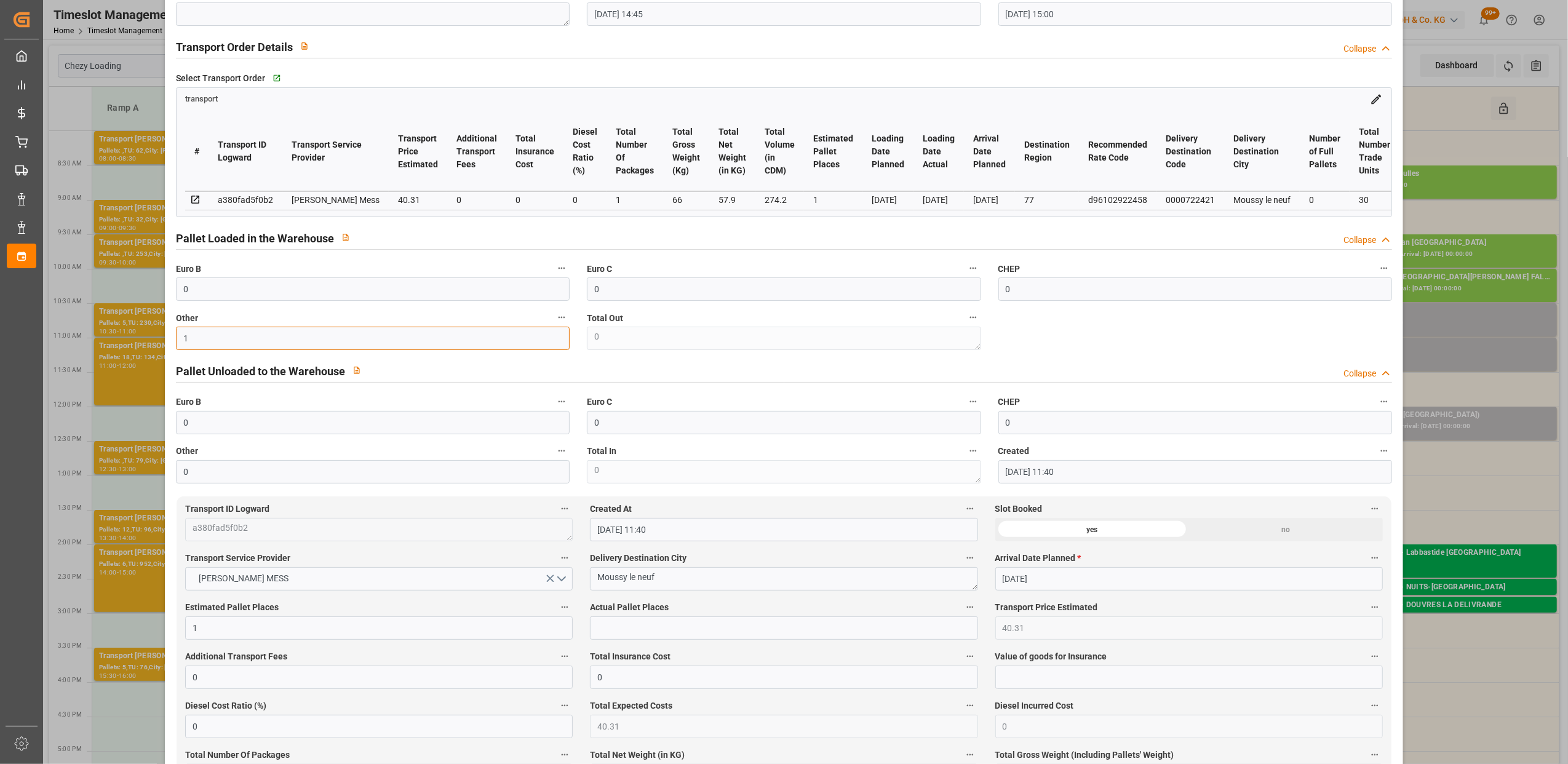
scroll to position [328, 0]
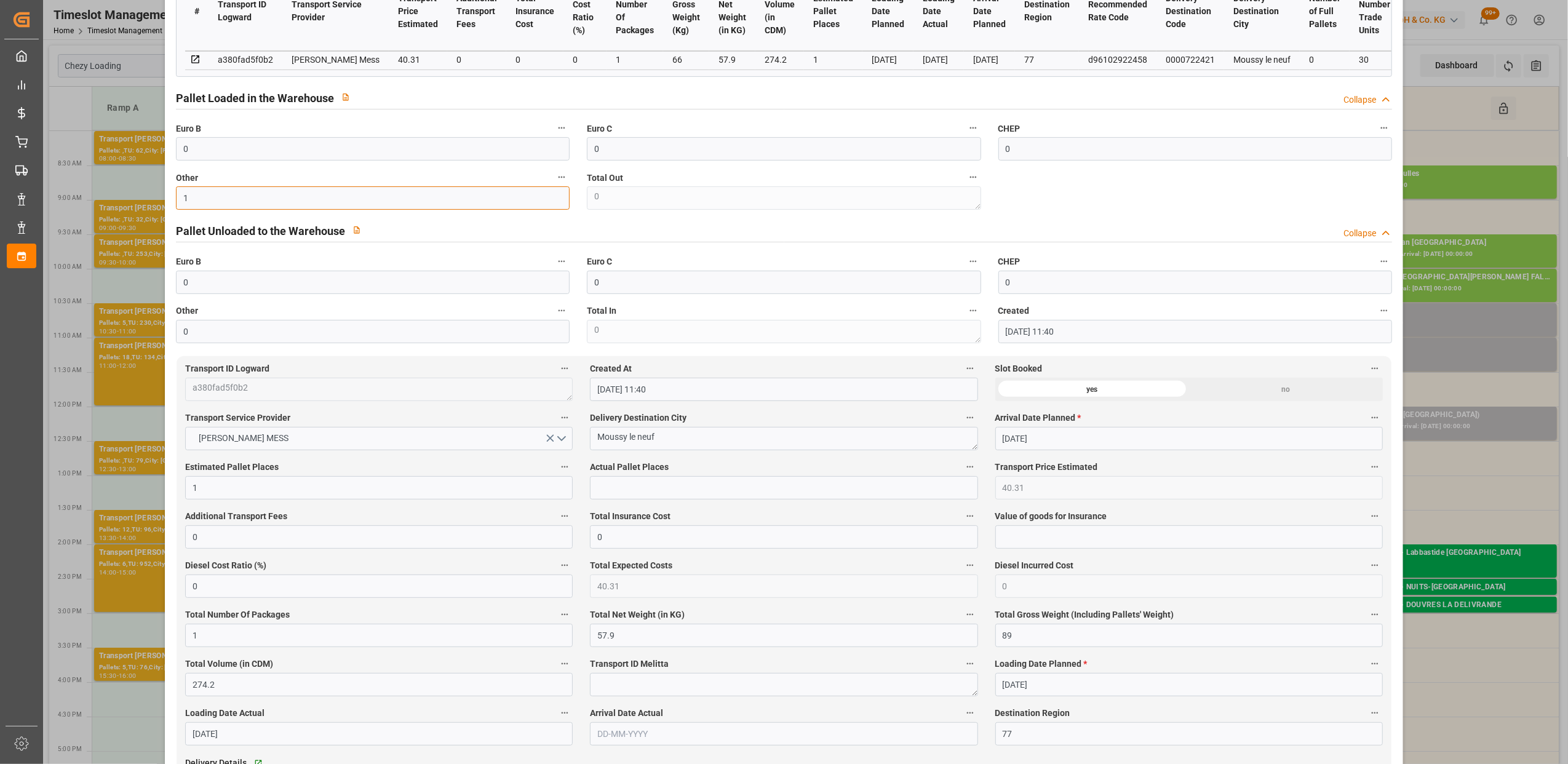
type input "1"
click at [781, 493] on input "text" at bounding box center [783, 488] width 387 height 23
type input "1"
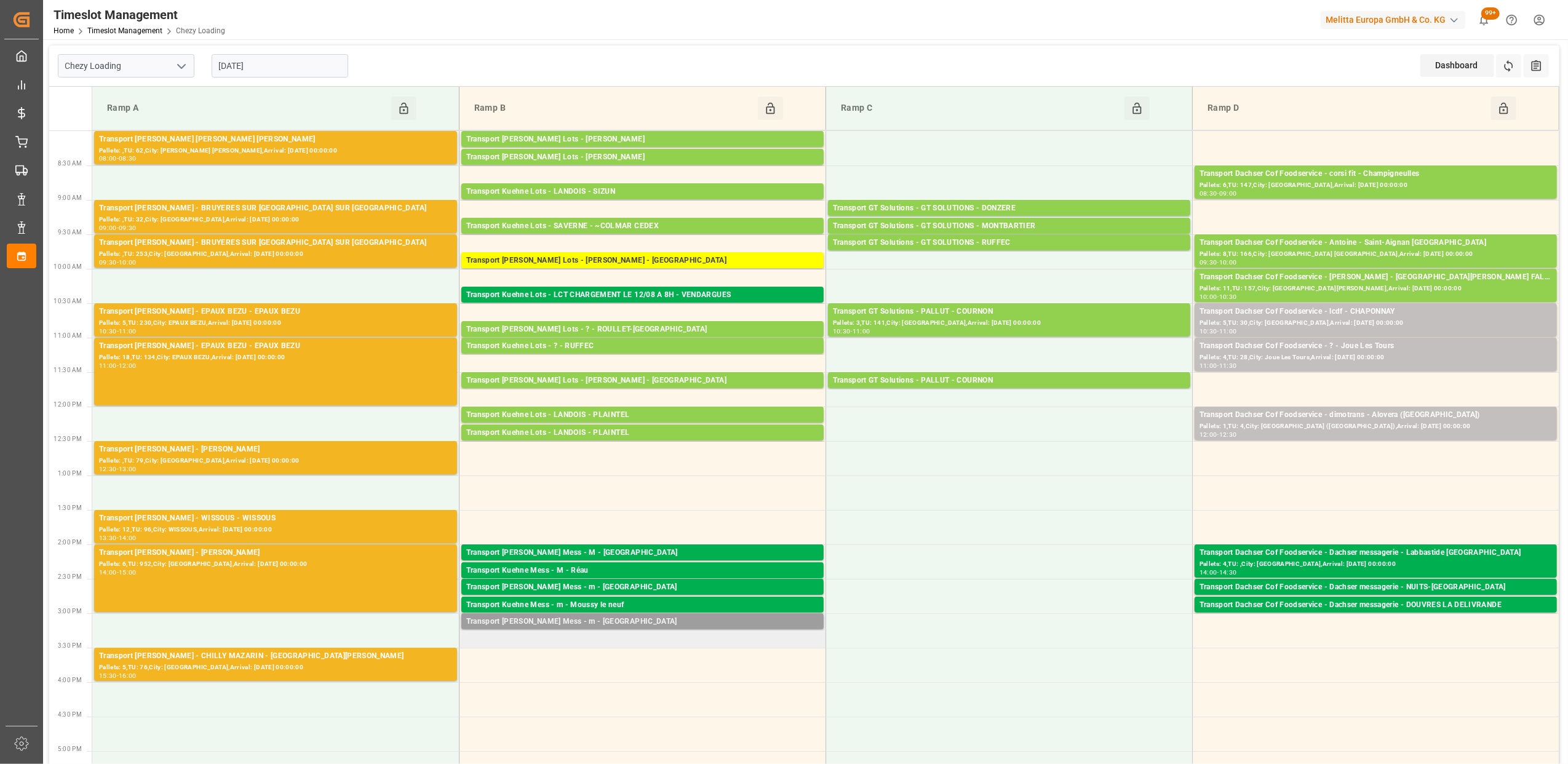
click at [623, 619] on div "Transport [PERSON_NAME] Mess - m - [GEOGRAPHIC_DATA]" at bounding box center [642, 622] width 352 height 12
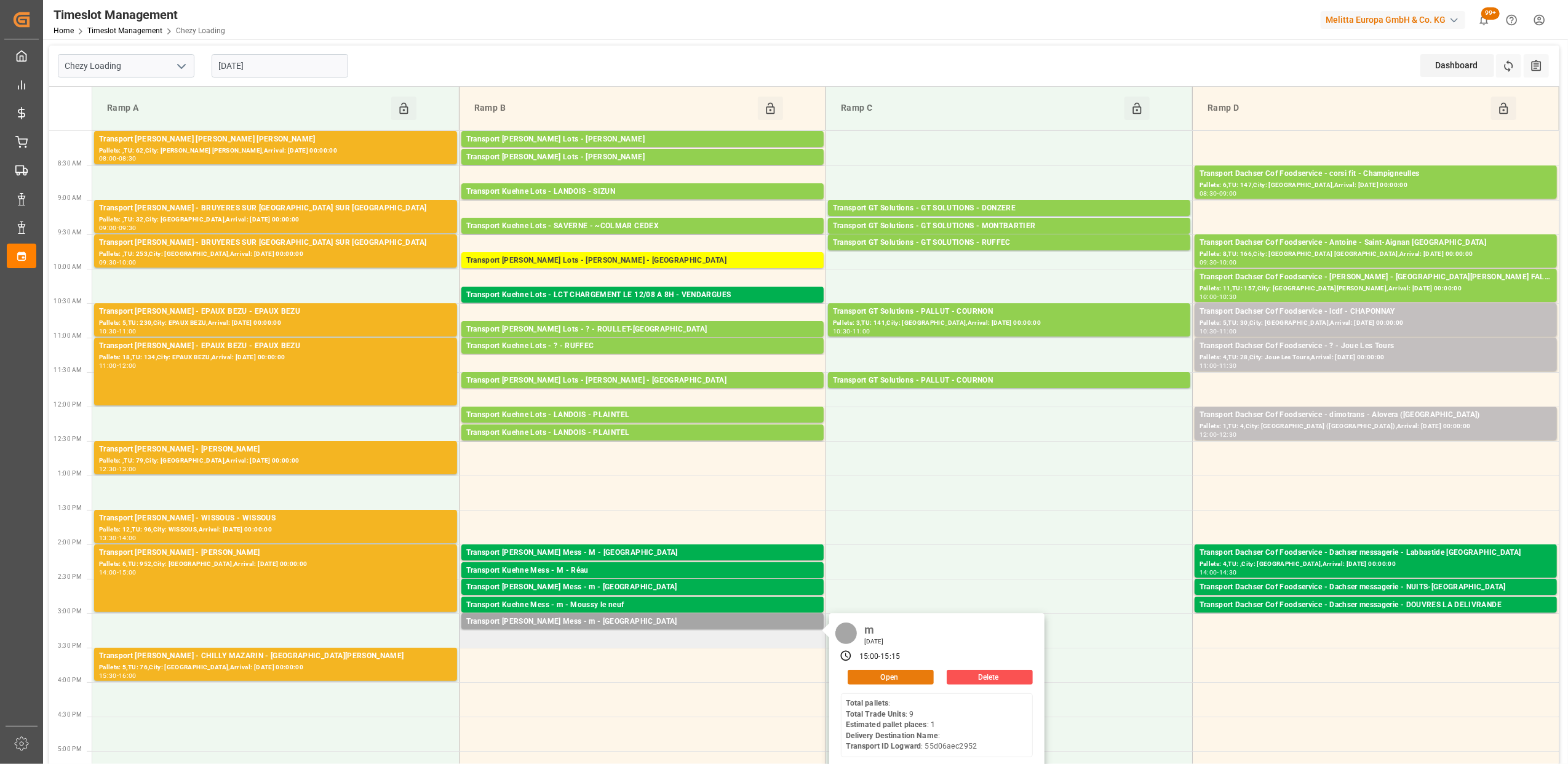
click at [903, 674] on button "Open" at bounding box center [890, 677] width 86 height 15
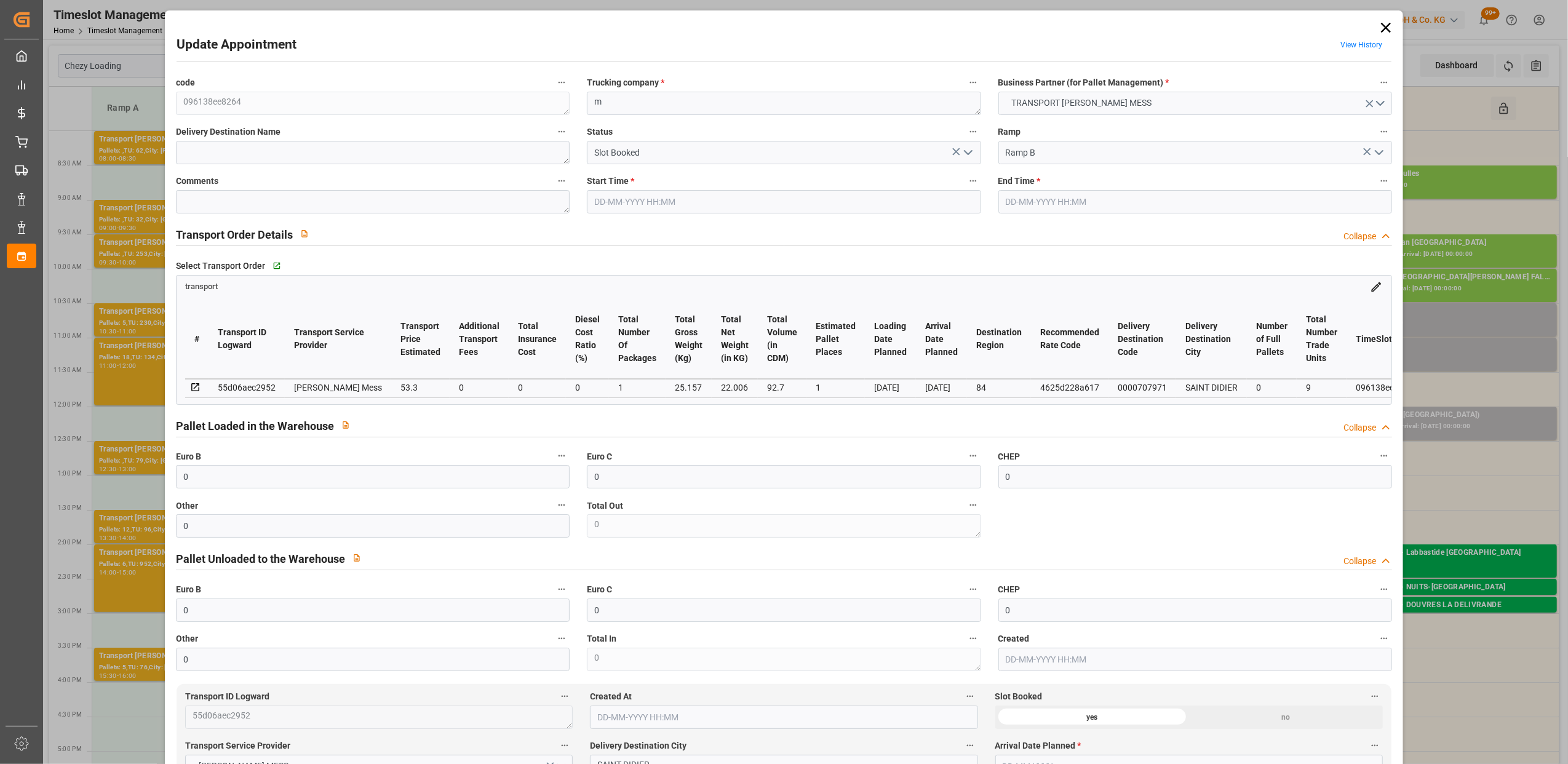
type input "[DATE] 15:00"
type input "[DATE] 15:15"
type input "[DATE] 11:41"
type input "[DATE] 11:40"
type input "[DATE]"
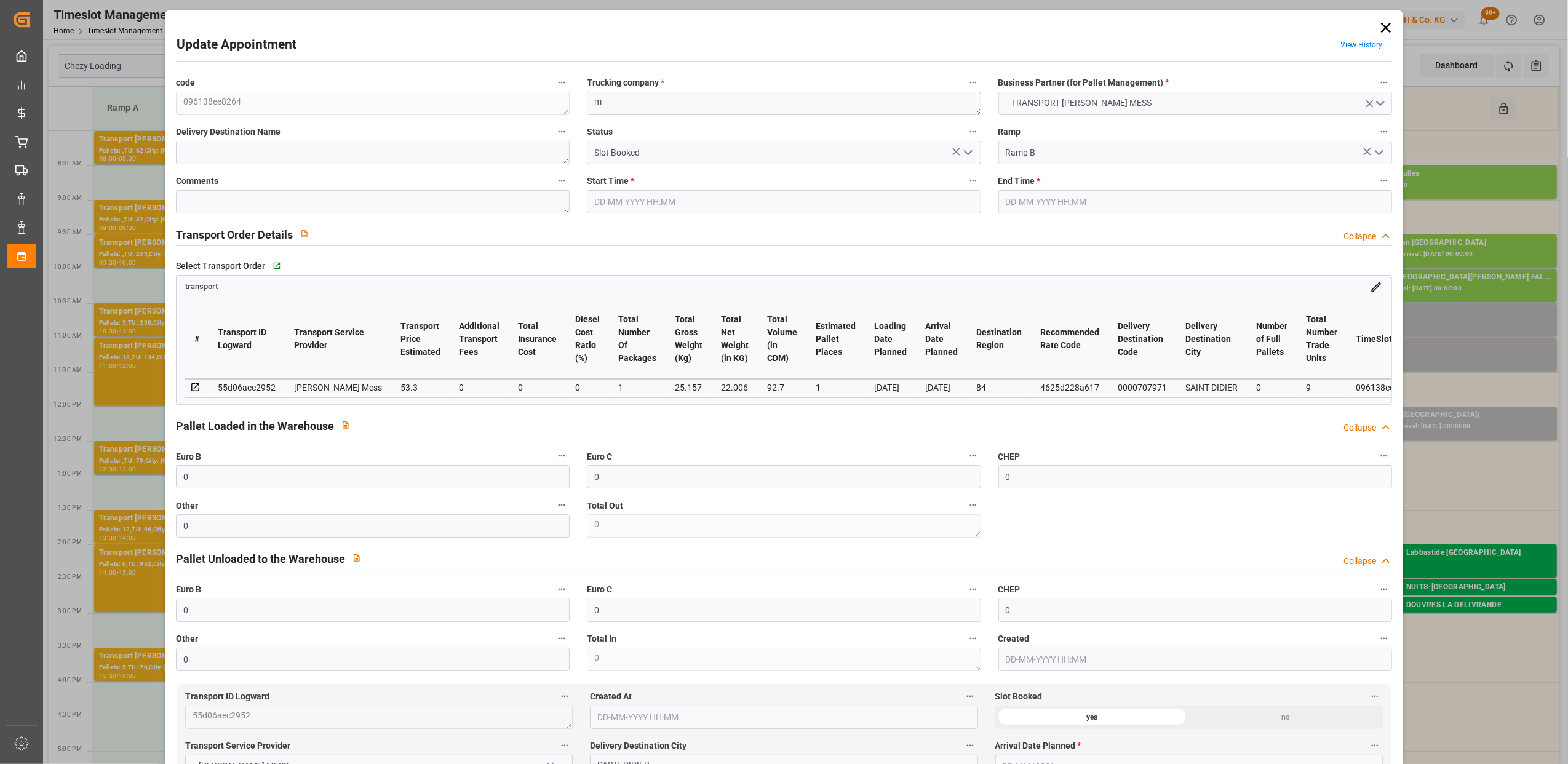
type input "[DATE]"
click at [966, 155] on icon "open menu" at bounding box center [968, 152] width 15 height 15
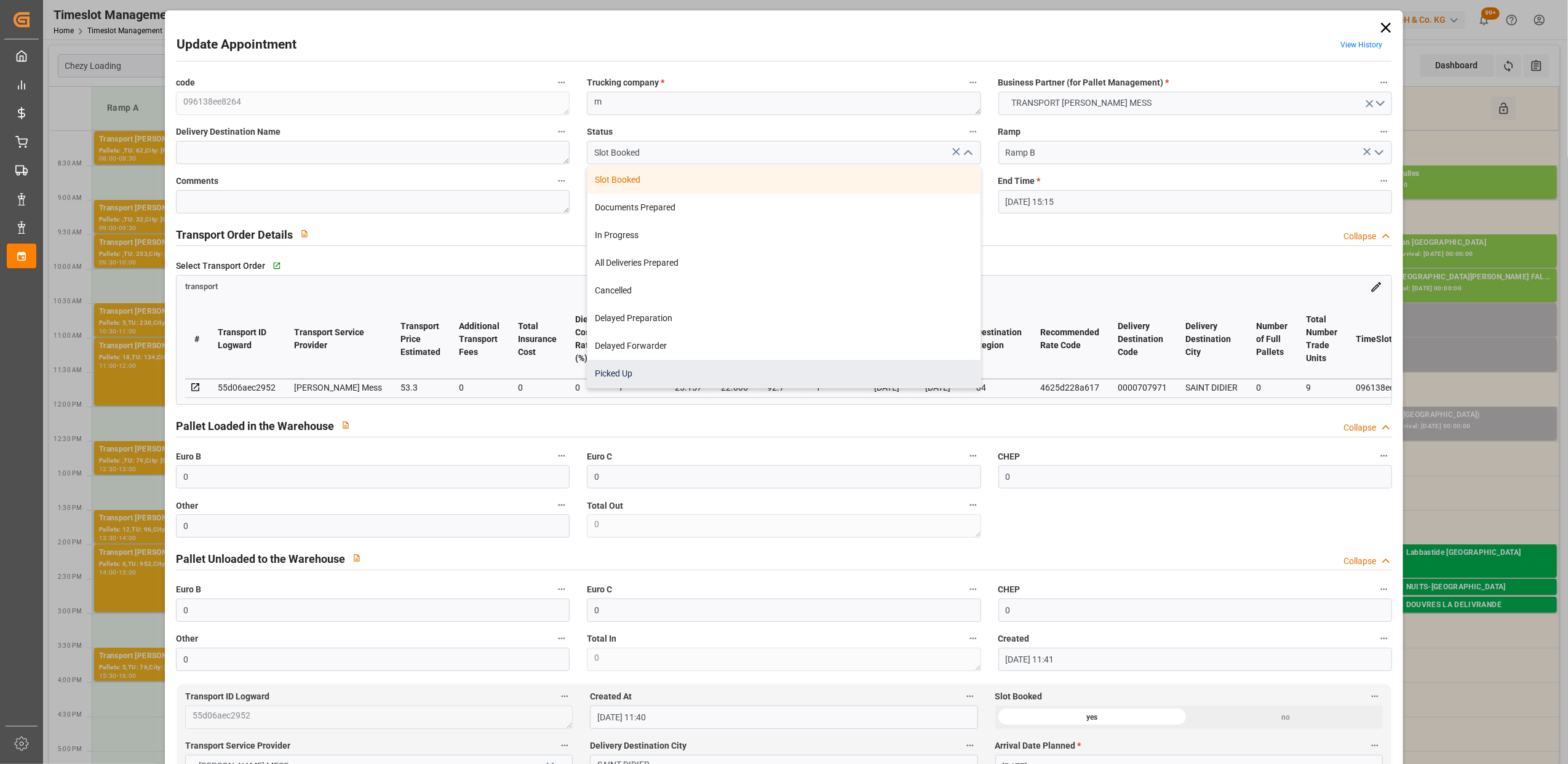
click at [658, 375] on div "Picked Up" at bounding box center [784, 374] width 393 height 28
type input "Picked Up"
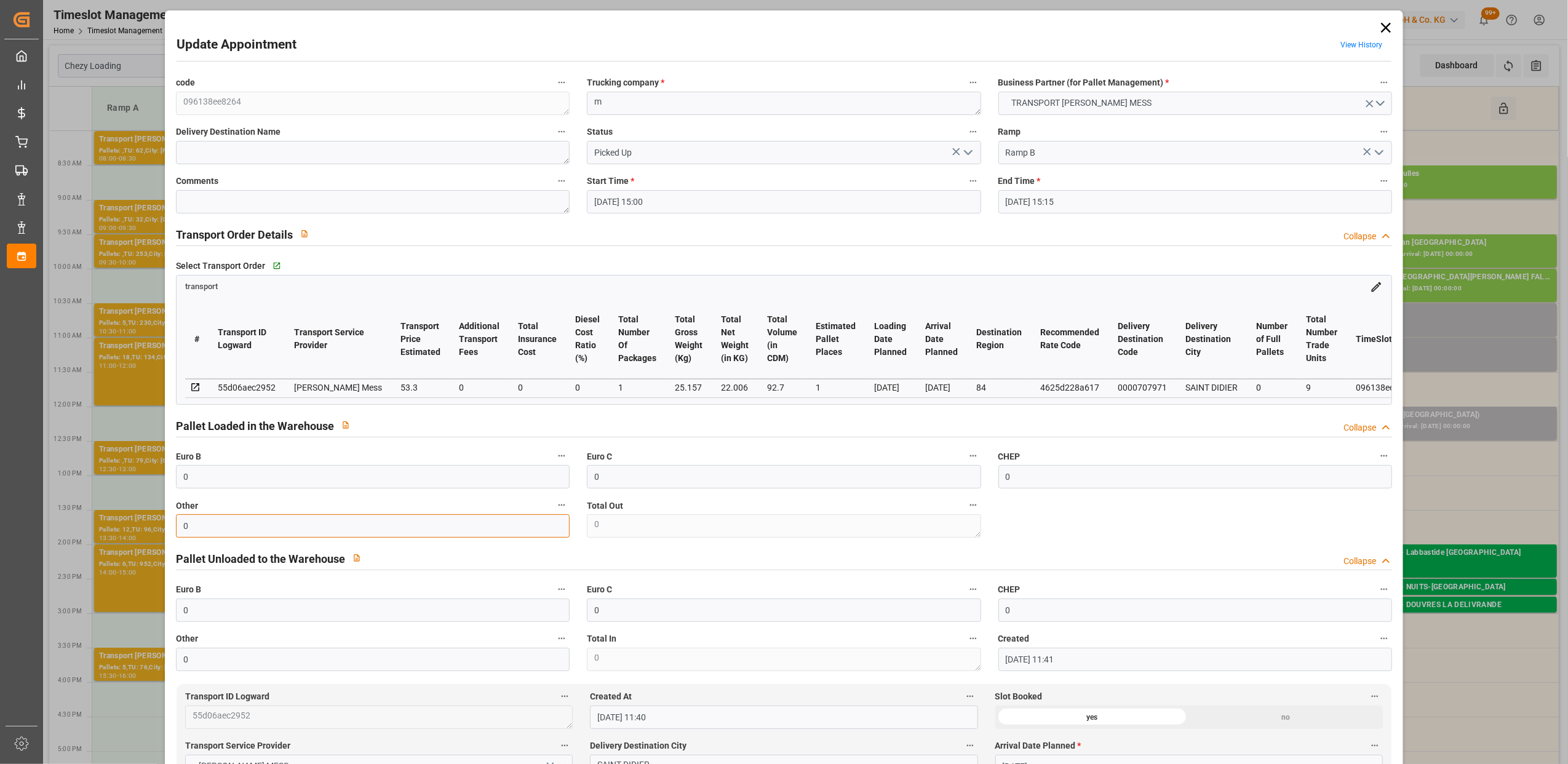
drag, startPoint x: 226, startPoint y: 532, endPoint x: 64, endPoint y: 525, distance: 162.2
click at [64, 525] on div "Update Appointment View History code 096138ee8264 Trucking company * m Business…" at bounding box center [784, 382] width 1568 height 764
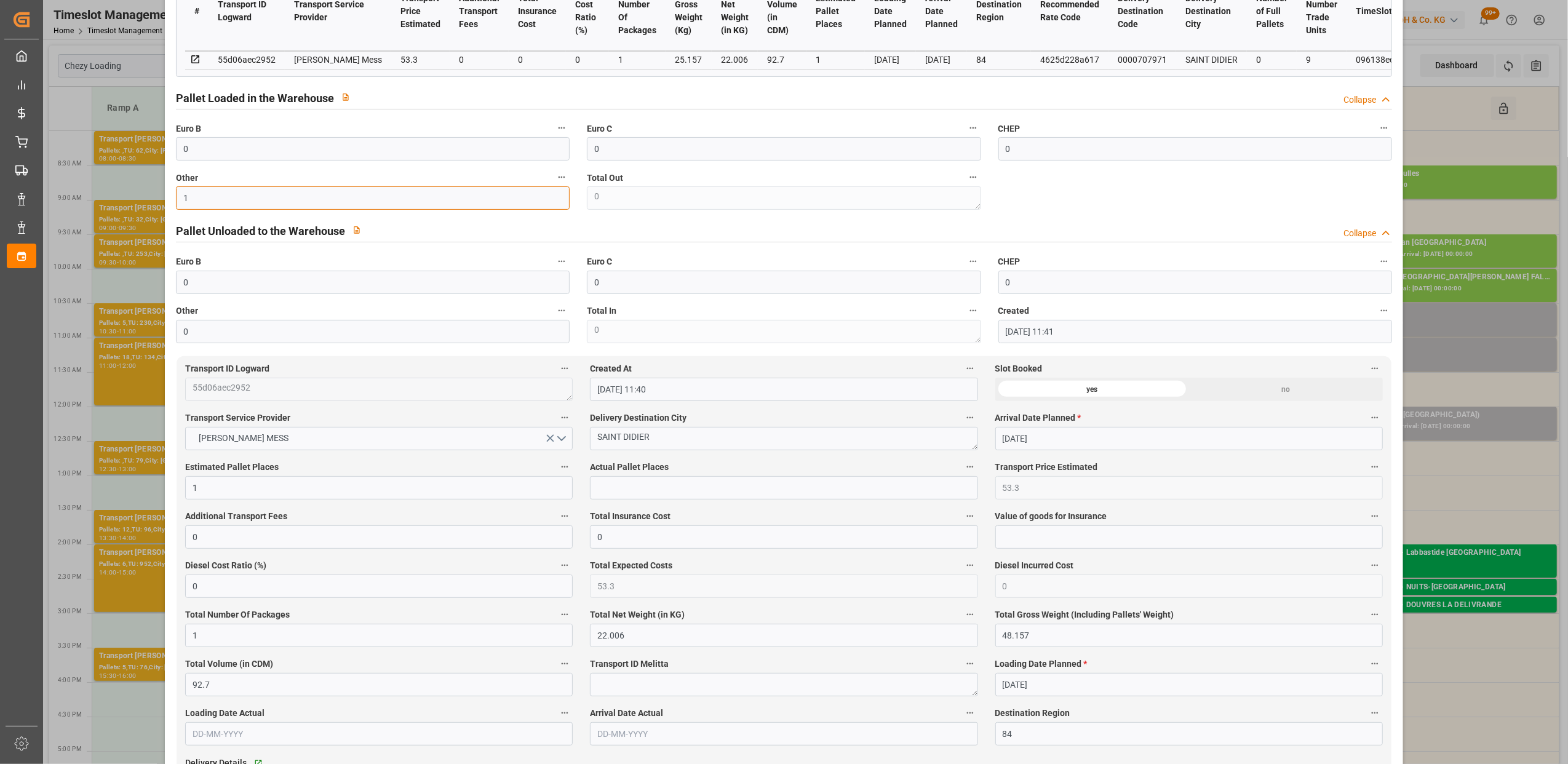
scroll to position [493, 0]
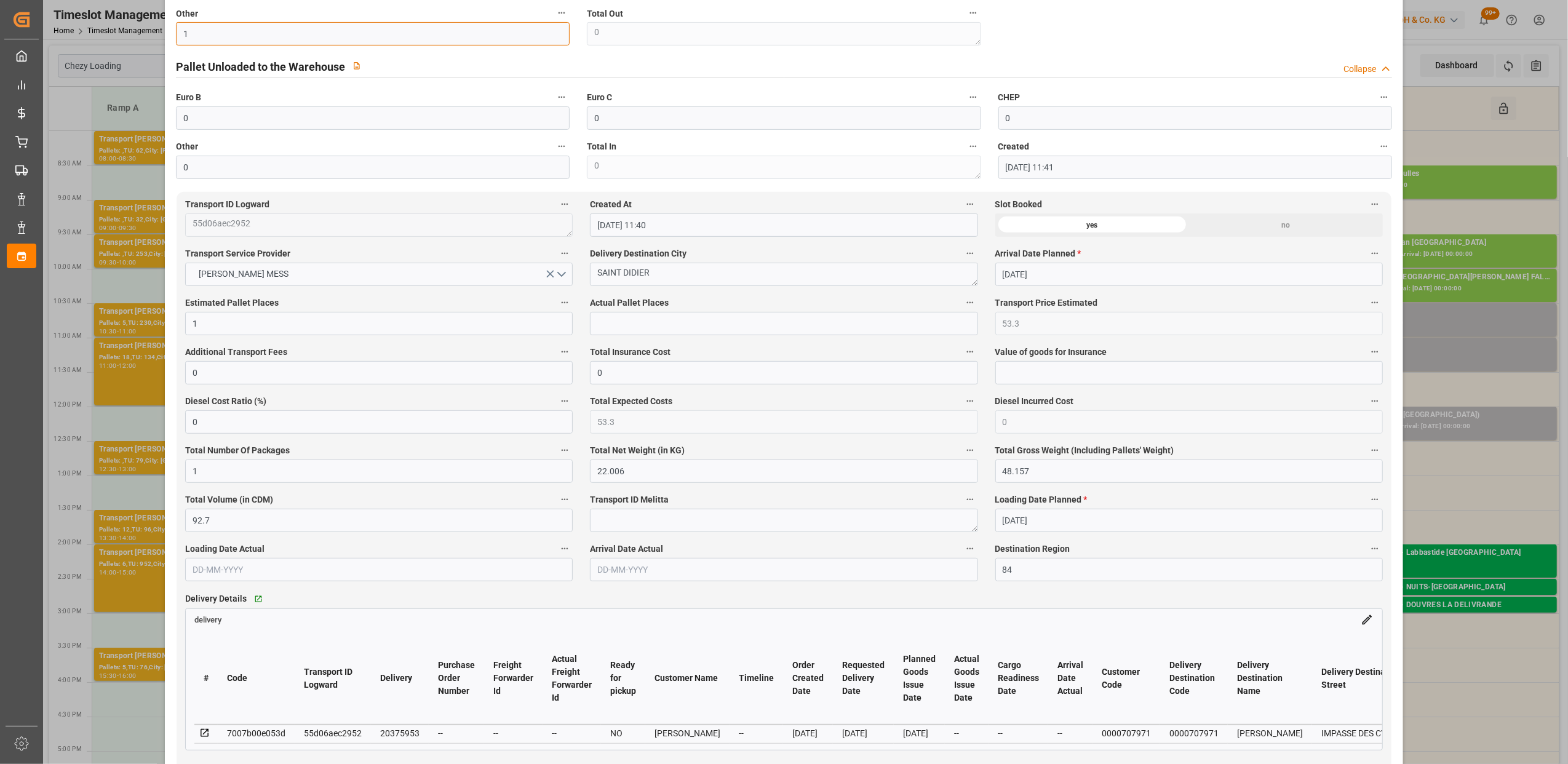
type input "1"
click at [733, 330] on input "text" at bounding box center [783, 324] width 387 height 23
type input "1"
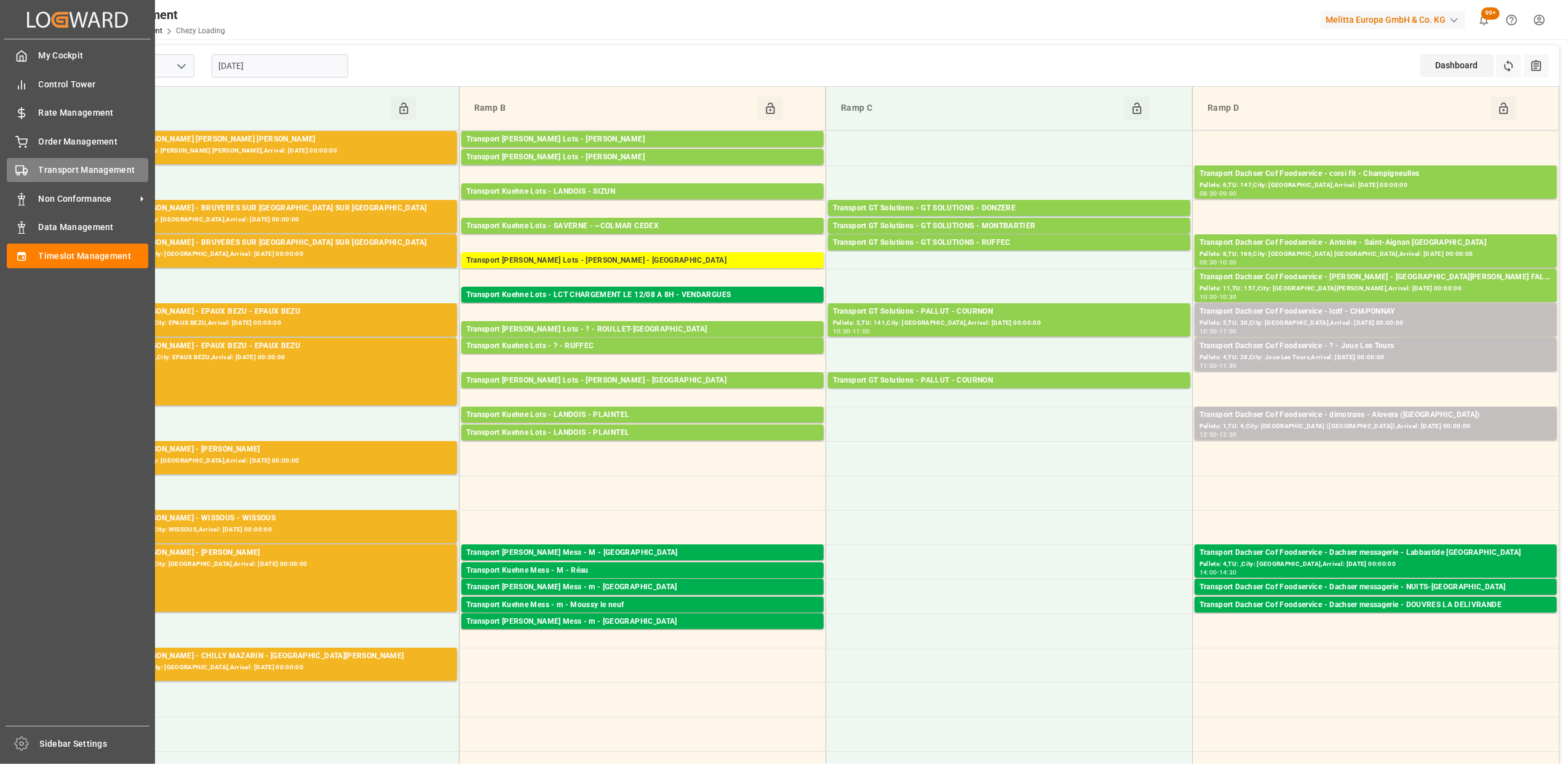
click at [83, 173] on span "Transport Management" at bounding box center [94, 170] width 110 height 13
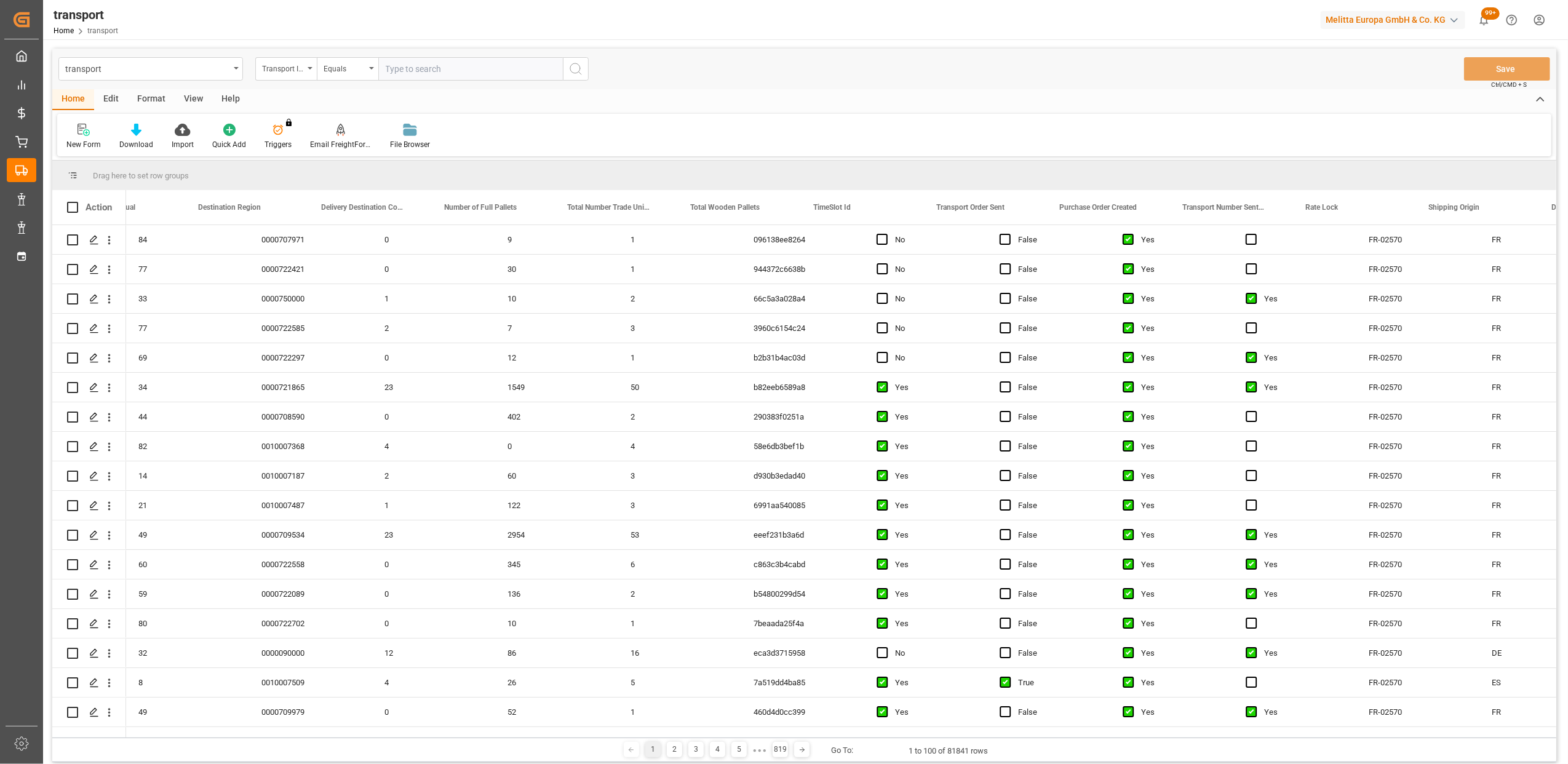
scroll to position [0, 2859]
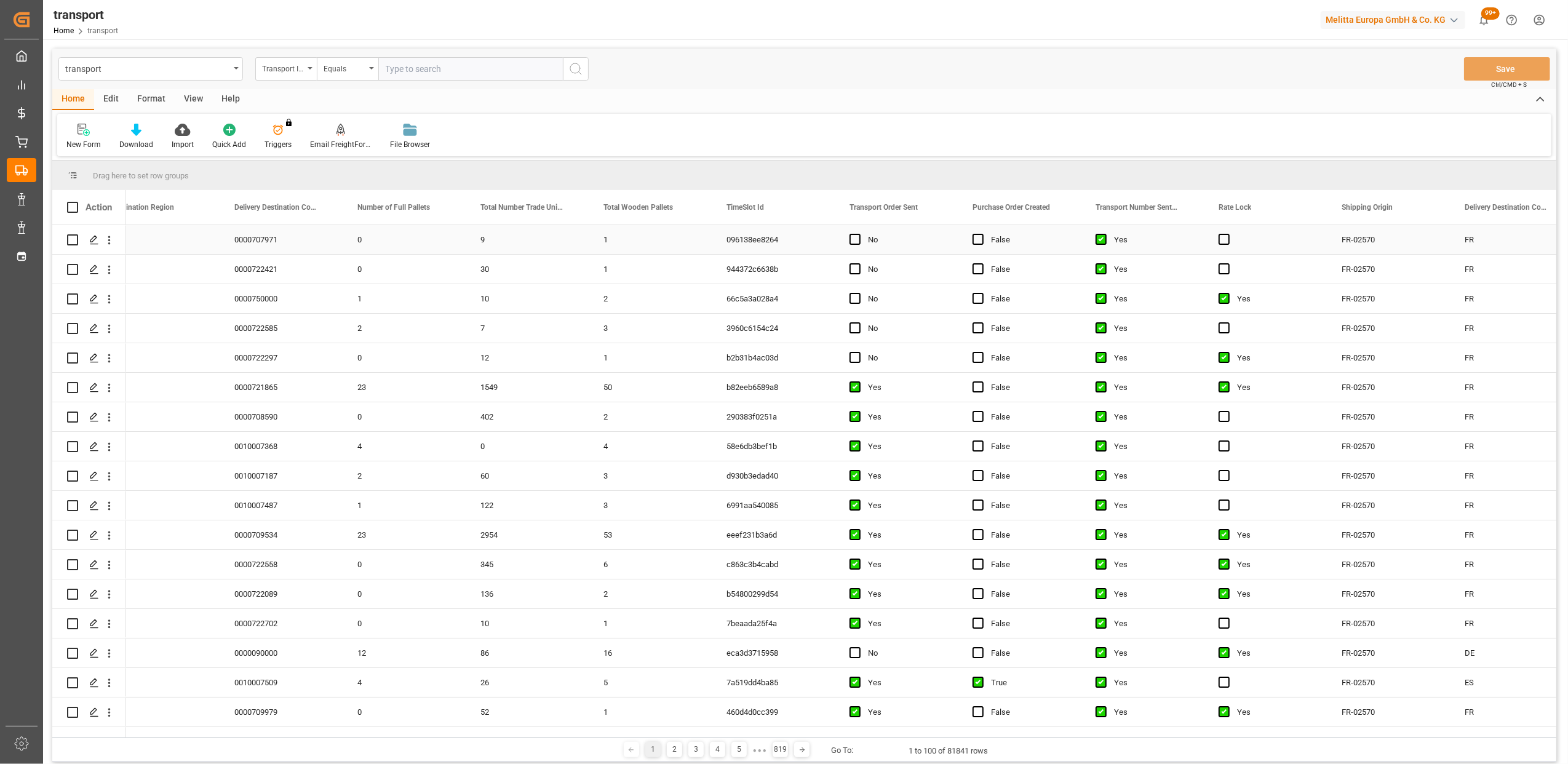
click at [862, 237] on div "Press SPACE to select this row." at bounding box center [859, 240] width 19 height 29
click at [854, 239] on span "Press SPACE to select this row." at bounding box center [855, 239] width 11 height 11
click at [859, 234] on input "Press SPACE to select this row." at bounding box center [859, 234] width 0 height 0
click at [855, 270] on span "Press SPACE to select this row." at bounding box center [855, 269] width 11 height 11
click at [859, 264] on input "Press SPACE to select this row." at bounding box center [859, 264] width 0 height 0
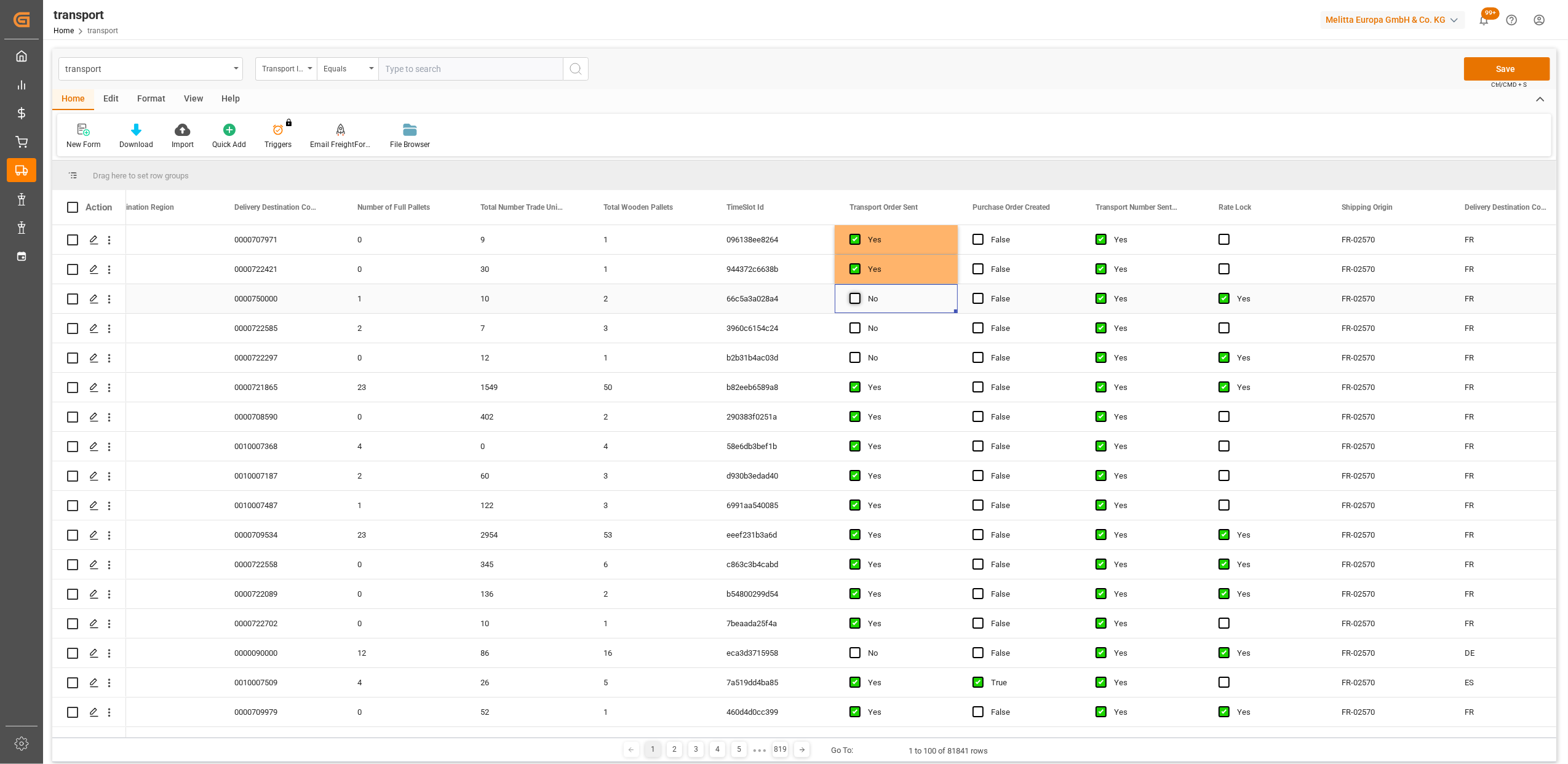
click at [856, 298] on span "Press SPACE to select this row." at bounding box center [855, 298] width 11 height 11
click at [859, 293] on input "Press SPACE to select this row." at bounding box center [859, 293] width 0 height 0
click at [859, 326] on span "Press SPACE to select this row." at bounding box center [855, 328] width 11 height 11
click at [859, 322] on input "Press SPACE to select this row." at bounding box center [859, 322] width 0 height 0
click at [855, 360] on span "Press SPACE to select this row." at bounding box center [855, 357] width 11 height 11
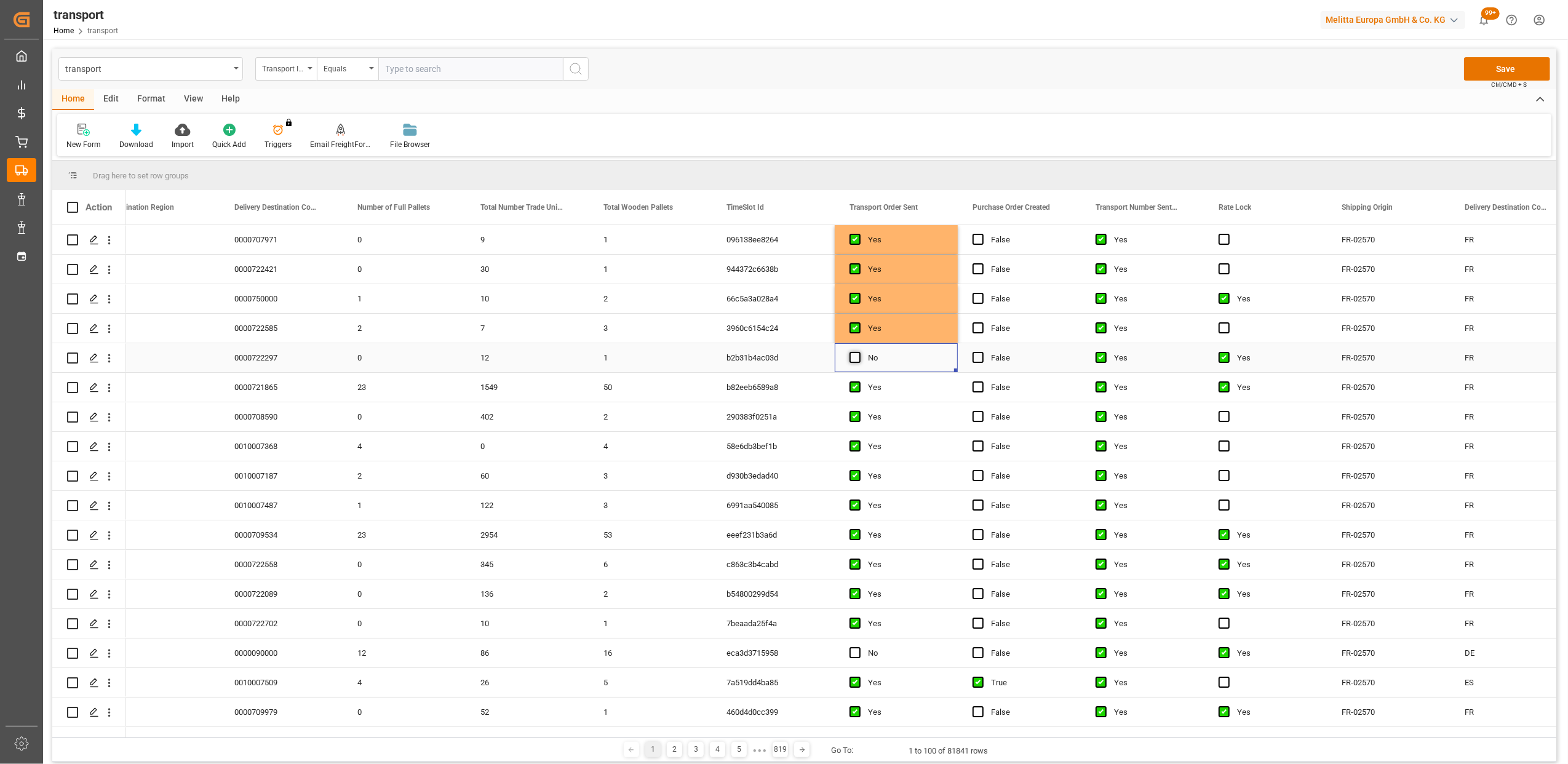
click at [859, 352] on input "Press SPACE to select this row." at bounding box center [859, 352] width 0 height 0
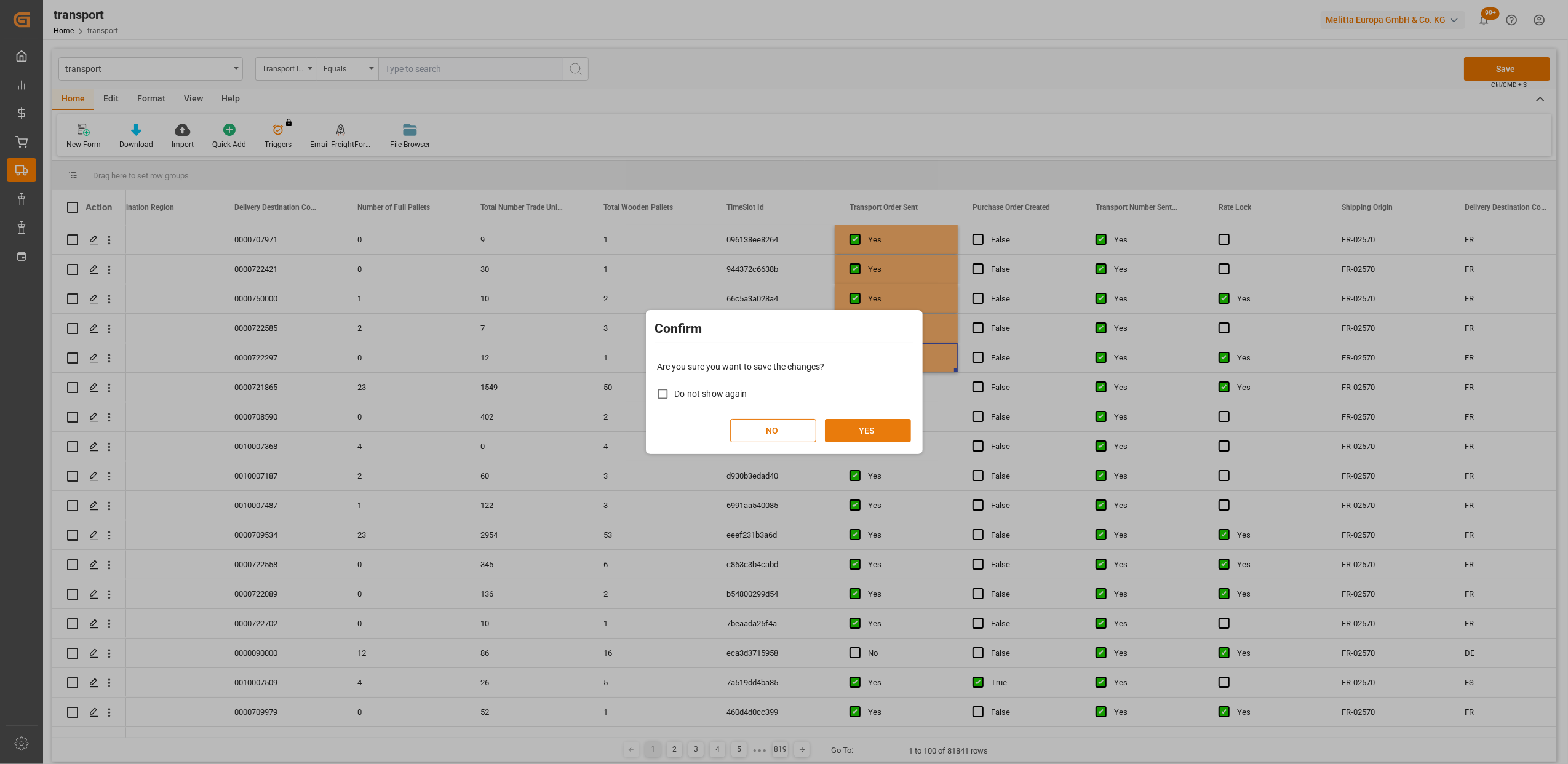
click at [899, 431] on button "YES" at bounding box center [867, 431] width 86 height 23
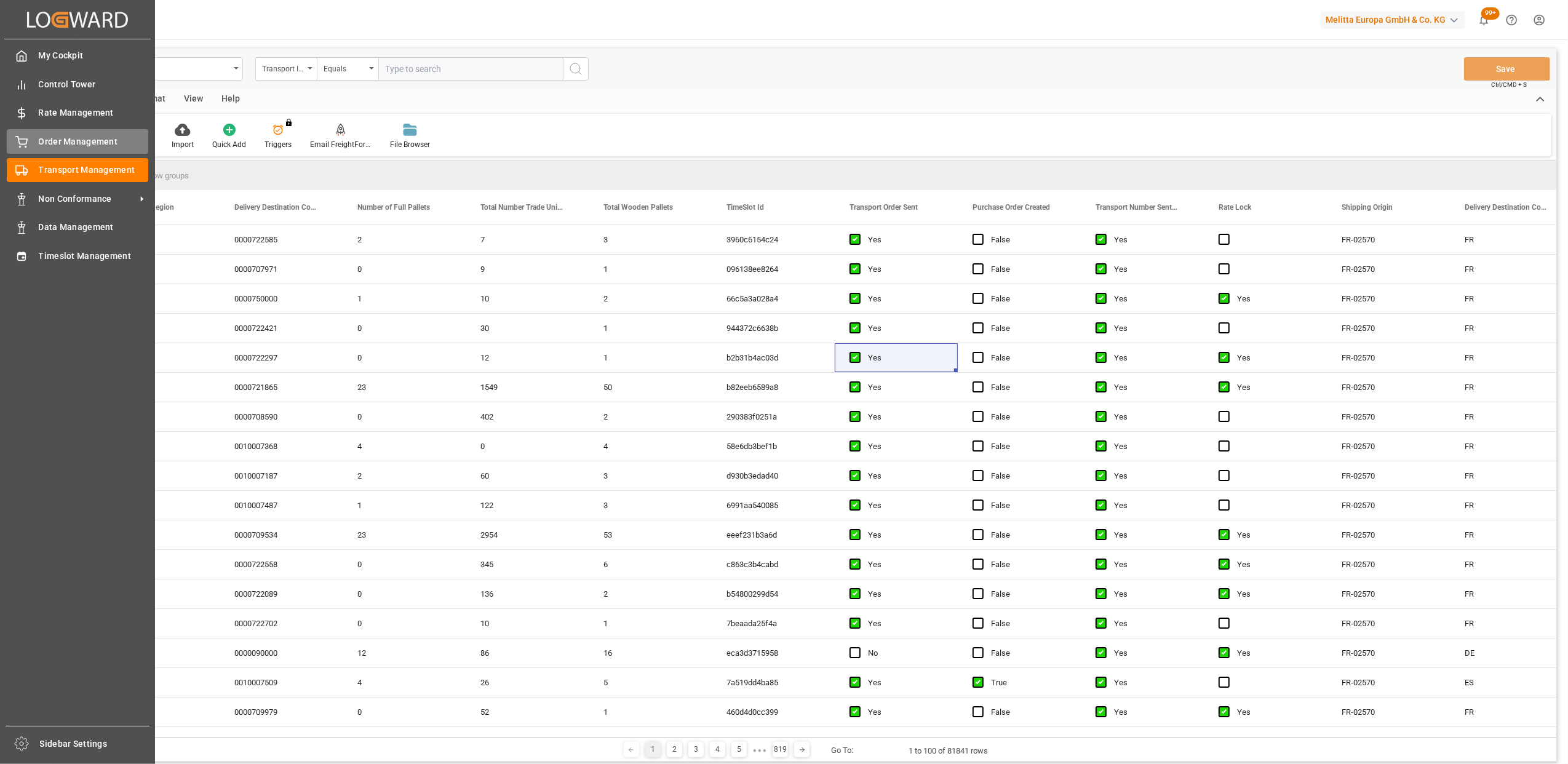
drag, startPoint x: 32, startPoint y: 141, endPoint x: 32, endPoint y: 148, distance: 7.0
click at [32, 141] on div "Order Management Order Management" at bounding box center [77, 141] width 141 height 24
